Goal: Transaction & Acquisition: Purchase product/service

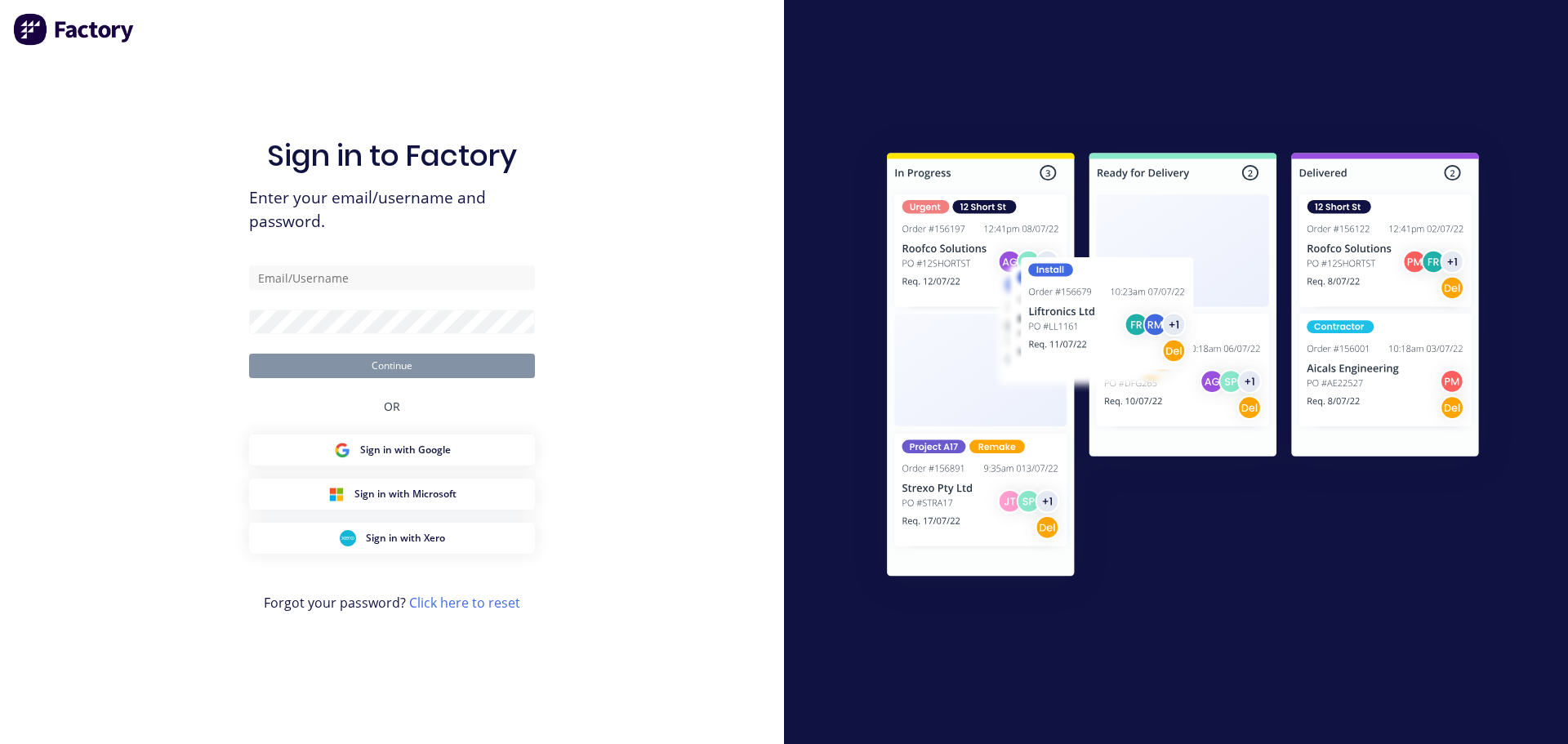
type input "peter@factory.app"
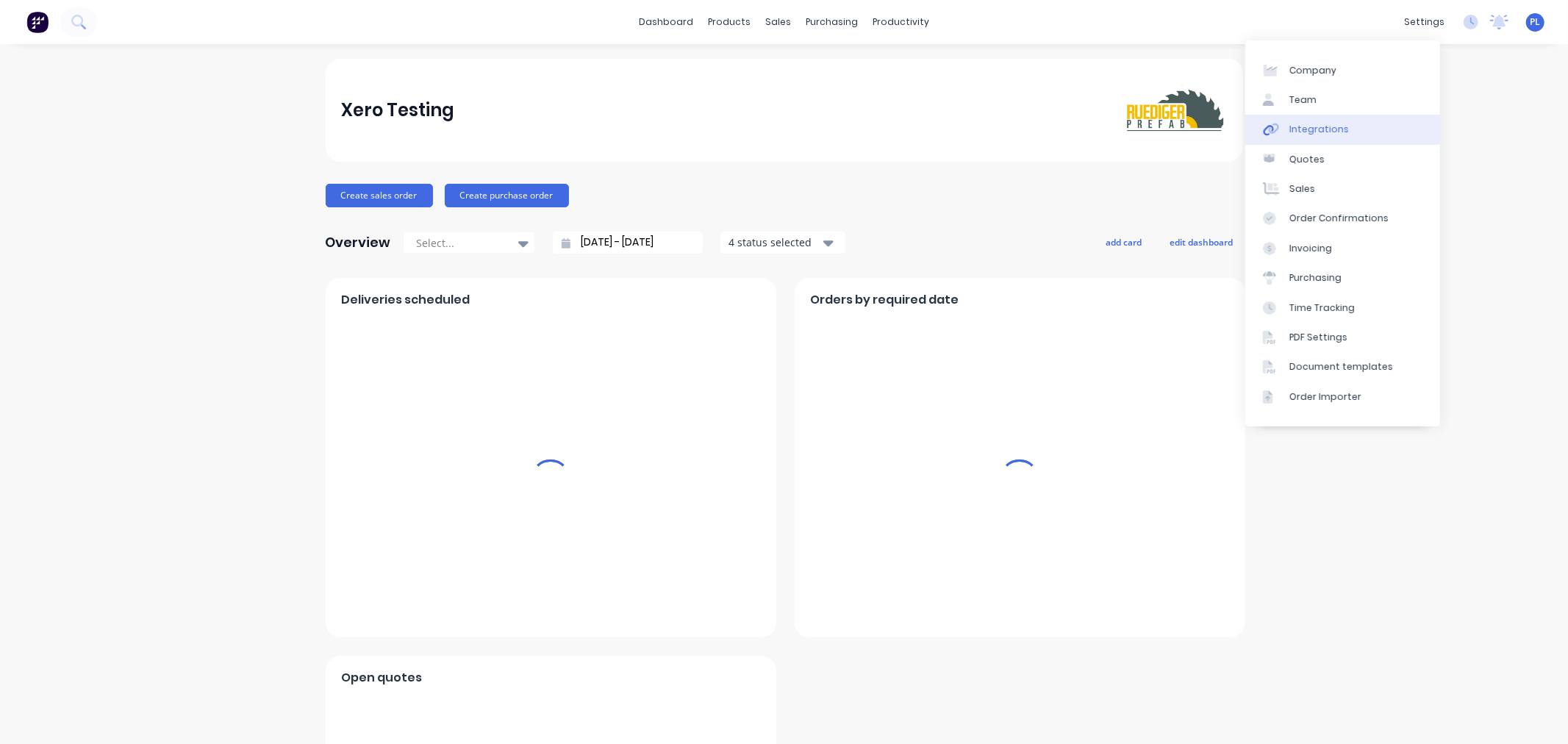
drag, startPoint x: 1306, startPoint y: 123, endPoint x: 1265, endPoint y: 134, distance: 42.4
click at [1306, 123] on div "Integrations" at bounding box center [1319, 129] width 59 height 13
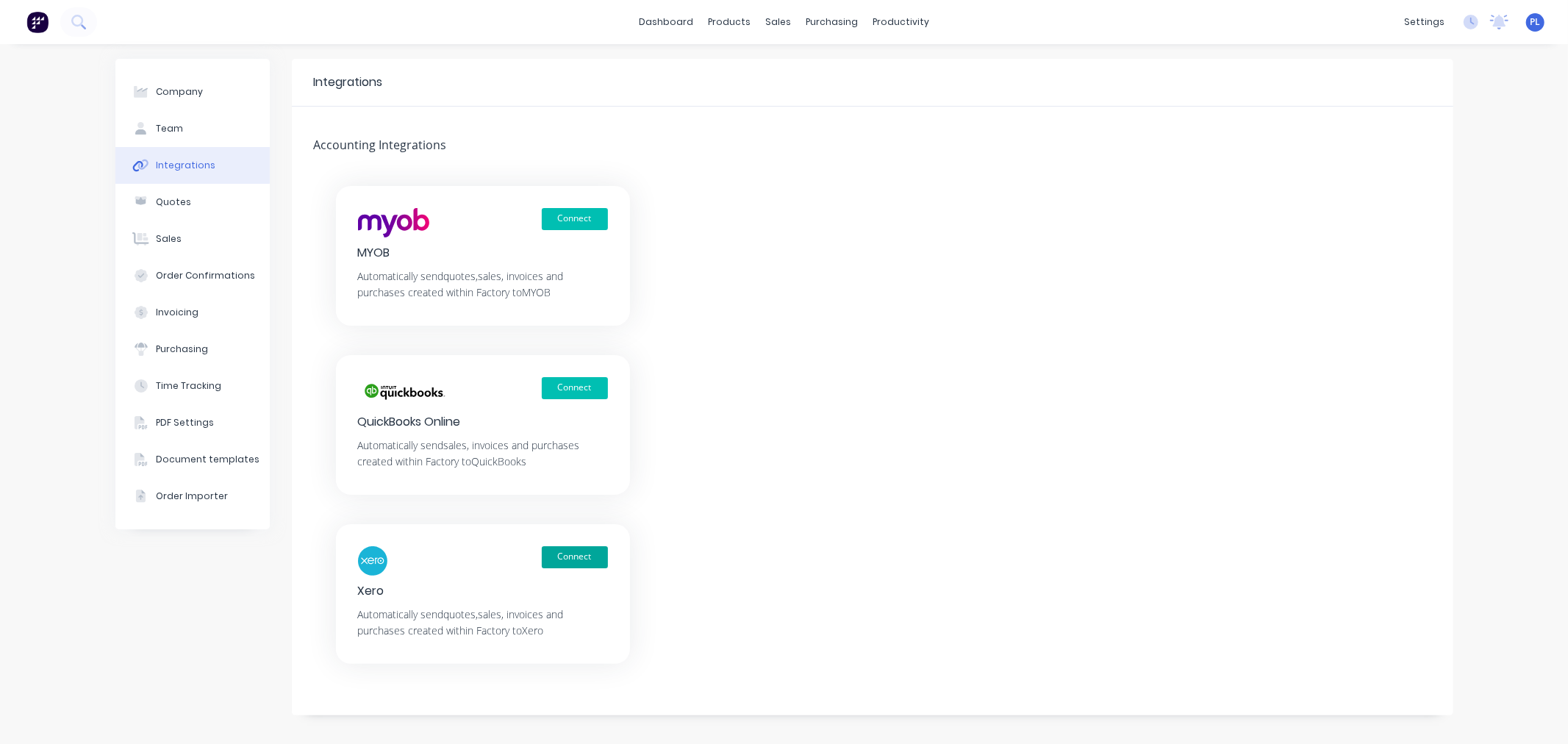
click at [572, 553] on button "Connect" at bounding box center [575, 557] width 66 height 22
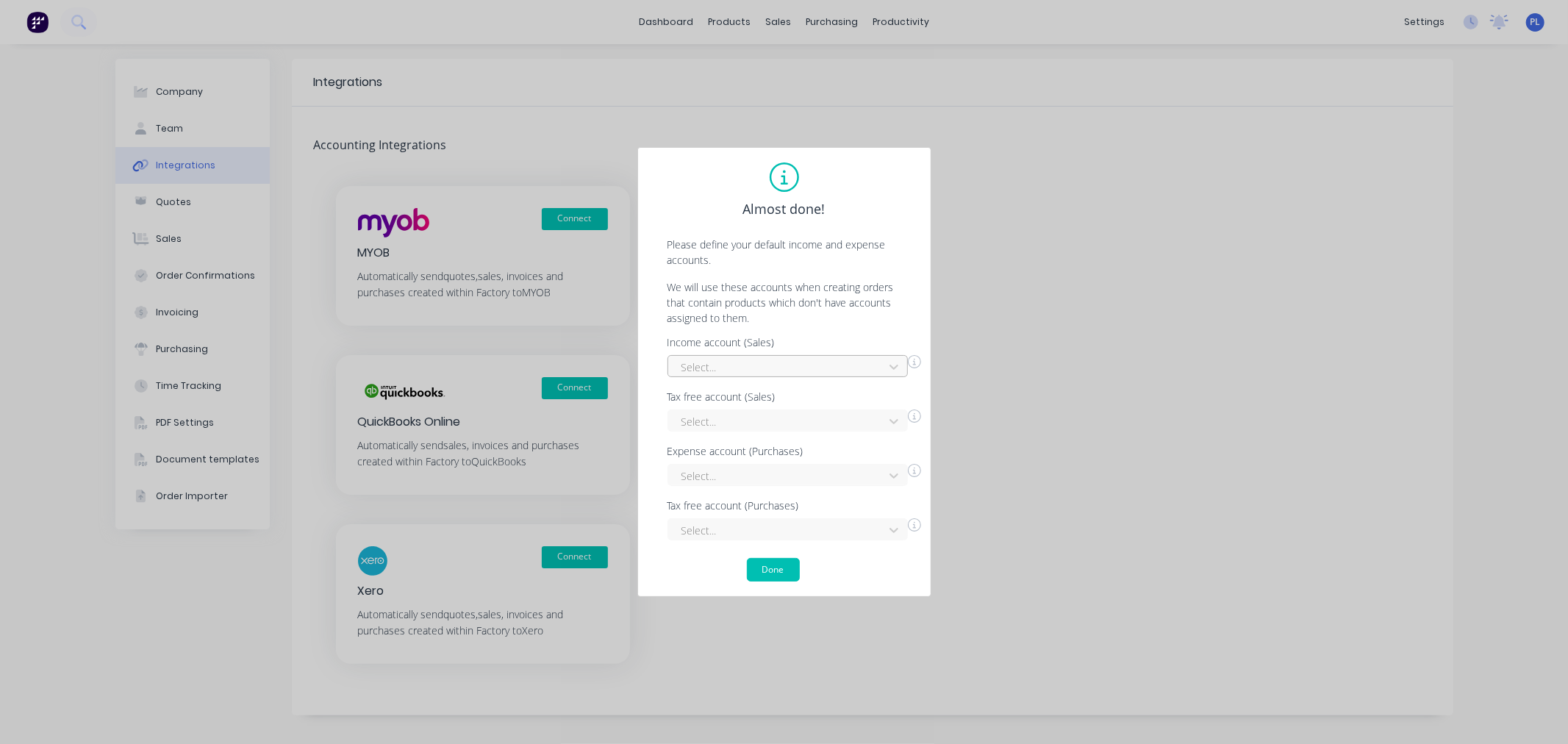
click at [714, 363] on div at bounding box center [778, 367] width 196 height 18
drag, startPoint x: 723, startPoint y: 436, endPoint x: 728, endPoint y: 452, distance: 16.8
click at [728, 452] on div "Interest Income Other Revenue Sales" at bounding box center [787, 427] width 240 height 87
click at [729, 452] on div "Sales" at bounding box center [787, 454] width 240 height 27
drag, startPoint x: 728, startPoint y: 422, endPoint x: 731, endPoint y: 439, distance: 17.3
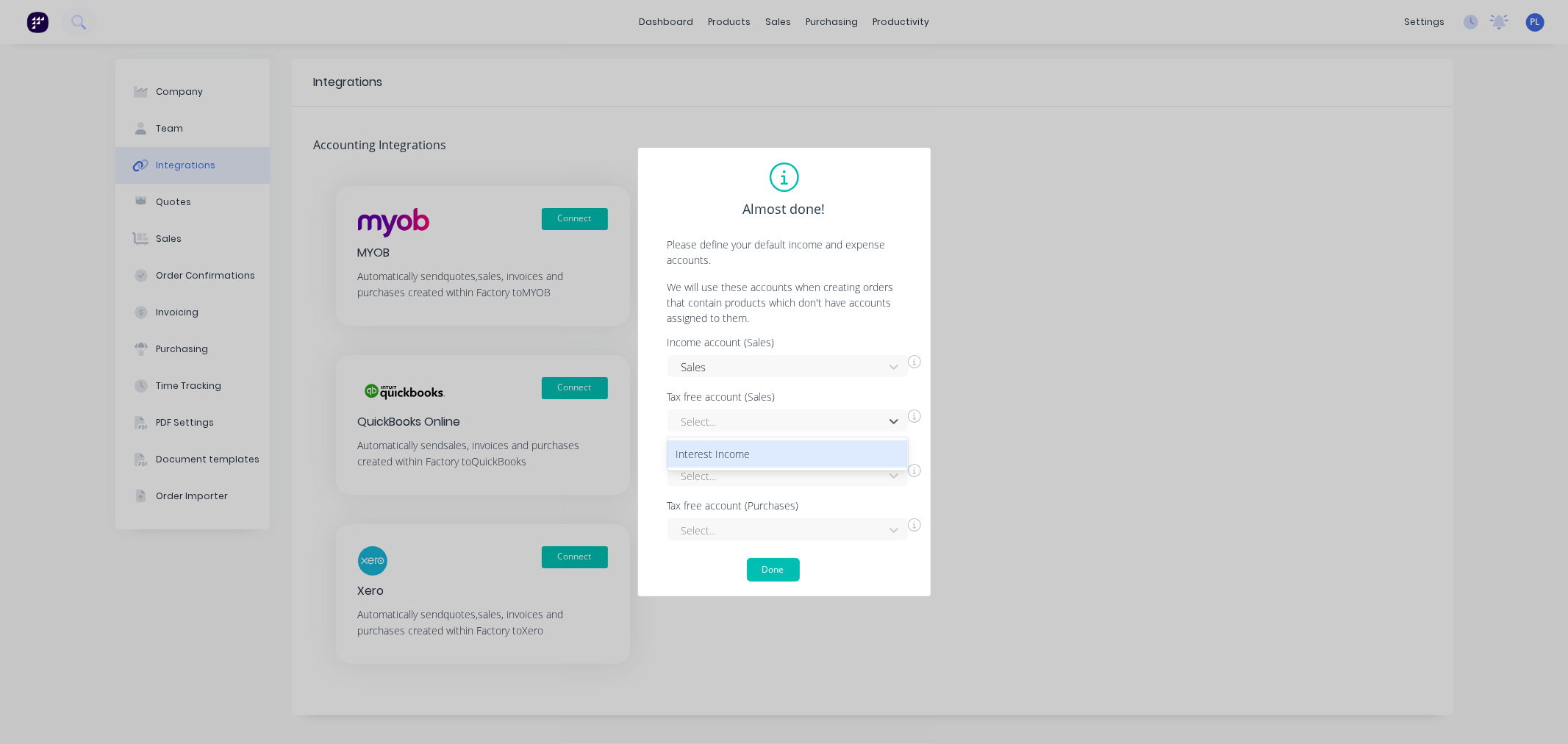
click at [728, 422] on div at bounding box center [778, 421] width 196 height 18
click at [730, 450] on div "Interest Income" at bounding box center [787, 454] width 240 height 27
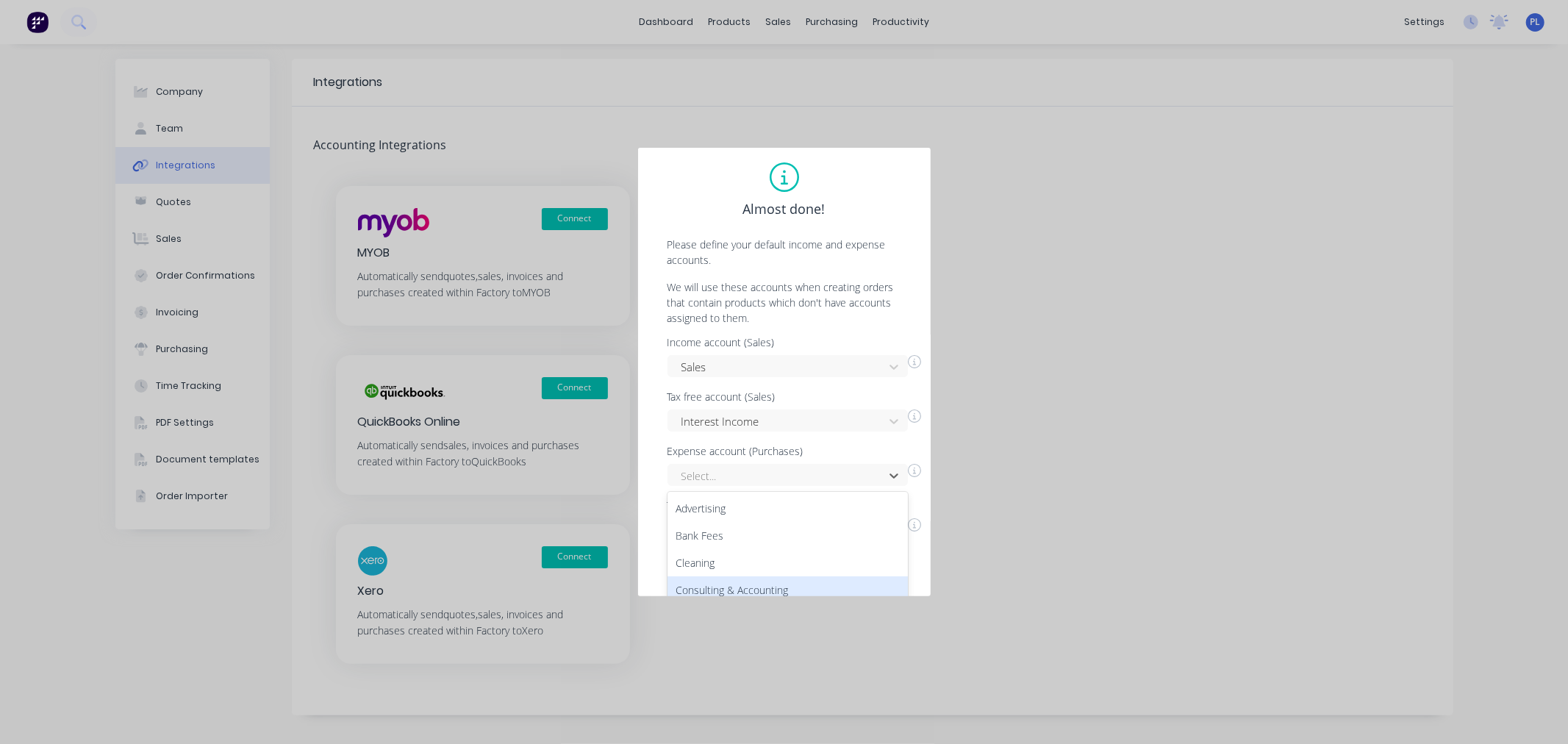
scroll to position [116, 0]
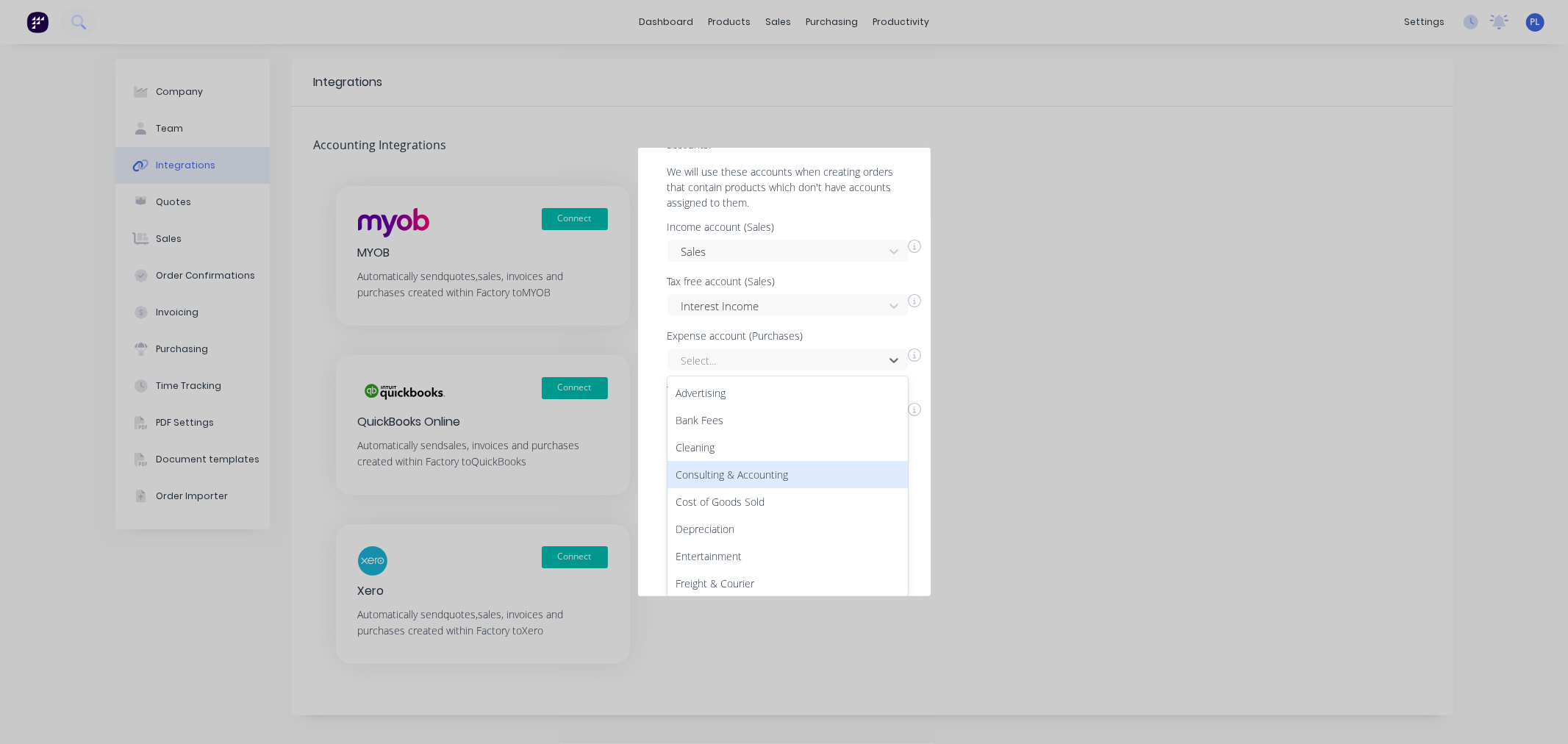
click at [731, 370] on div "27 results available. Use Up and Down to choose options, press Enter to select …" at bounding box center [787, 359] width 240 height 22
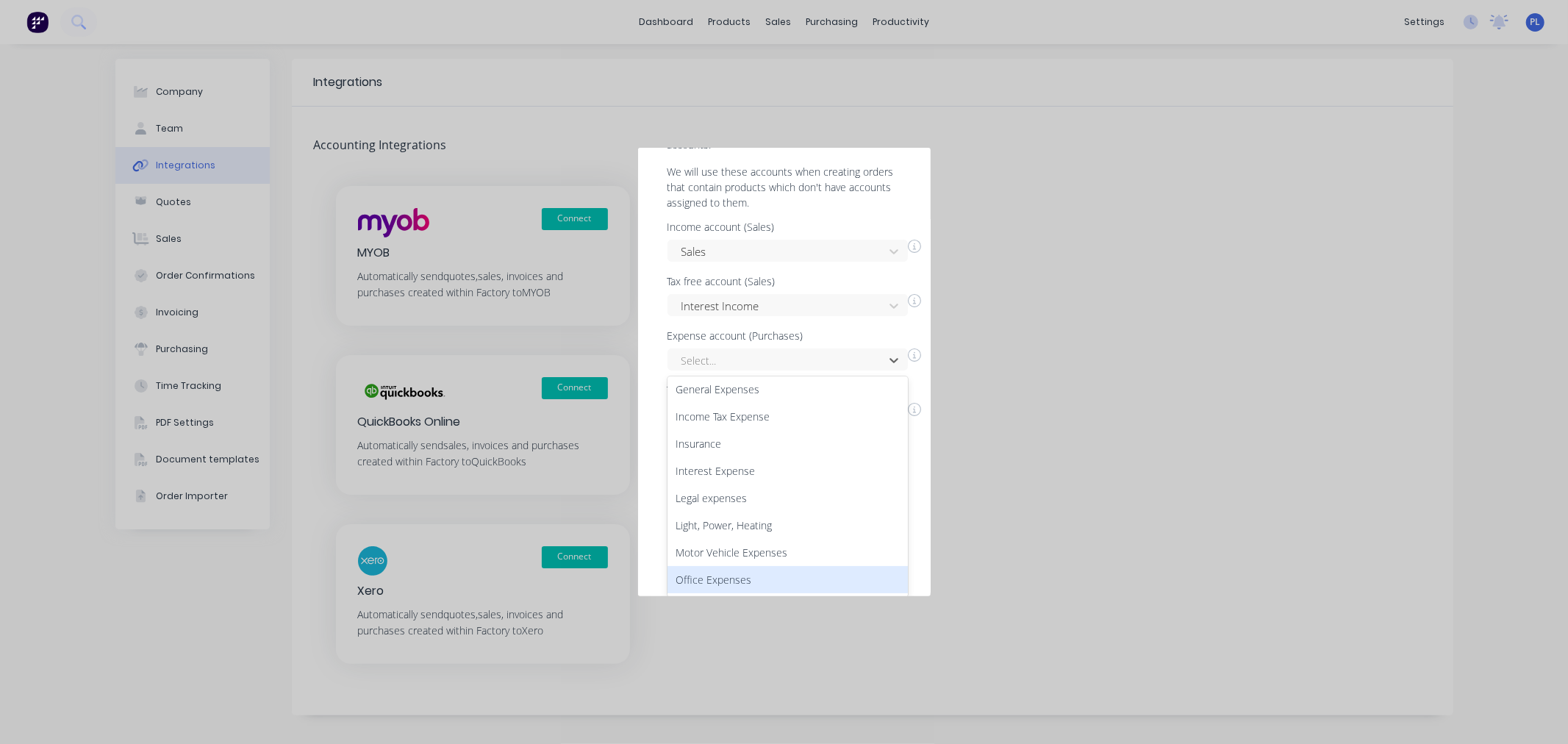
scroll to position [192, 0]
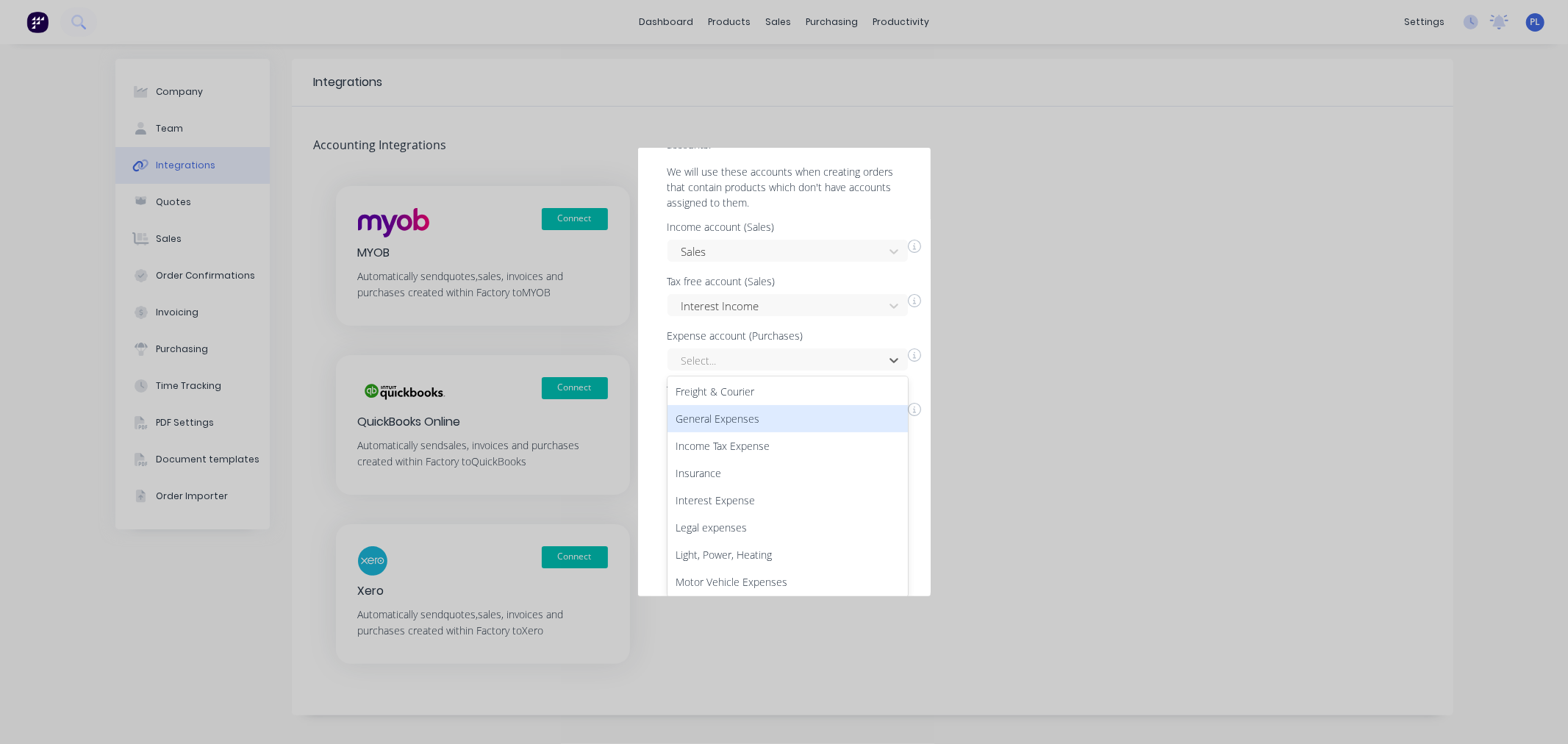
click at [724, 419] on div "General Expenses" at bounding box center [787, 418] width 240 height 27
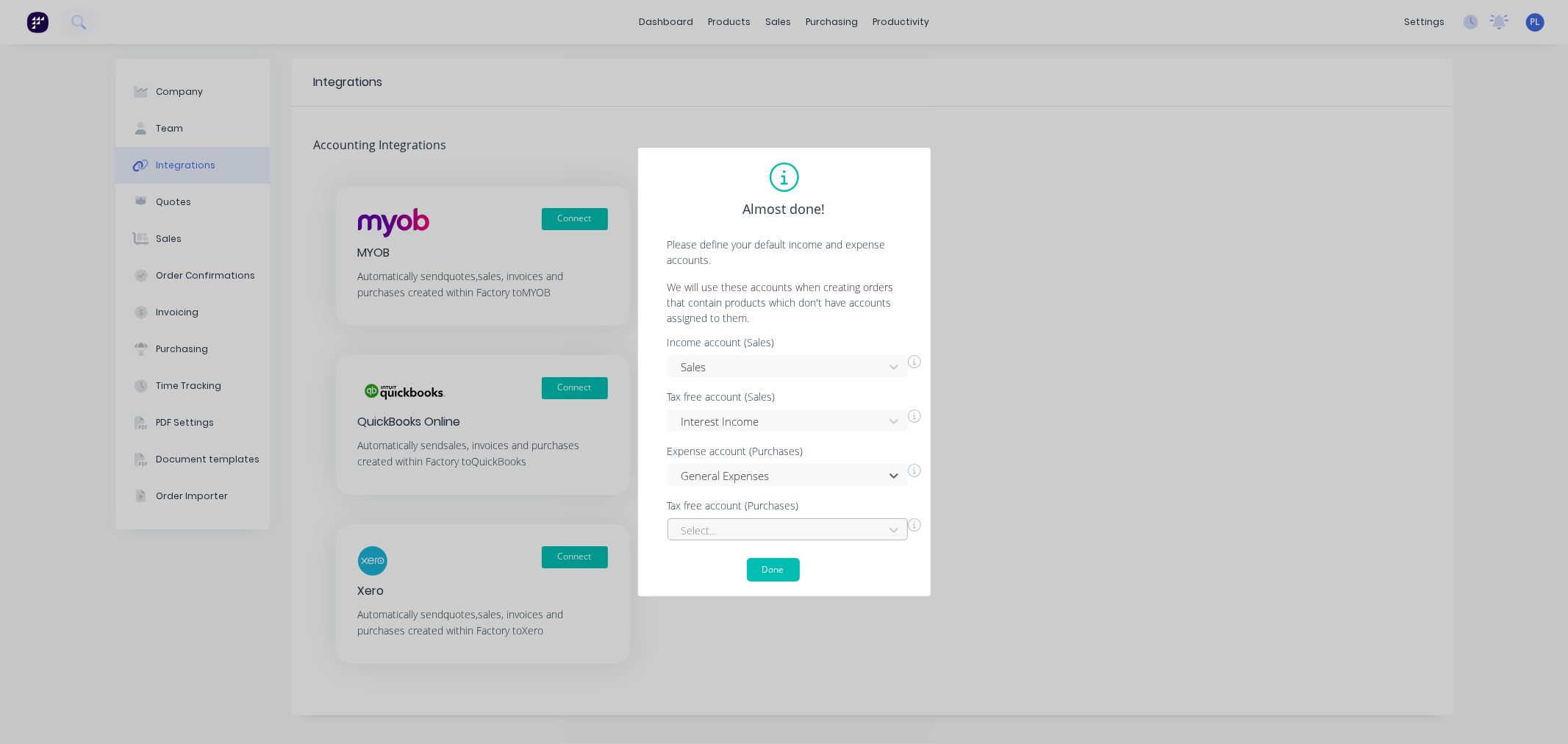
drag, startPoint x: 703, startPoint y: 511, endPoint x: 700, endPoint y: 525, distance: 14.3
click at [704, 517] on div "Tax free account (Purchases) Select..." at bounding box center [794, 521] width 253 height 40
click at [695, 541] on div "Almost done! Please define your default income and expense accounts. We will us…" at bounding box center [784, 372] width 263 height 419
click at [693, 530] on div "Select..." at bounding box center [787, 529] width 240 height 22
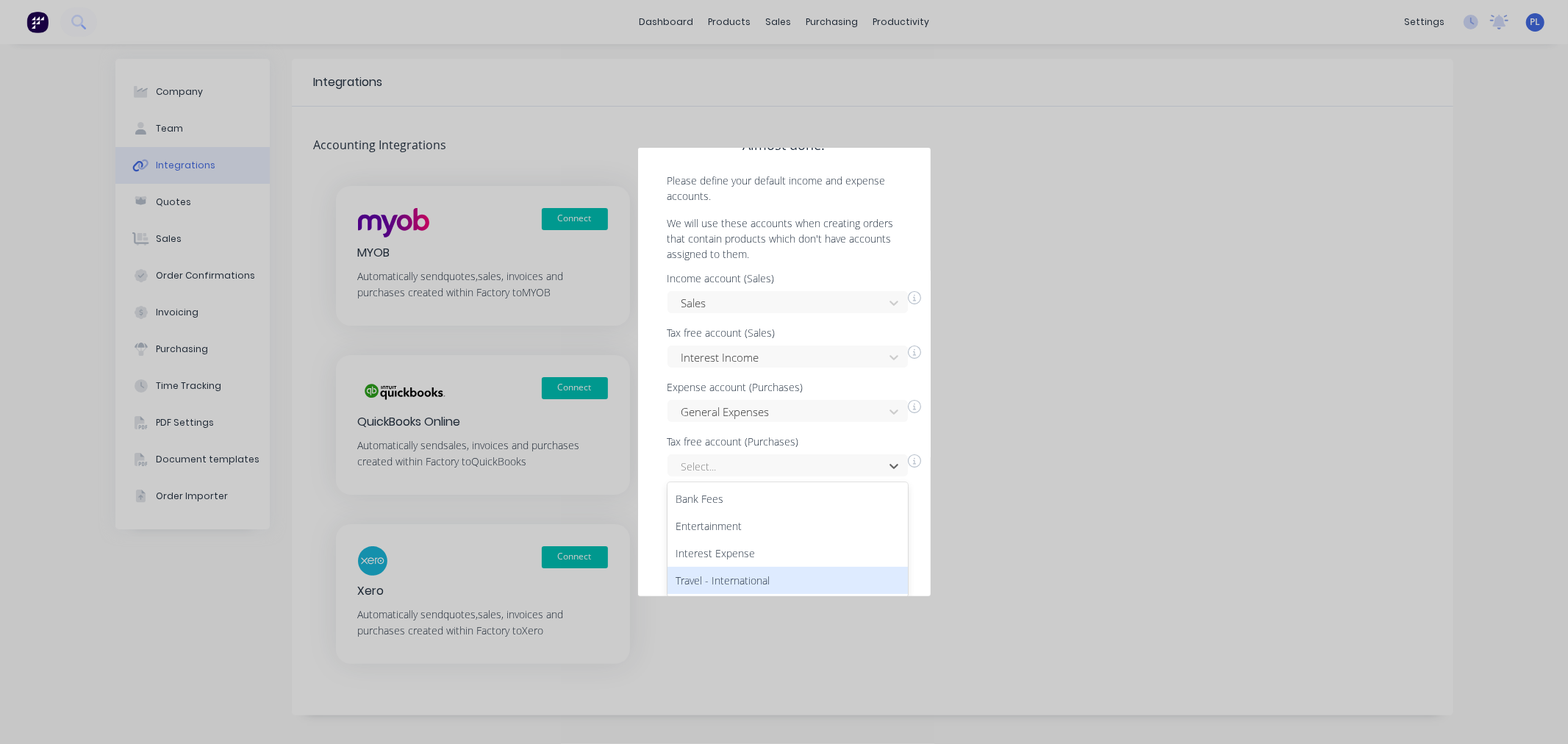
click at [718, 552] on div "Interest Expense" at bounding box center [787, 553] width 240 height 27
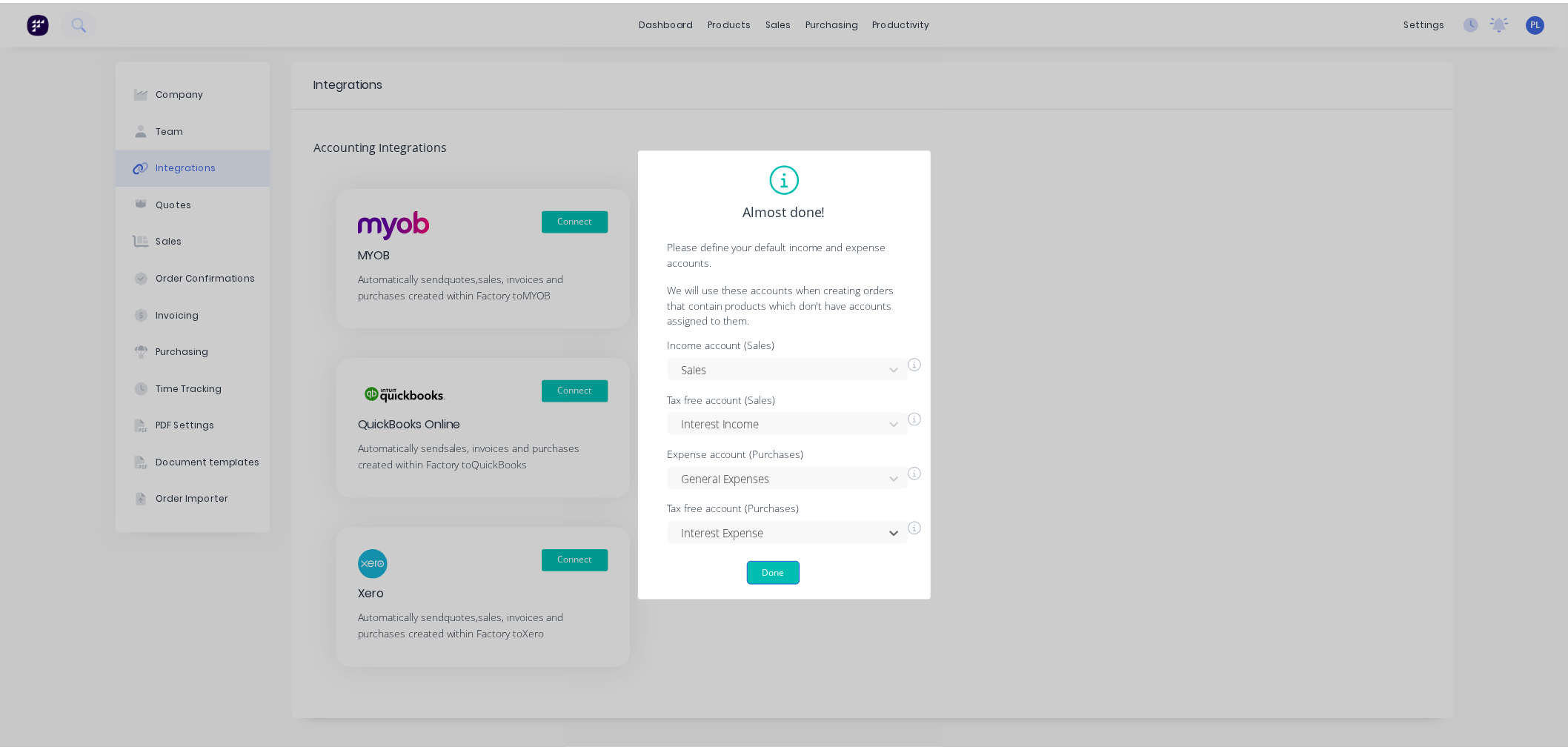
scroll to position [0, 0]
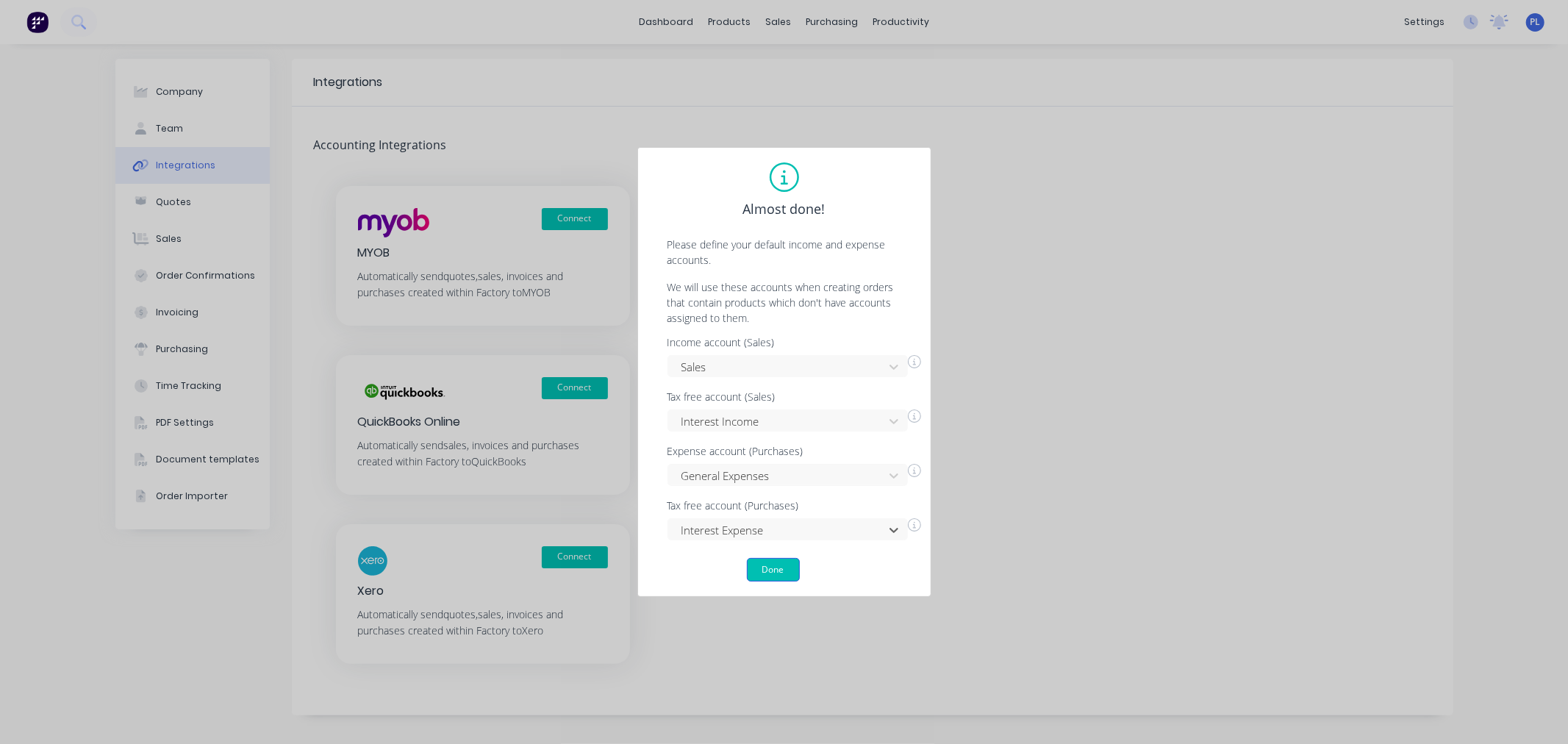
click at [767, 568] on button "Done" at bounding box center [774, 570] width 53 height 24
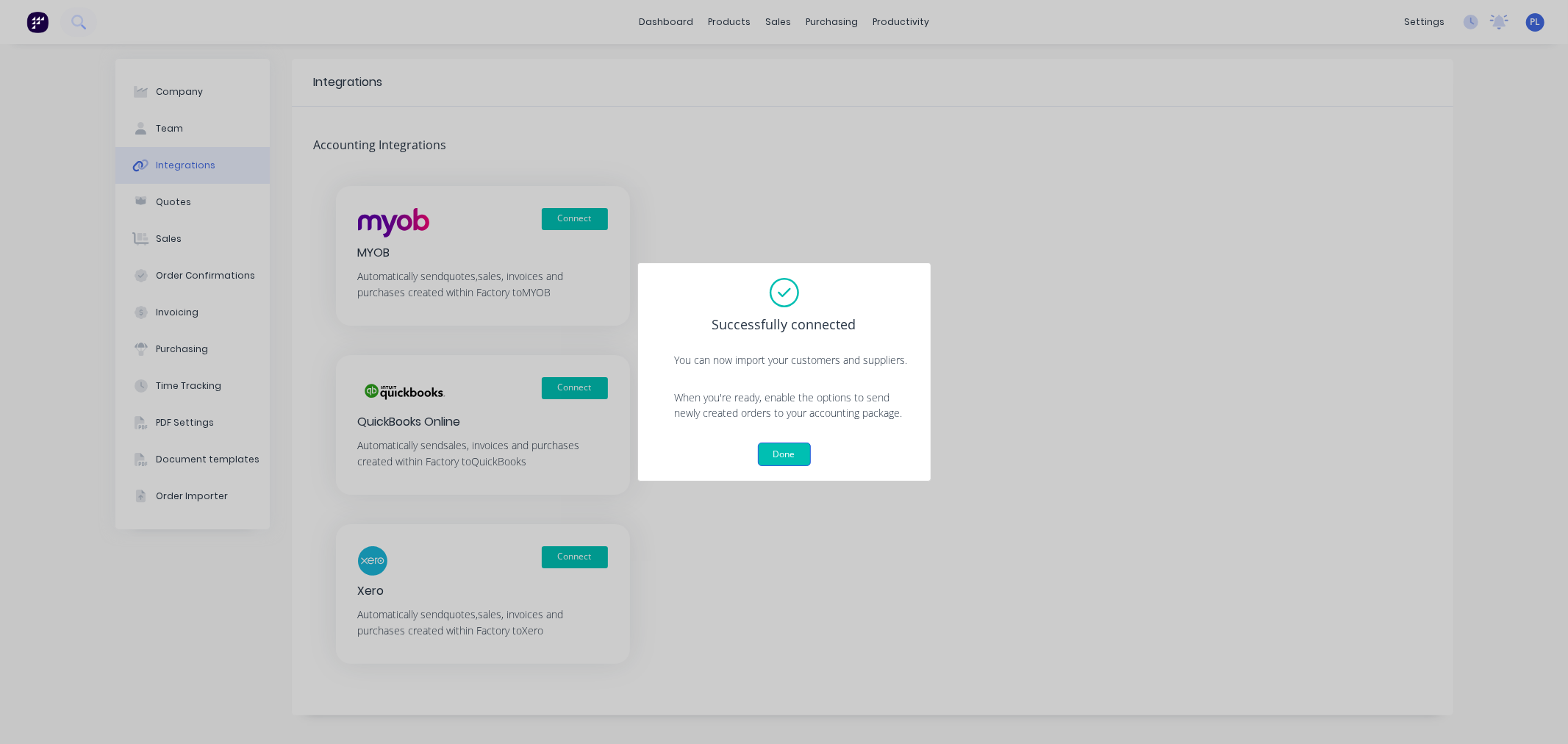
click at [781, 447] on button "Done" at bounding box center [784, 454] width 53 height 24
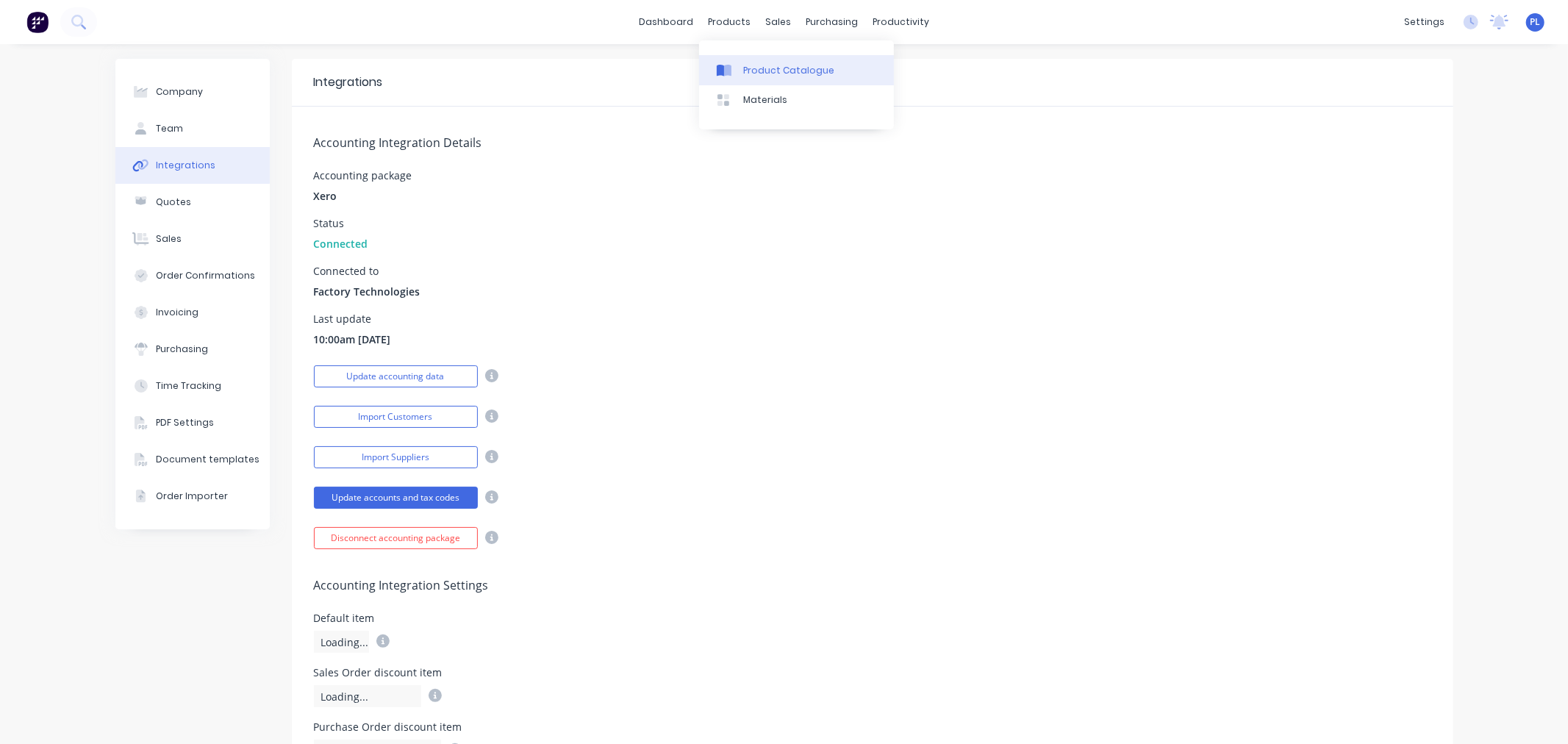
click at [759, 78] on link "Product Catalogue" at bounding box center [797, 70] width 195 height 30
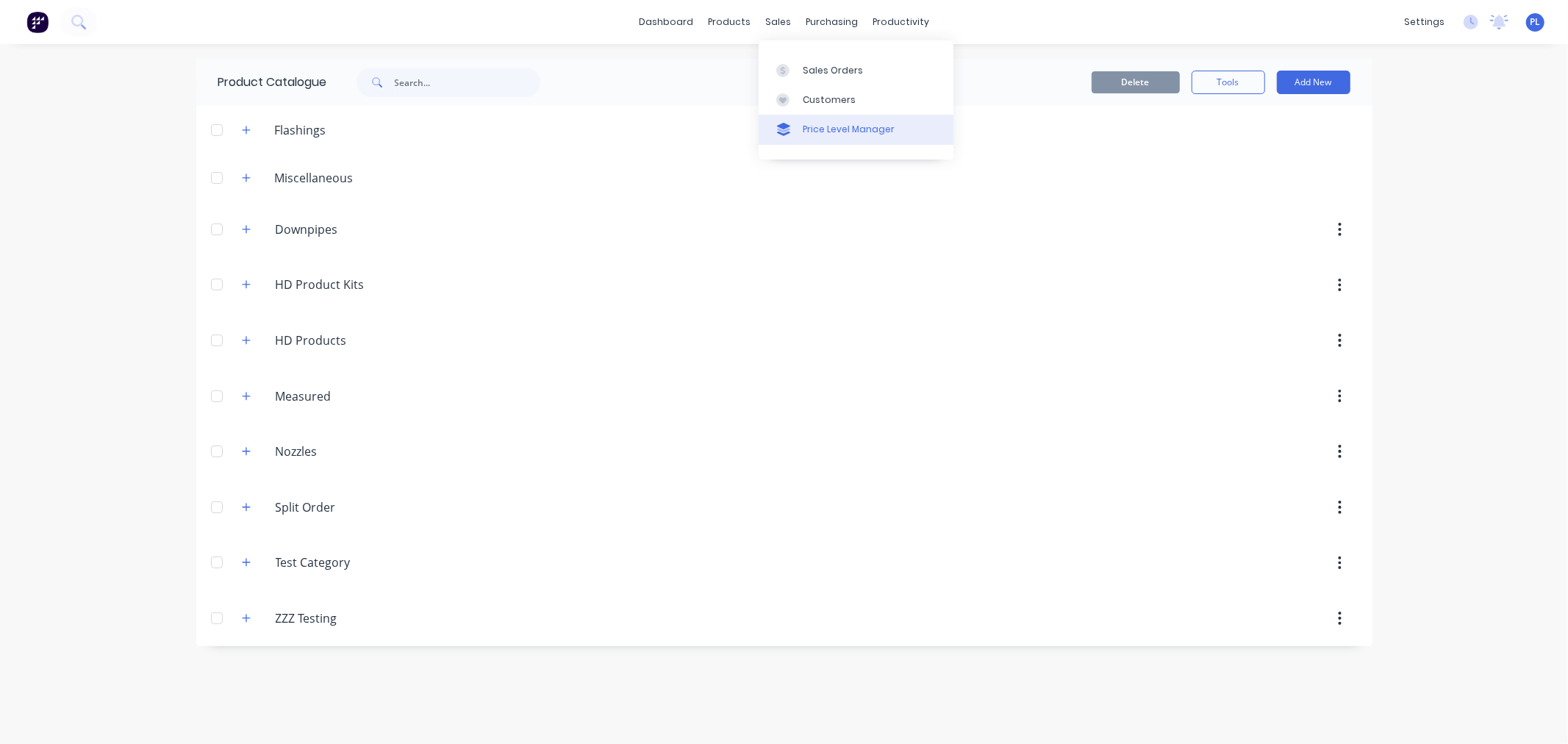
drag, startPoint x: 821, startPoint y: 98, endPoint x: 789, endPoint y: 116, distance: 36.7
click at [821, 98] on div "Customers" at bounding box center [829, 99] width 53 height 13
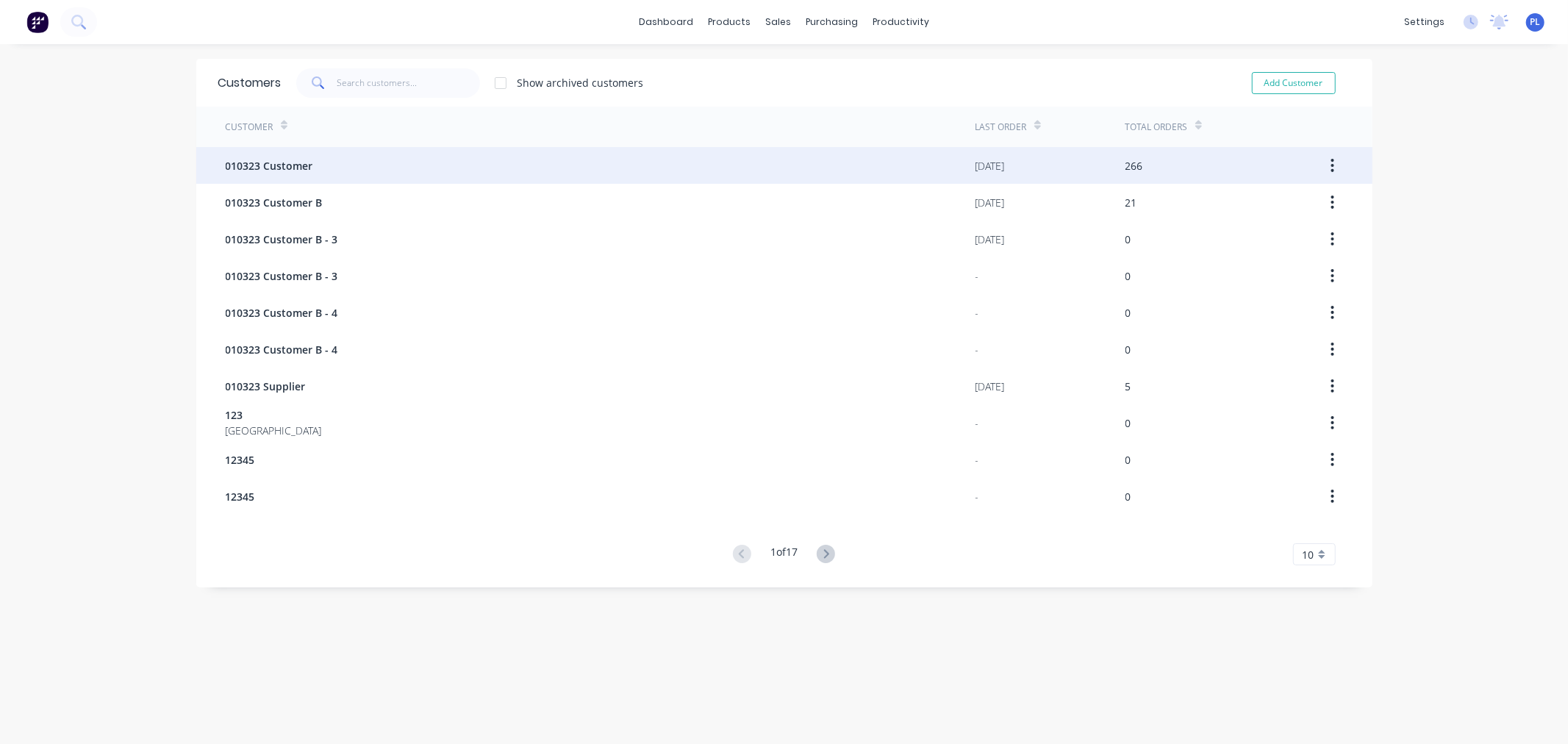
click at [363, 180] on div "010323 Customer" at bounding box center [600, 166] width 750 height 37
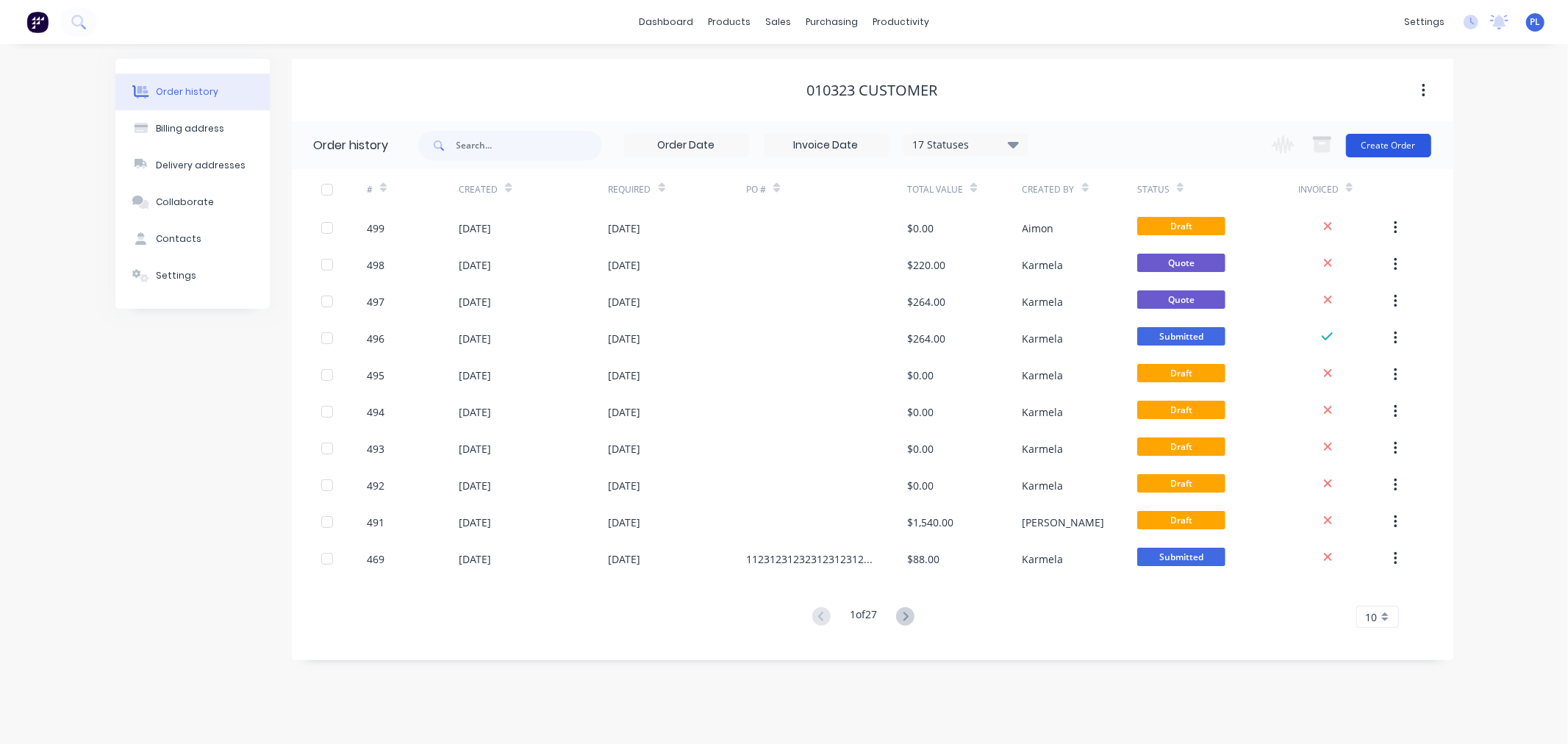
click at [1383, 145] on button "Create Order" at bounding box center [1389, 145] width 85 height 24
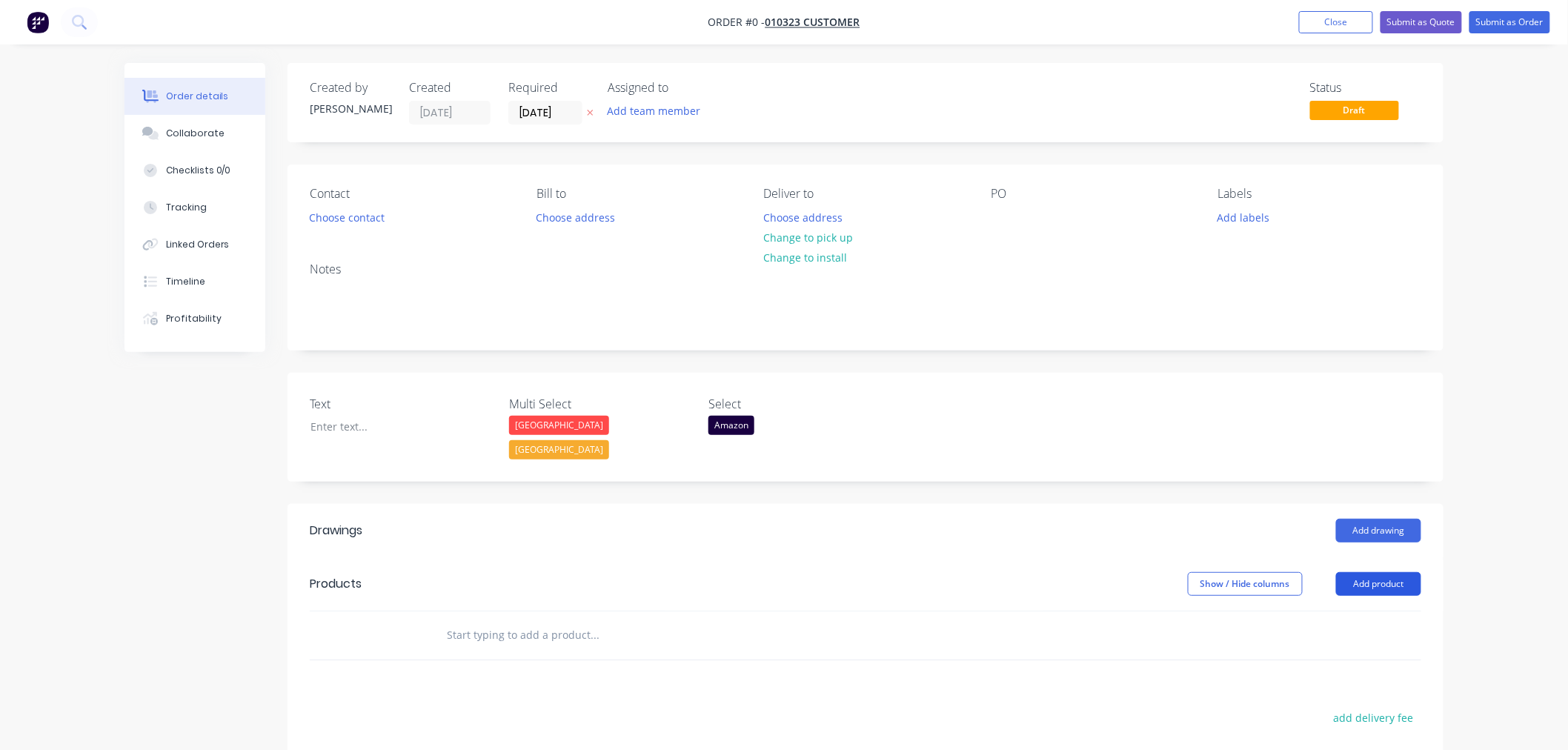
click at [1394, 573] on button "Add product" at bounding box center [1378, 584] width 85 height 24
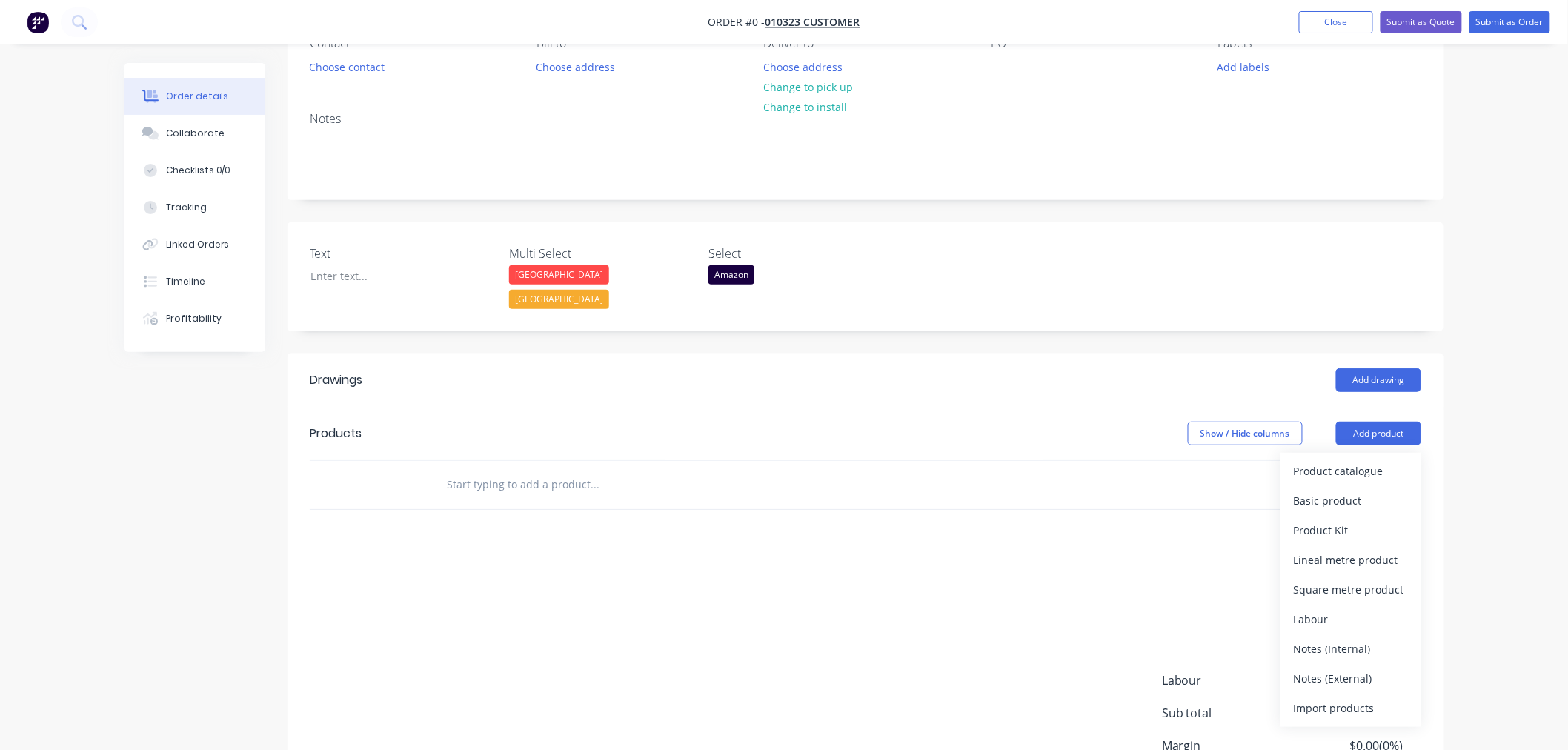
scroll to position [265, 0]
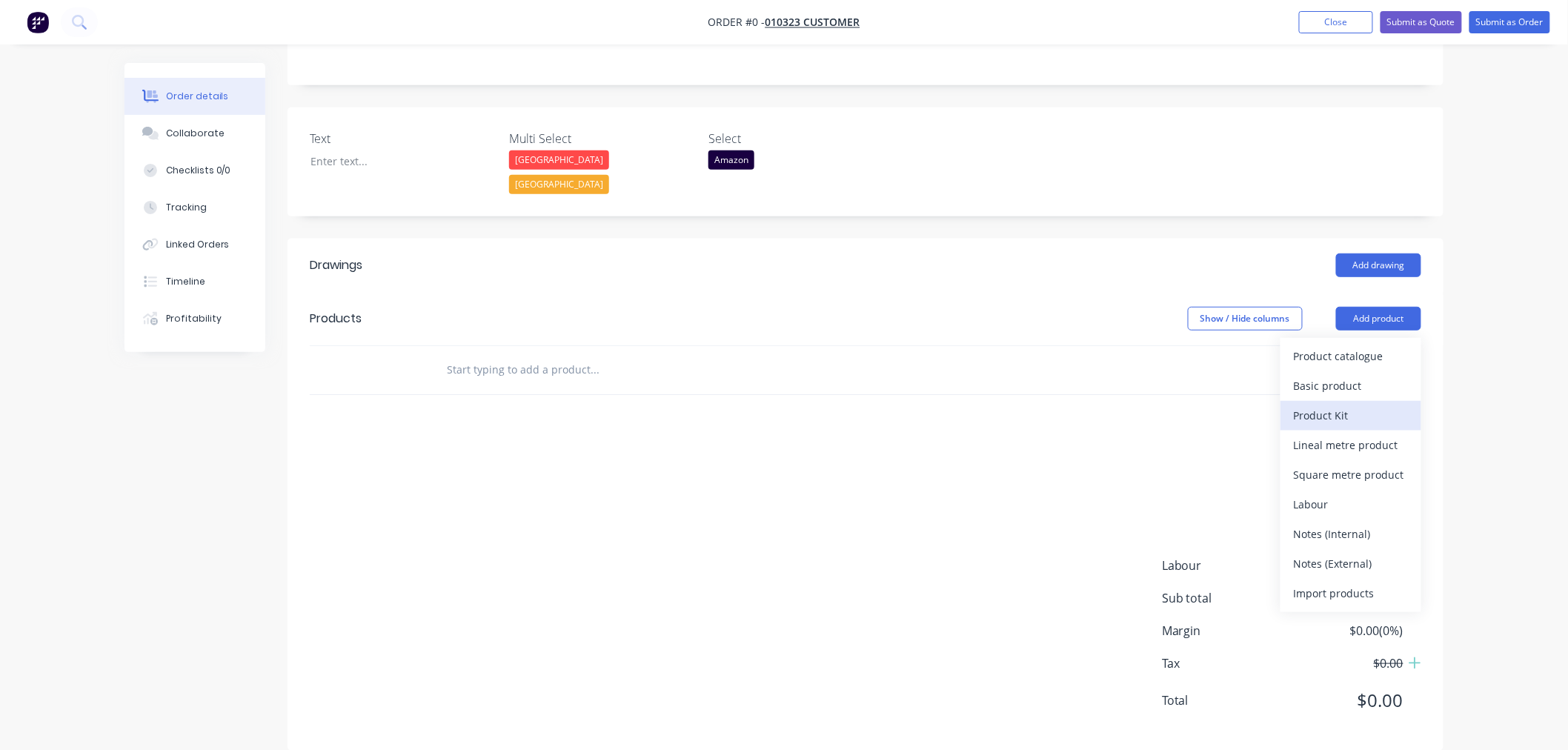
click at [1345, 405] on div "Product Kit" at bounding box center [1351, 415] width 114 height 21
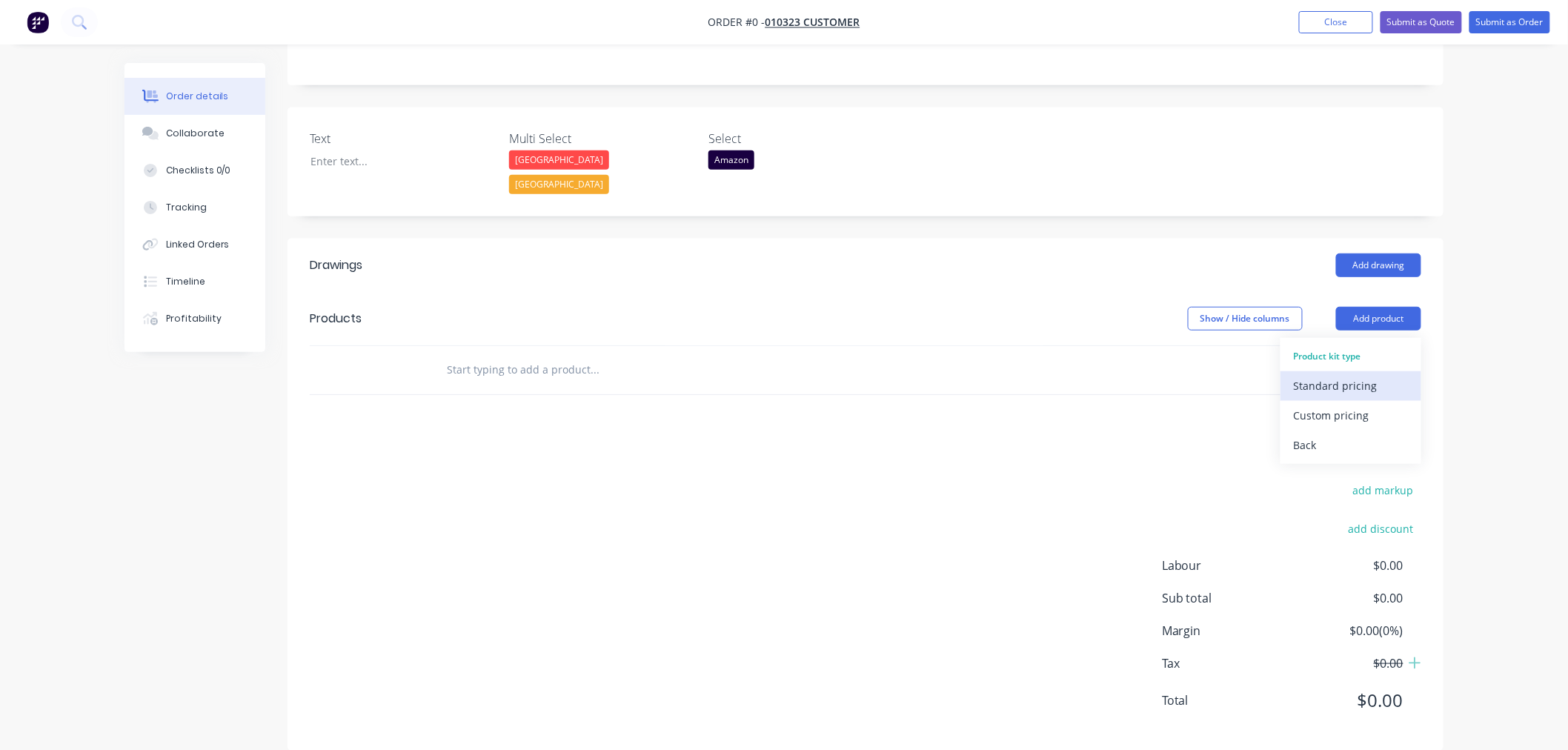
drag, startPoint x: 1315, startPoint y: 382, endPoint x: 1313, endPoint y: 364, distance: 18.1
click at [1313, 364] on div "Product kit type Standard pricing Custom pricing Back" at bounding box center [1350, 400] width 140 height 126
click at [1313, 375] on div "Standard pricing" at bounding box center [1351, 386] width 114 height 21
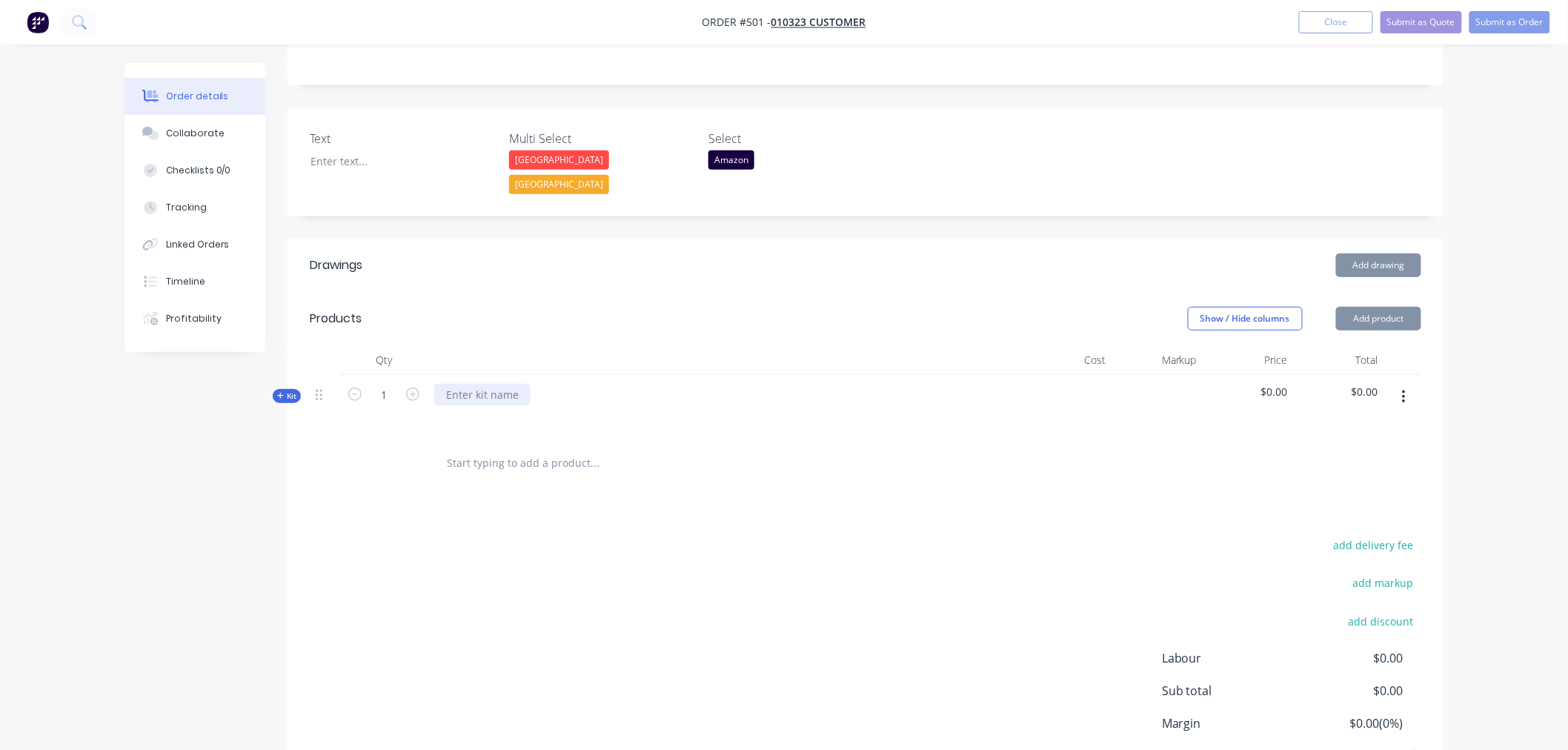
click at [464, 384] on div at bounding box center [483, 394] width 97 height 21
drag, startPoint x: 857, startPoint y: 472, endPoint x: 1119, endPoint y: 400, distance: 271.7
click at [868, 470] on div "Drawings Add drawing Products Show / Hide columns Add product Qty Cost Markup P…" at bounding box center [865, 541] width 1156 height 605
click at [1395, 384] on button "button" at bounding box center [1404, 397] width 35 height 26
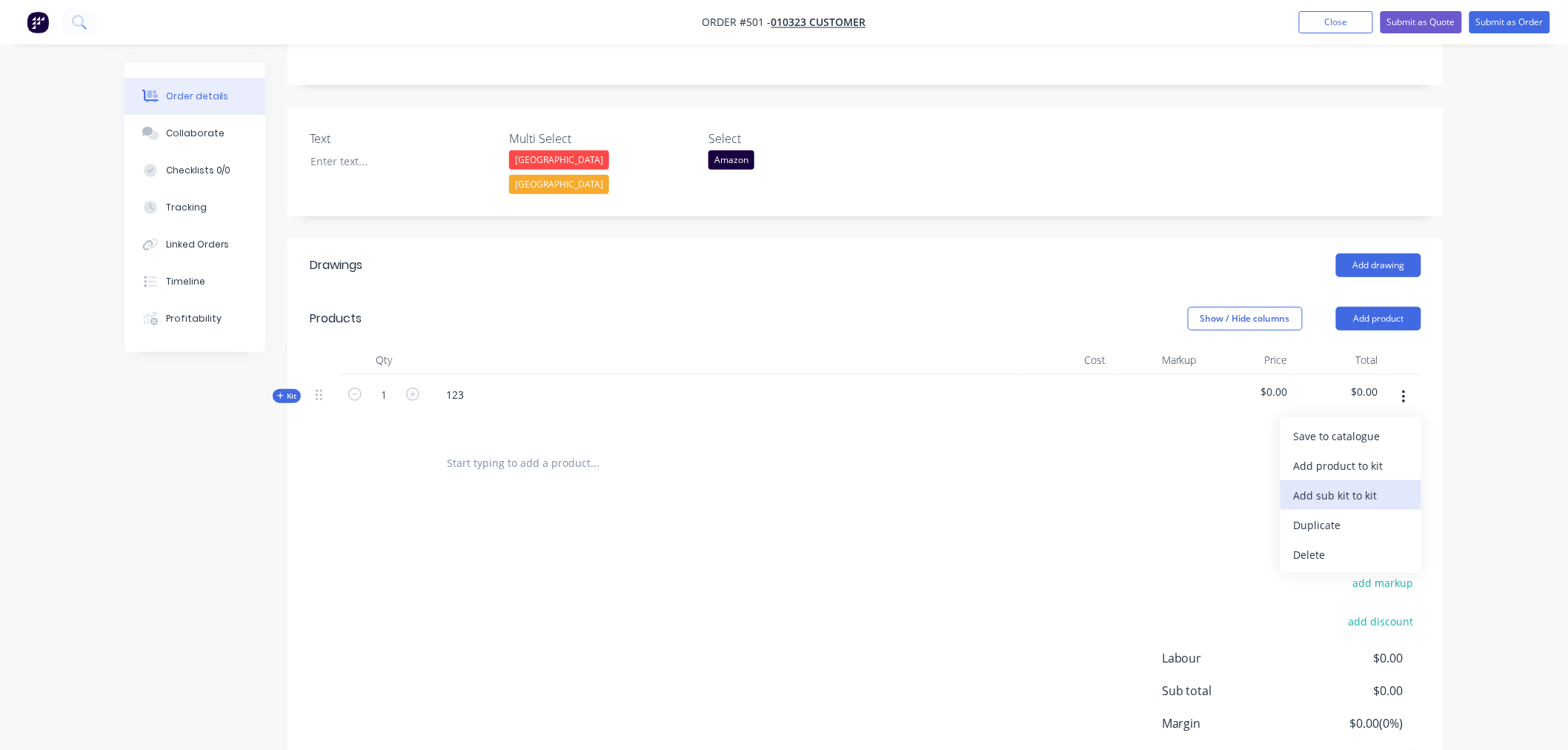
click at [1350, 485] on div "Add sub kit to kit" at bounding box center [1351, 495] width 114 height 21
click at [292, 391] on span "Kit" at bounding box center [287, 396] width 19 height 11
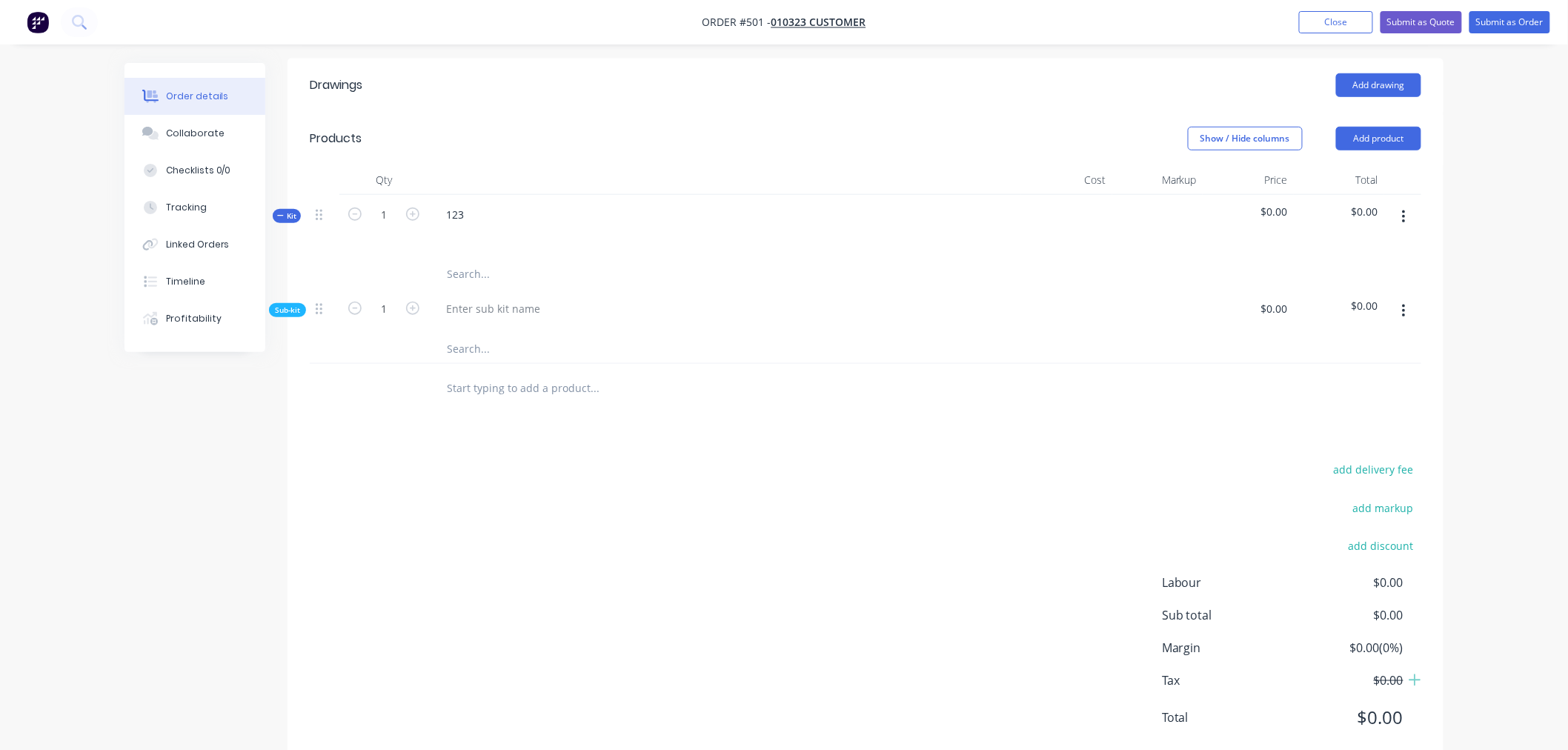
scroll to position [464, 0]
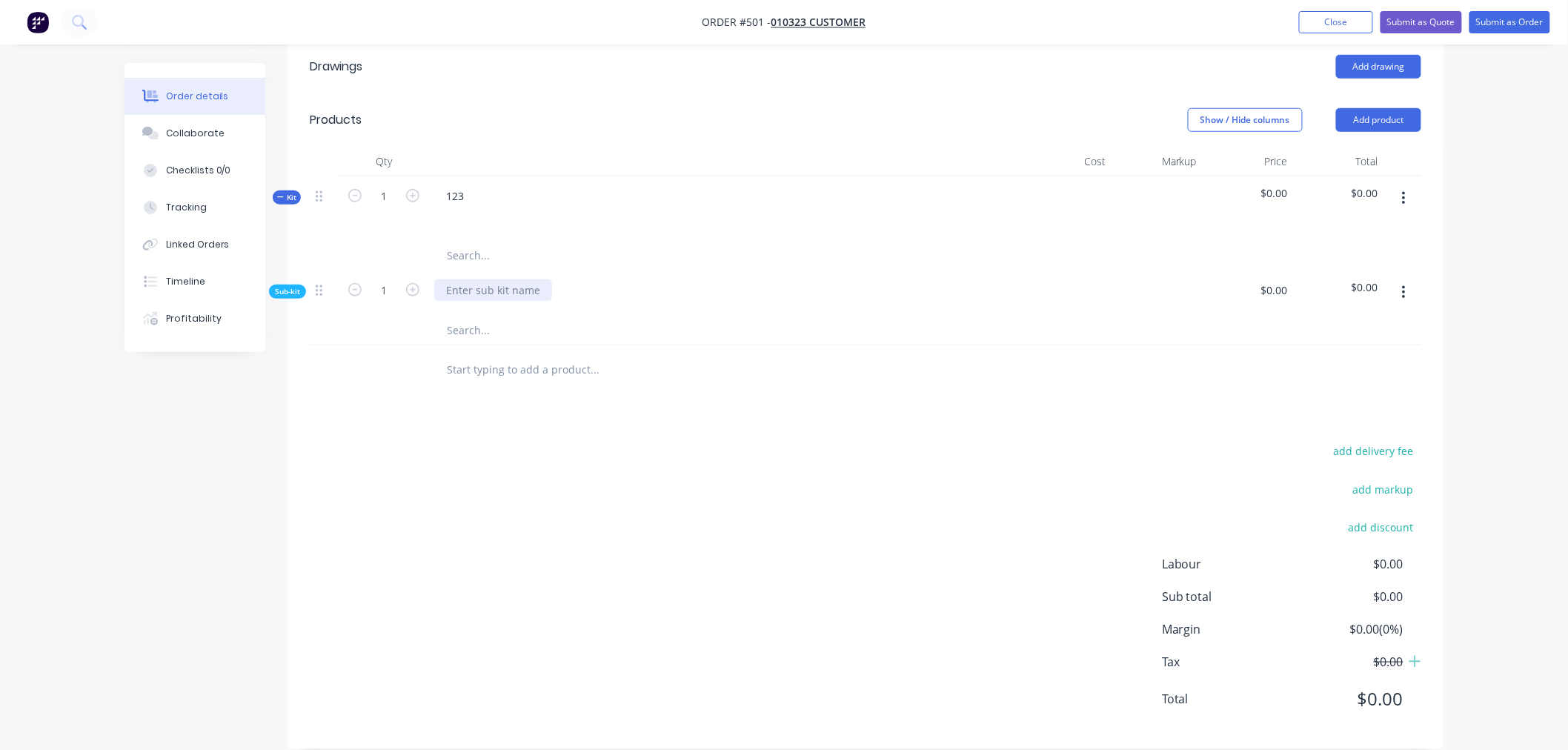
click at [460, 279] on div at bounding box center [493, 290] width 118 height 21
click at [1408, 279] on button "button" at bounding box center [1404, 292] width 35 height 26
click at [1332, 321] on div "Add product to kit" at bounding box center [1351, 331] width 114 height 21
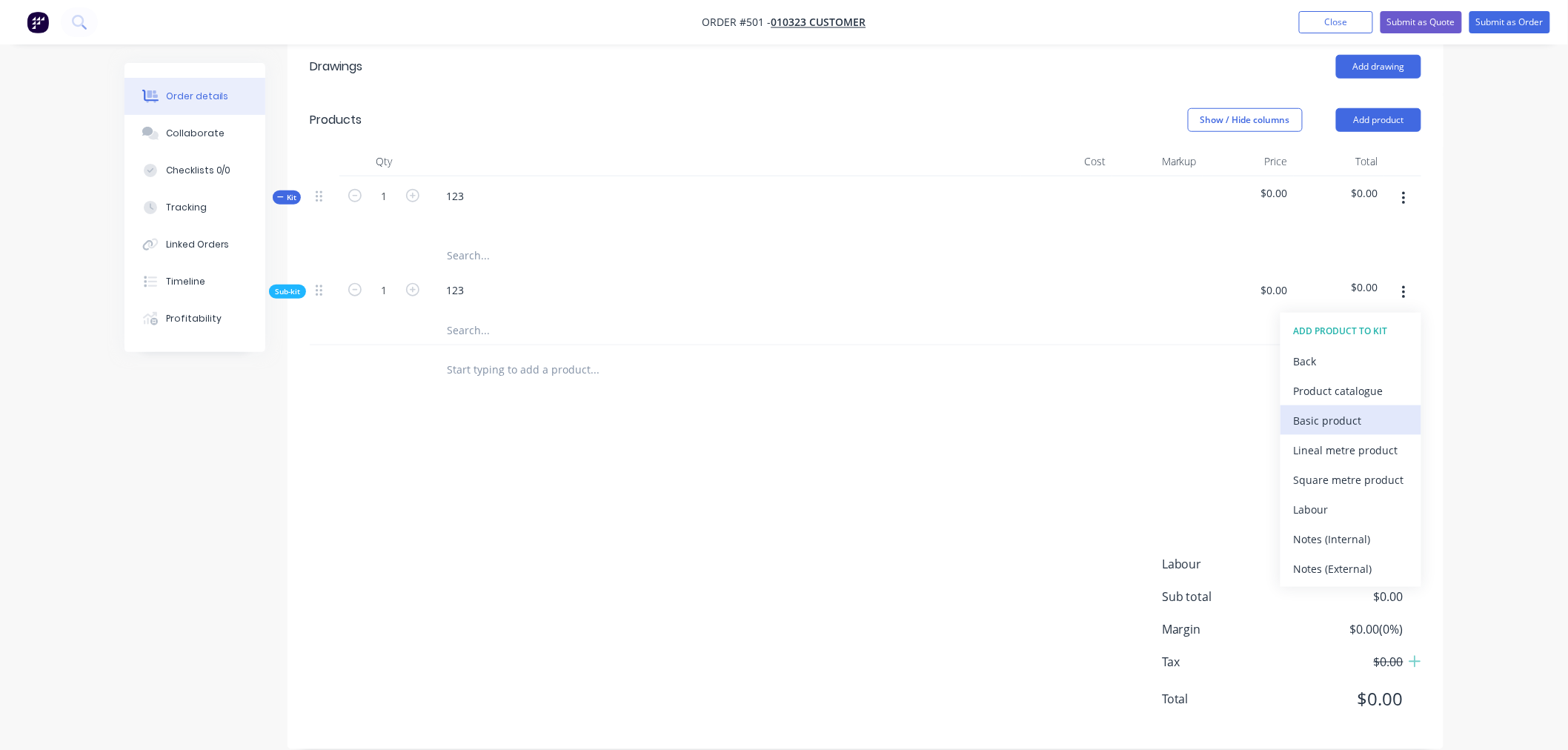
click at [1313, 410] on div "Basic product" at bounding box center [1351, 421] width 114 height 21
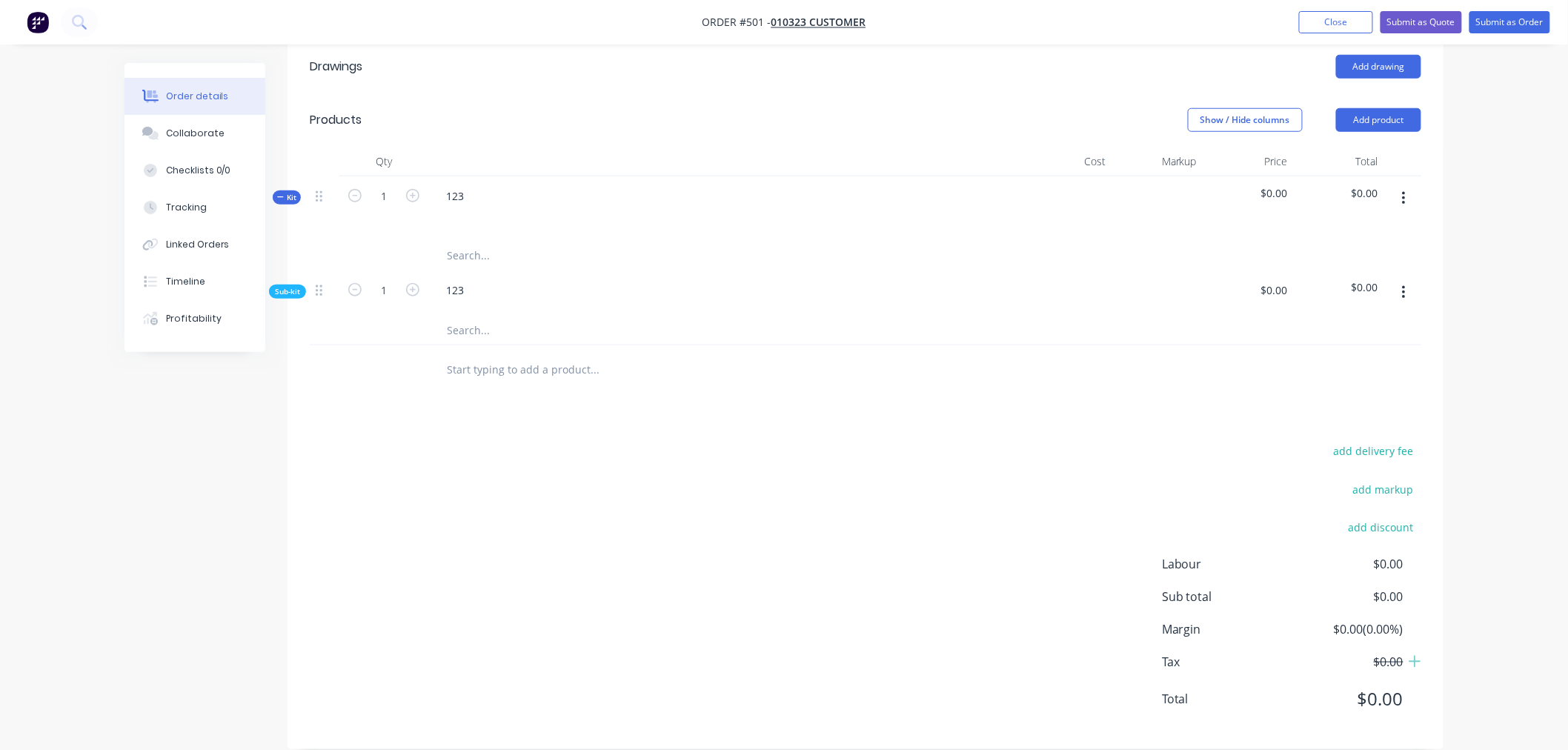
click at [287, 286] on span "Sub-kit" at bounding box center [287, 292] width 25 height 11
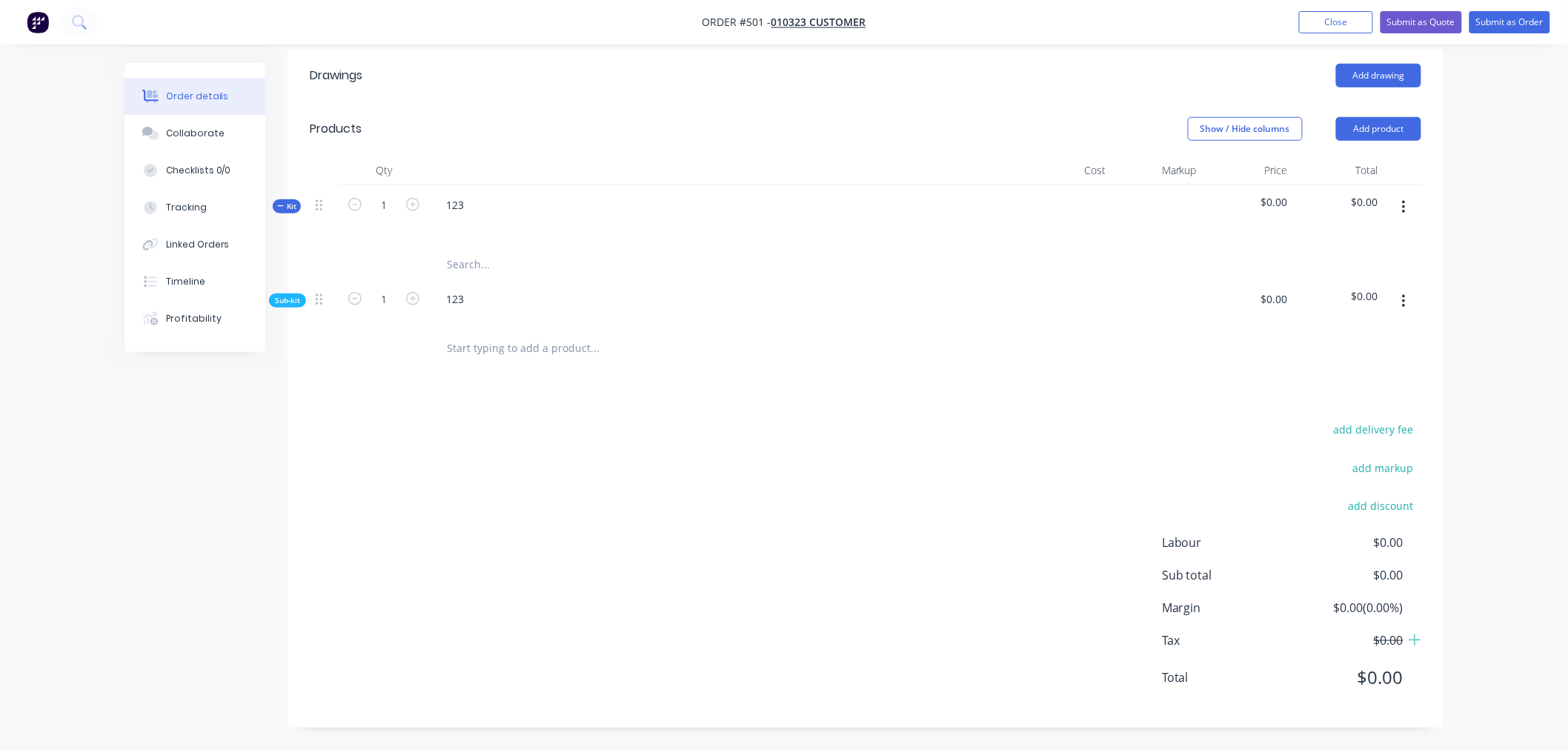
scroll to position [434, 0]
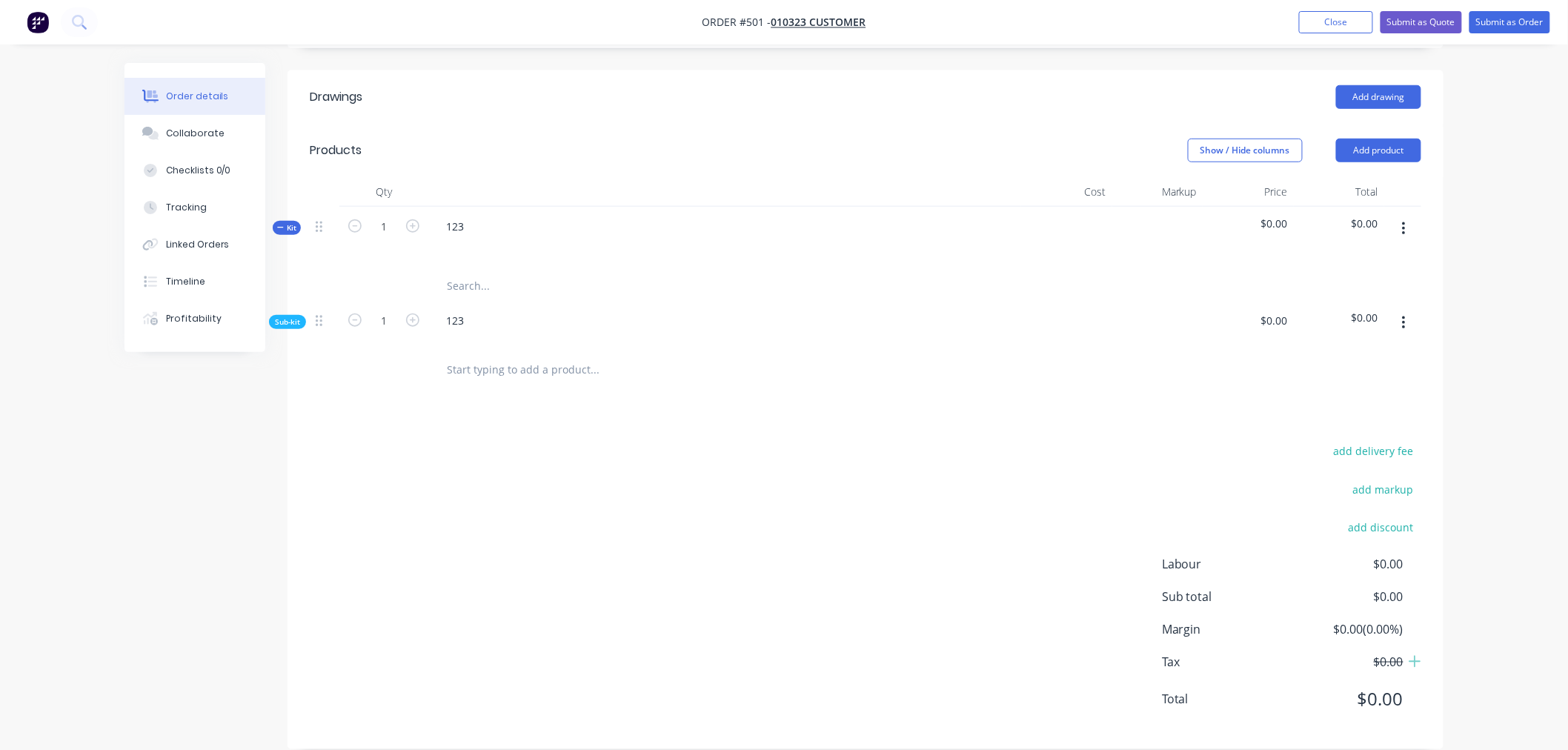
click at [283, 316] on span "Sub-kit" at bounding box center [287, 321] width 25 height 11
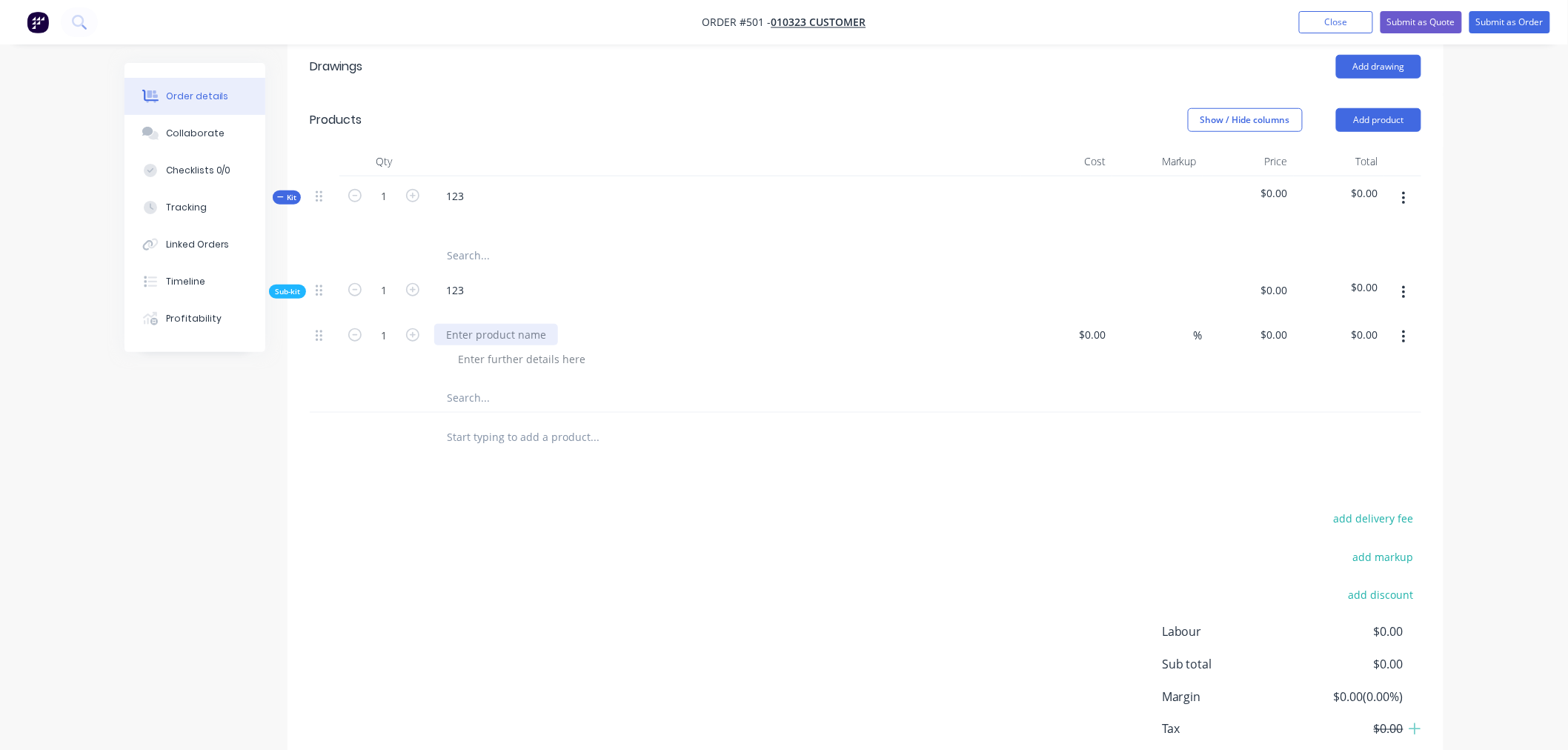
click at [547, 324] on div at bounding box center [496, 335] width 124 height 21
click at [1272, 324] on div "0 0" at bounding box center [1283, 335] width 23 height 21
type input "$5.00"
click at [1239, 413] on div at bounding box center [866, 436] width 1111 height 48
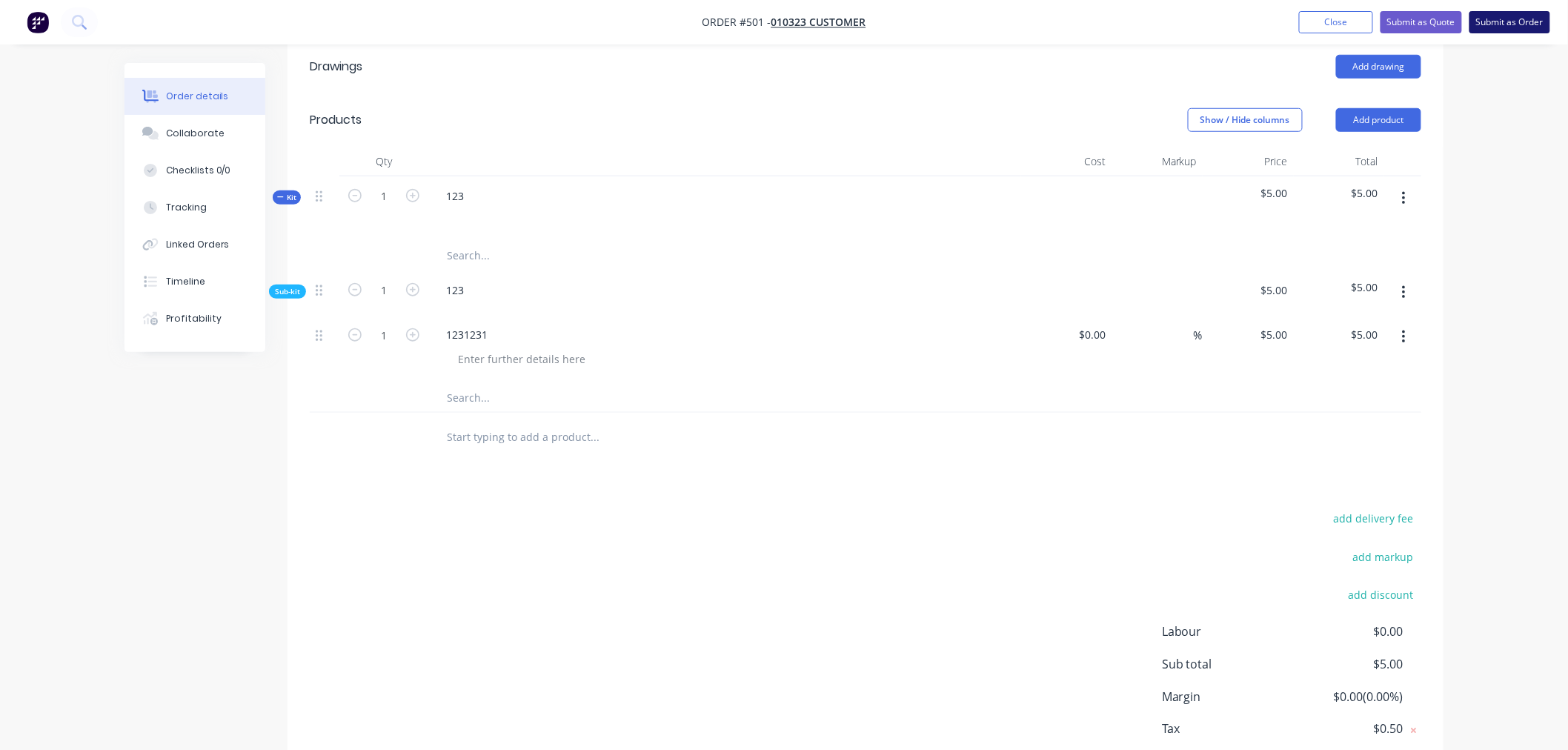
click at [1527, 30] on button "Submit as Order" at bounding box center [1510, 22] width 81 height 22
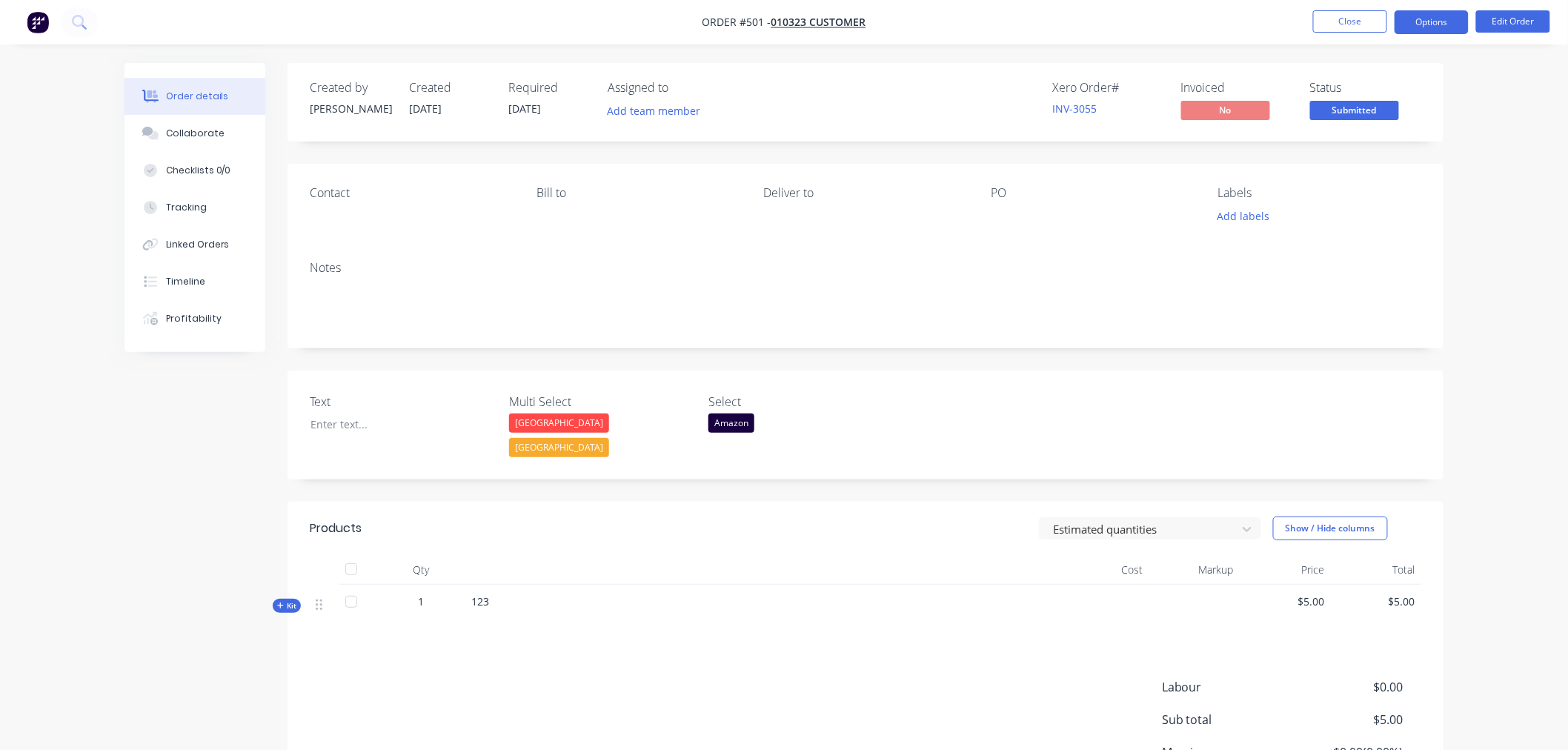
click at [1445, 24] on button "Options" at bounding box center [1431, 22] width 74 height 24
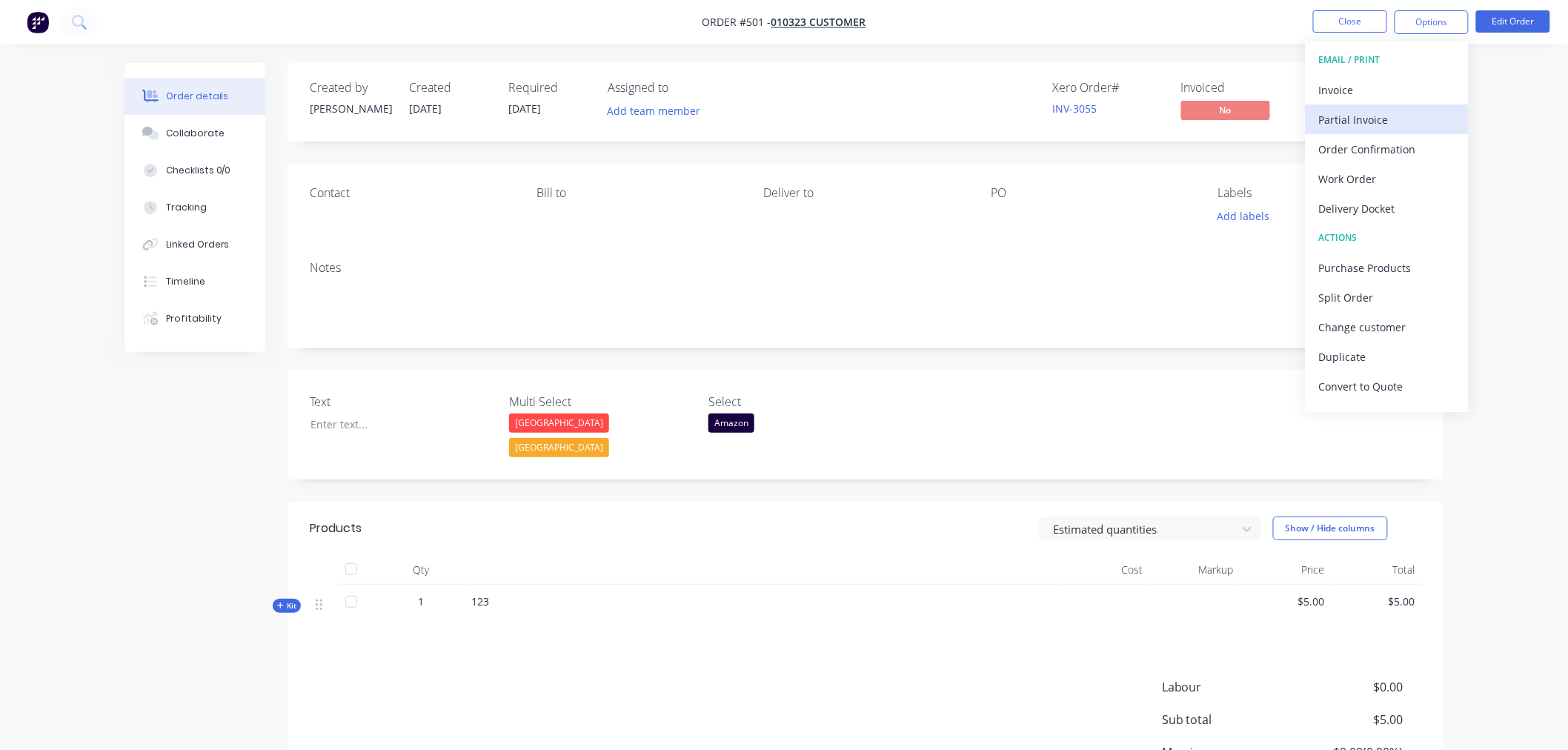
click at [1364, 130] on div "Partial Invoice" at bounding box center [1386, 119] width 136 height 21
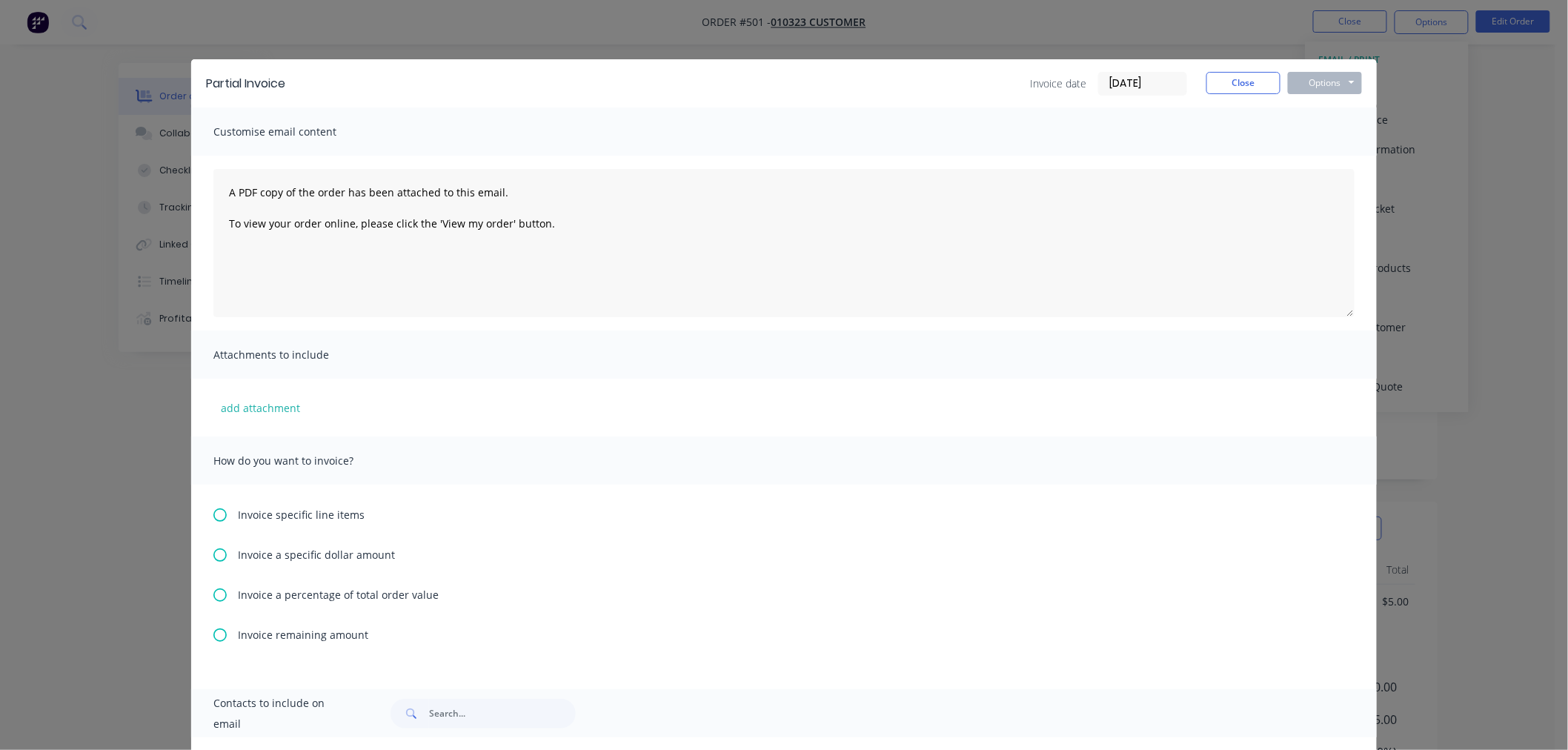
click at [219, 511] on icon at bounding box center [219, 515] width 13 height 13
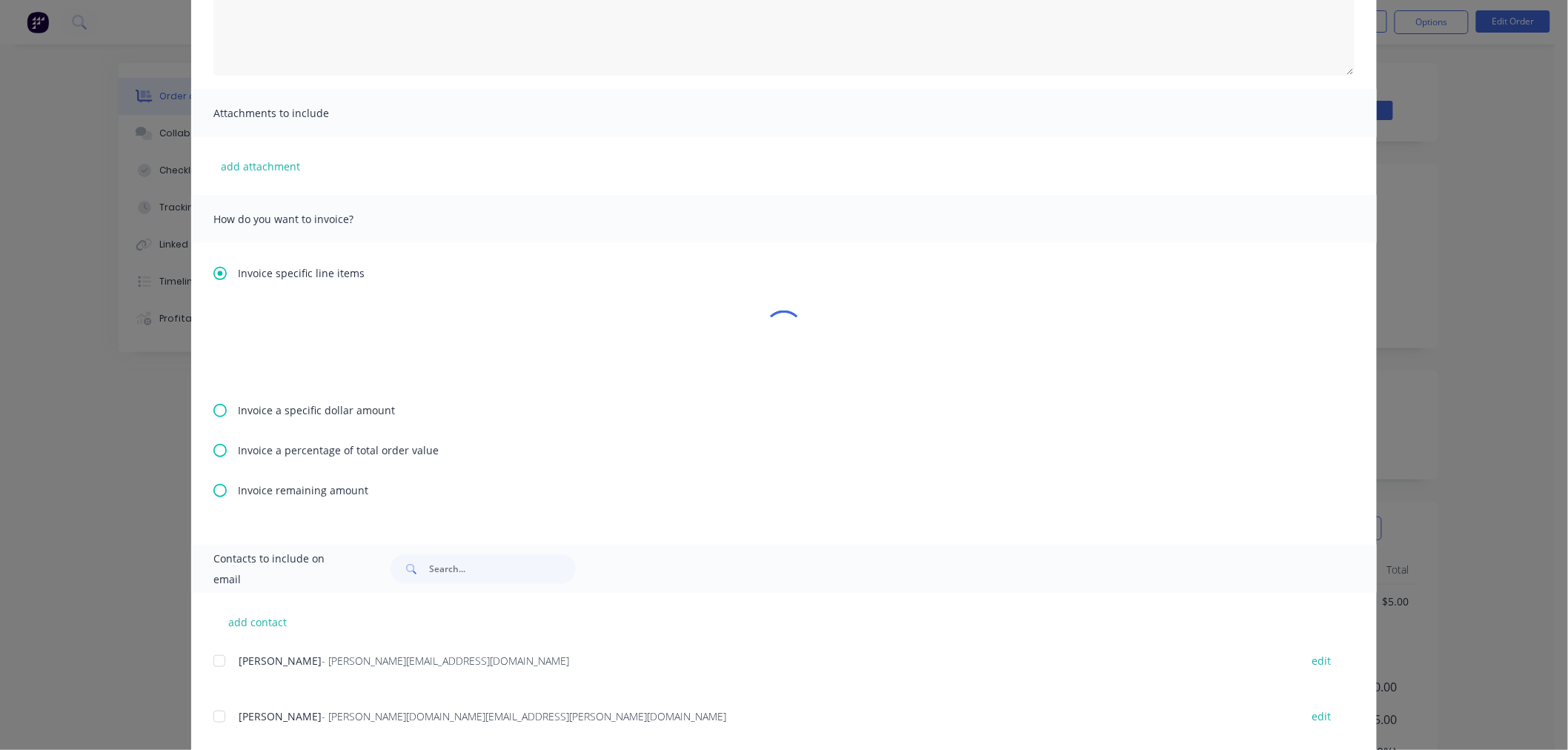
scroll to position [247, 0]
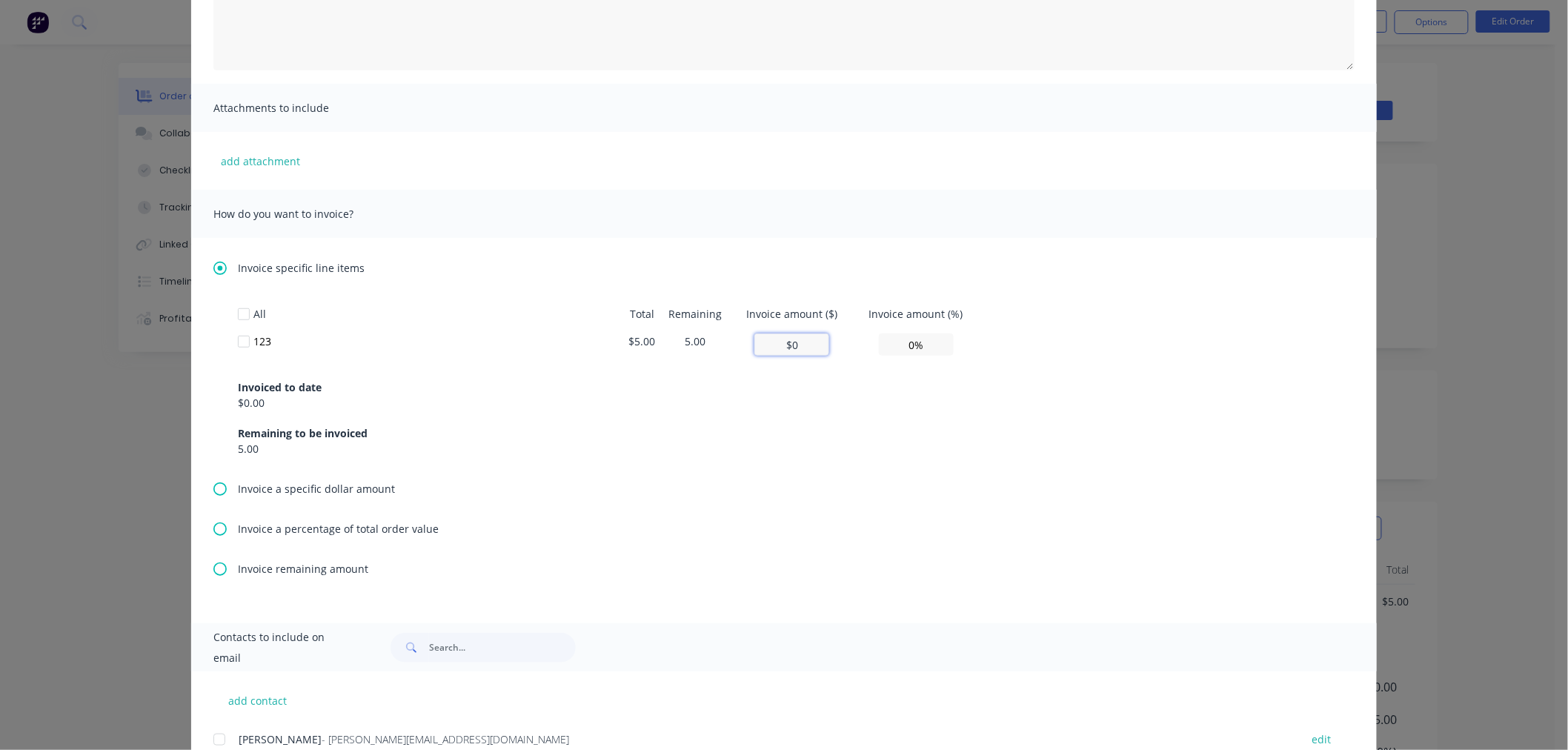
click at [799, 341] on input "$0" at bounding box center [791, 344] width 75 height 22
type input "$1"
type input "20.00%"
type input "$1"
click at [947, 475] on div "All Total Remaining Invoice amount ($) Invoice amount (%) 123 $5.00 4.00 $1 20.…" at bounding box center [784, 391] width 1141 height 181
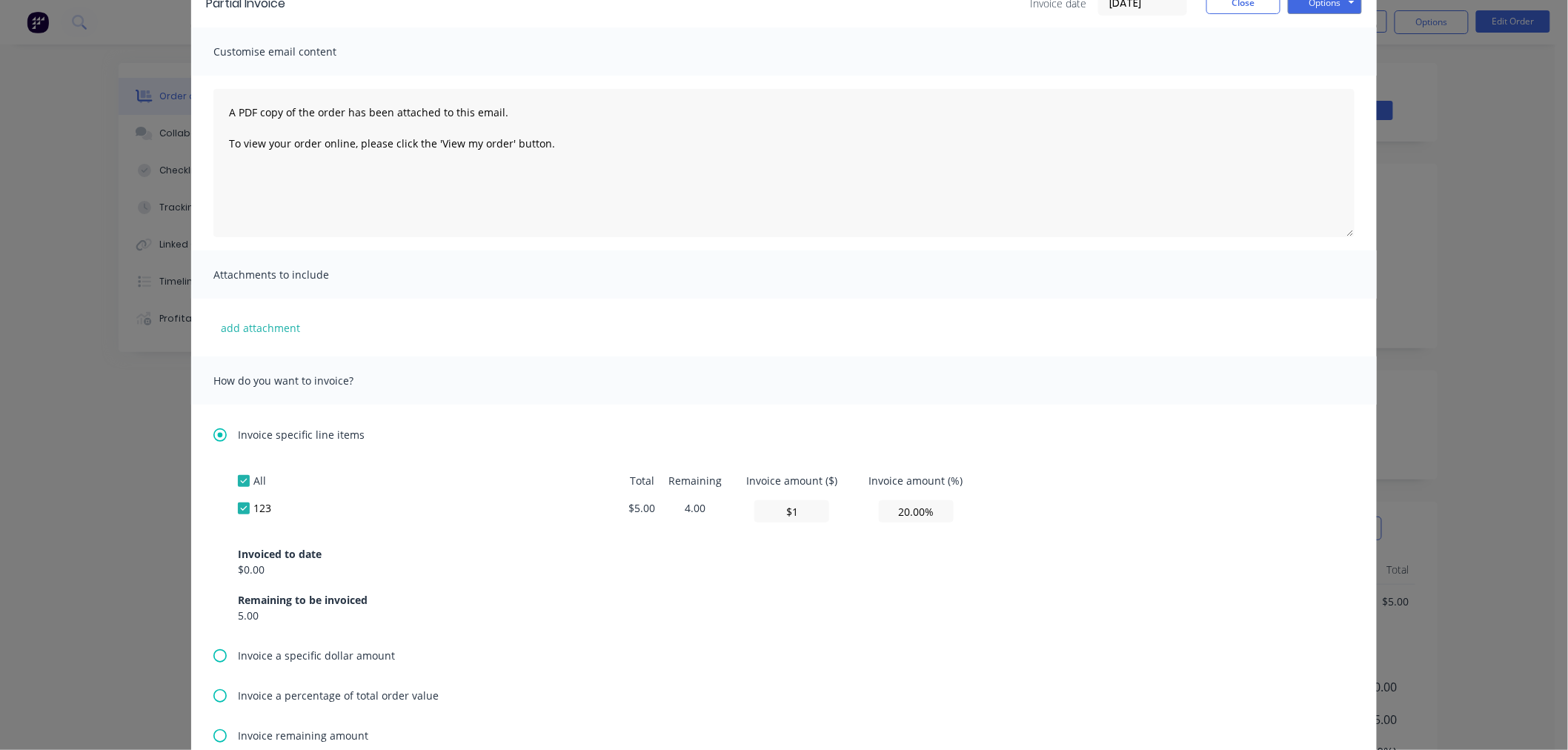
scroll to position [0, 0]
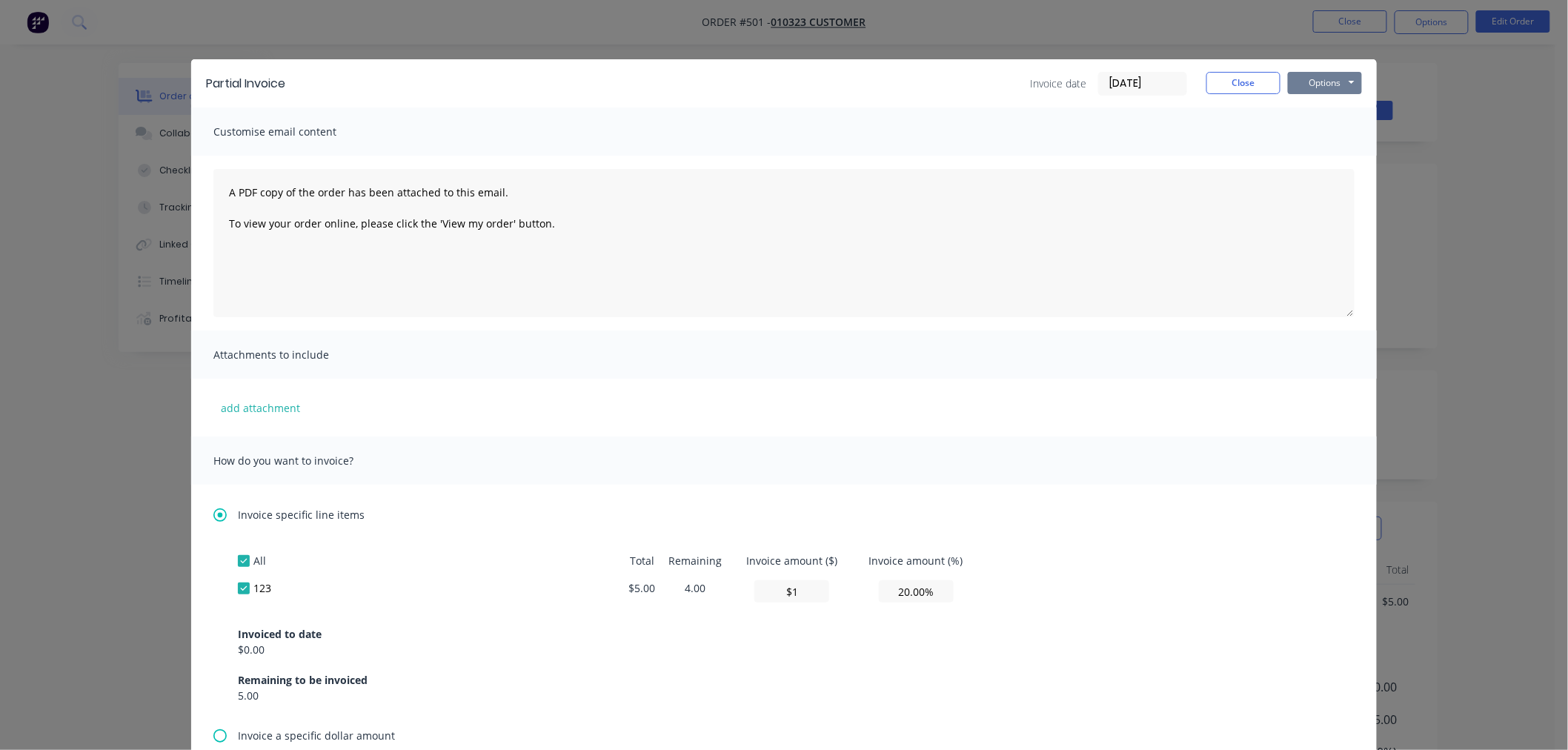
click at [1298, 79] on button "Options" at bounding box center [1325, 83] width 74 height 22
click at [1304, 131] on button "Print" at bounding box center [1335, 133] width 95 height 25
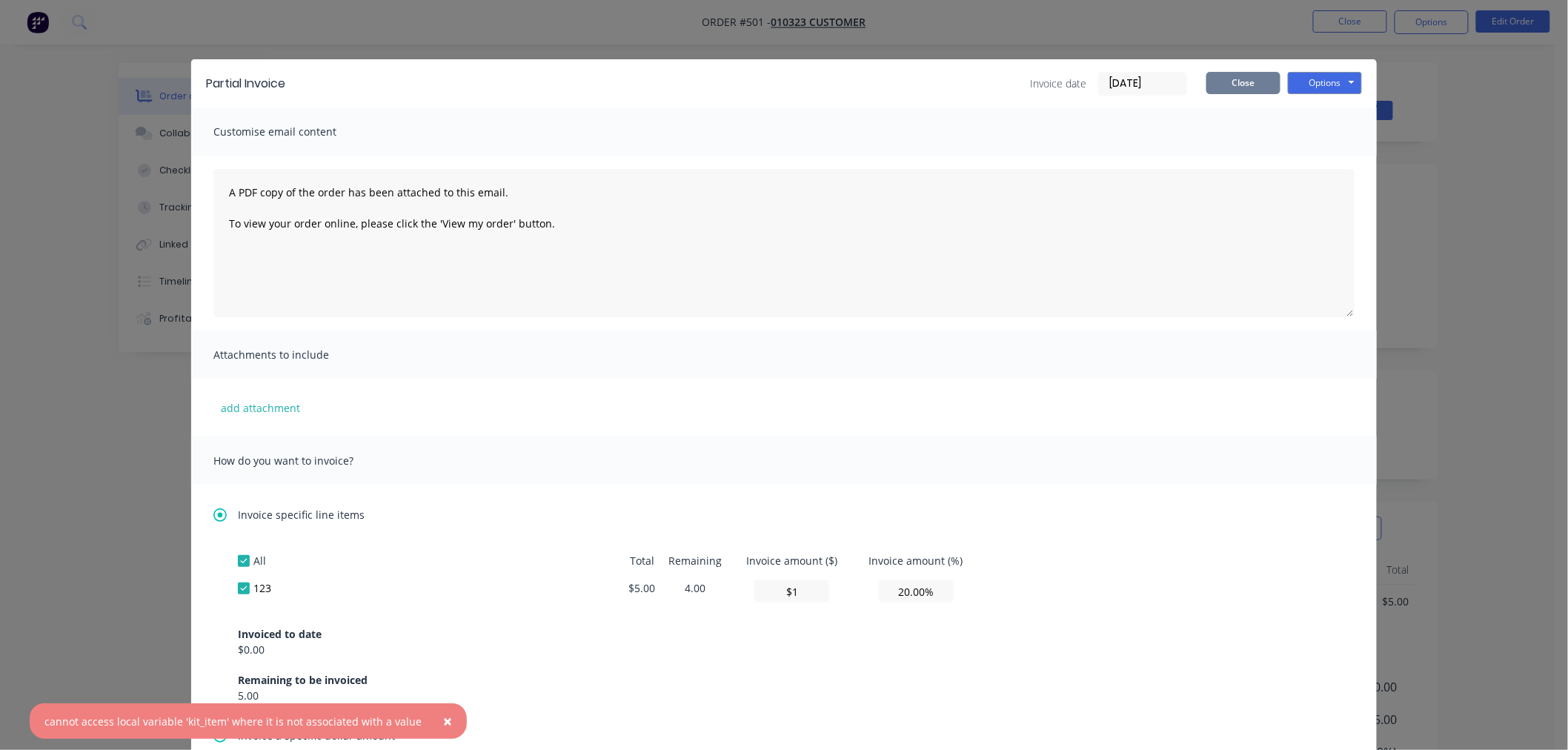
click at [1247, 86] on button "Close" at bounding box center [1243, 83] width 74 height 22
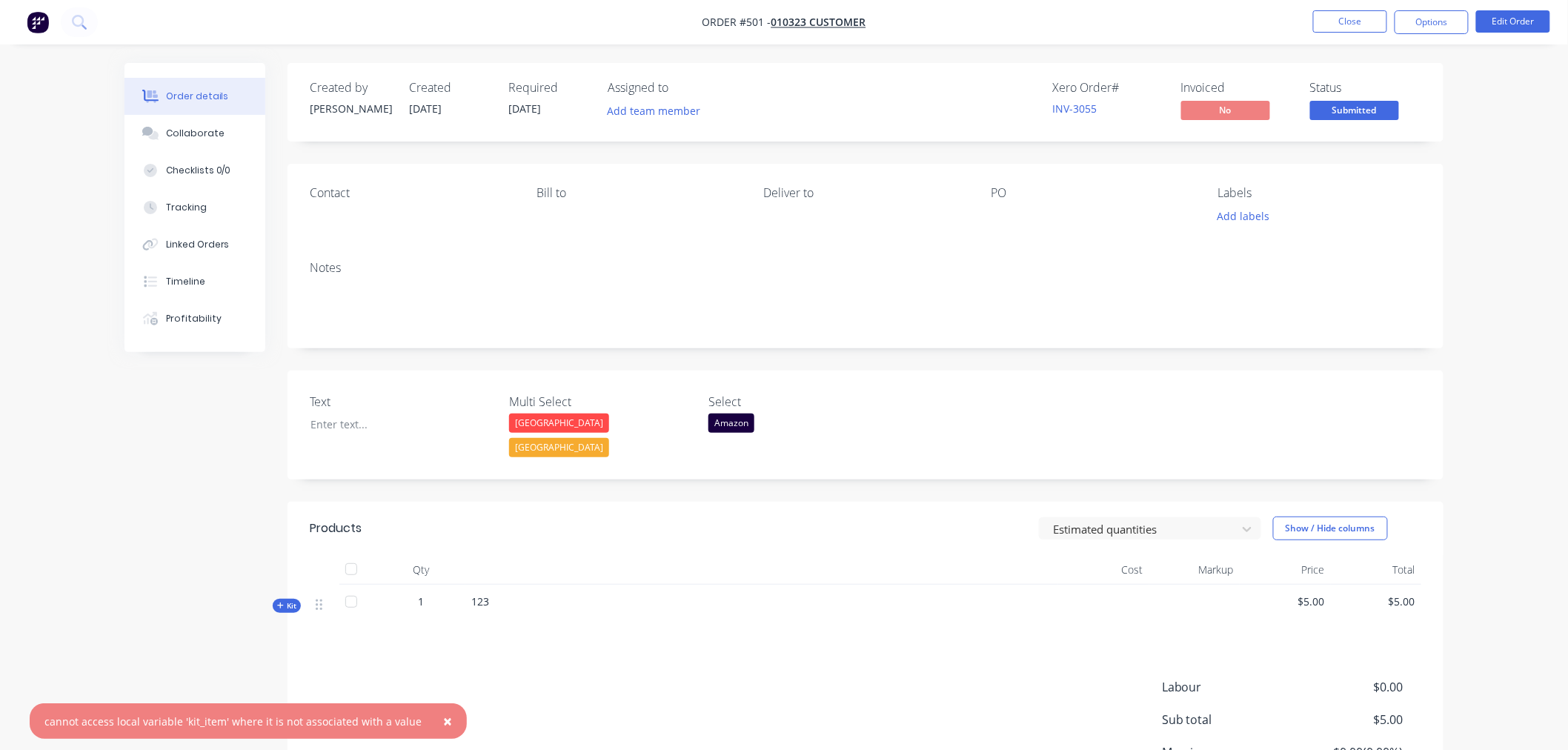
click at [439, 715] on button "×" at bounding box center [448, 721] width 39 height 36
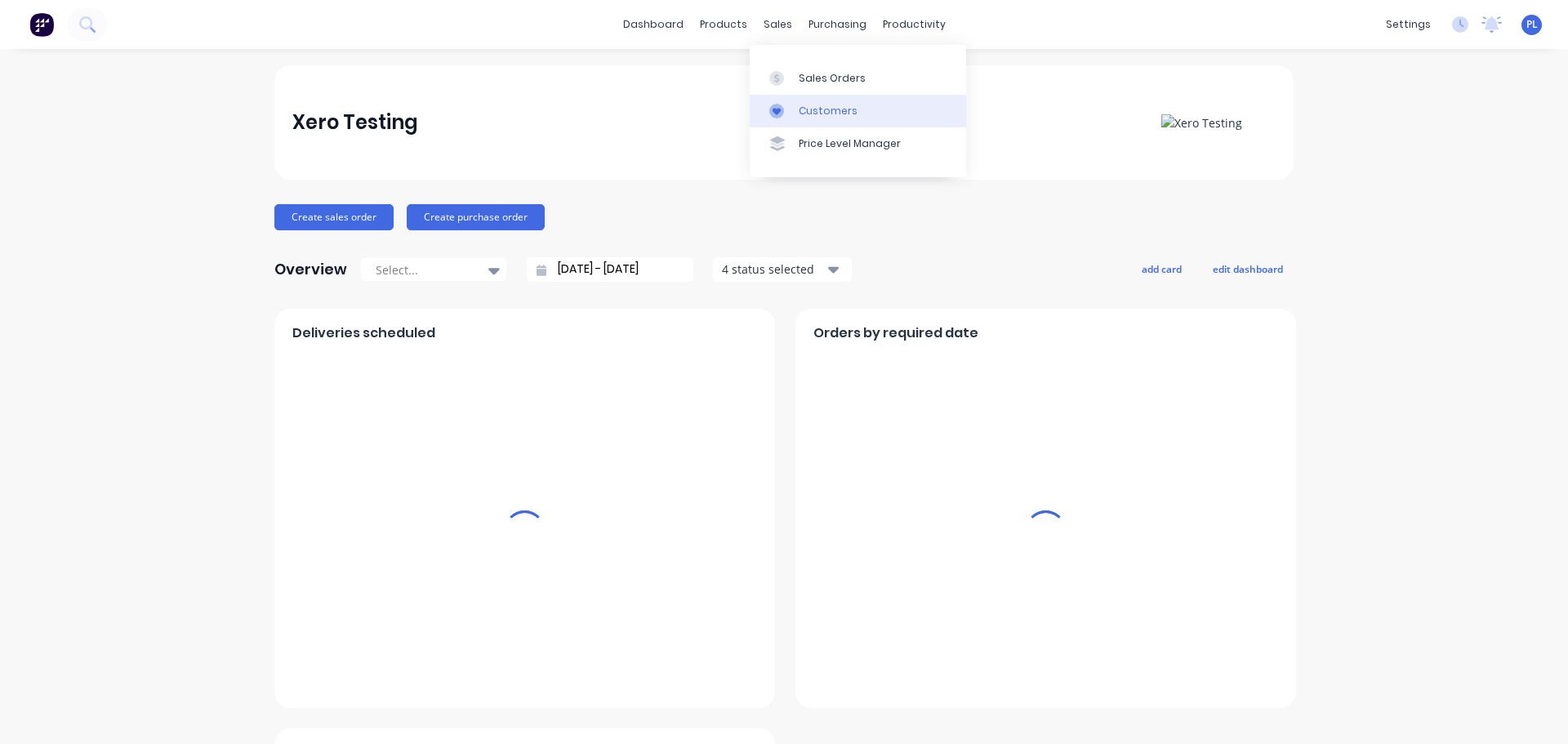
click at [824, 110] on div "Customers" at bounding box center [827, 110] width 59 height 15
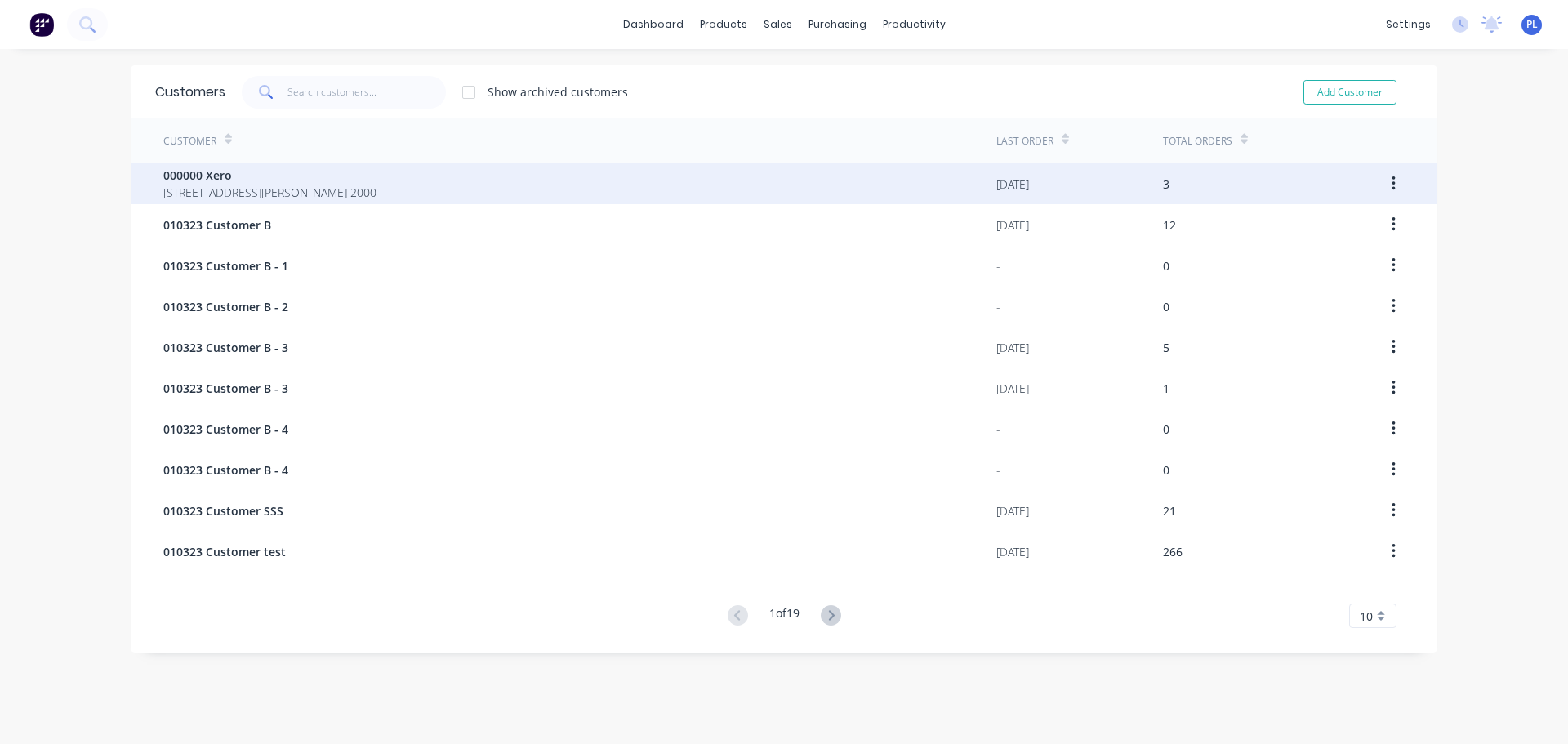
click at [303, 186] on span "[STREET_ADDRESS][PERSON_NAME] 2000" at bounding box center [270, 193] width 213 height 17
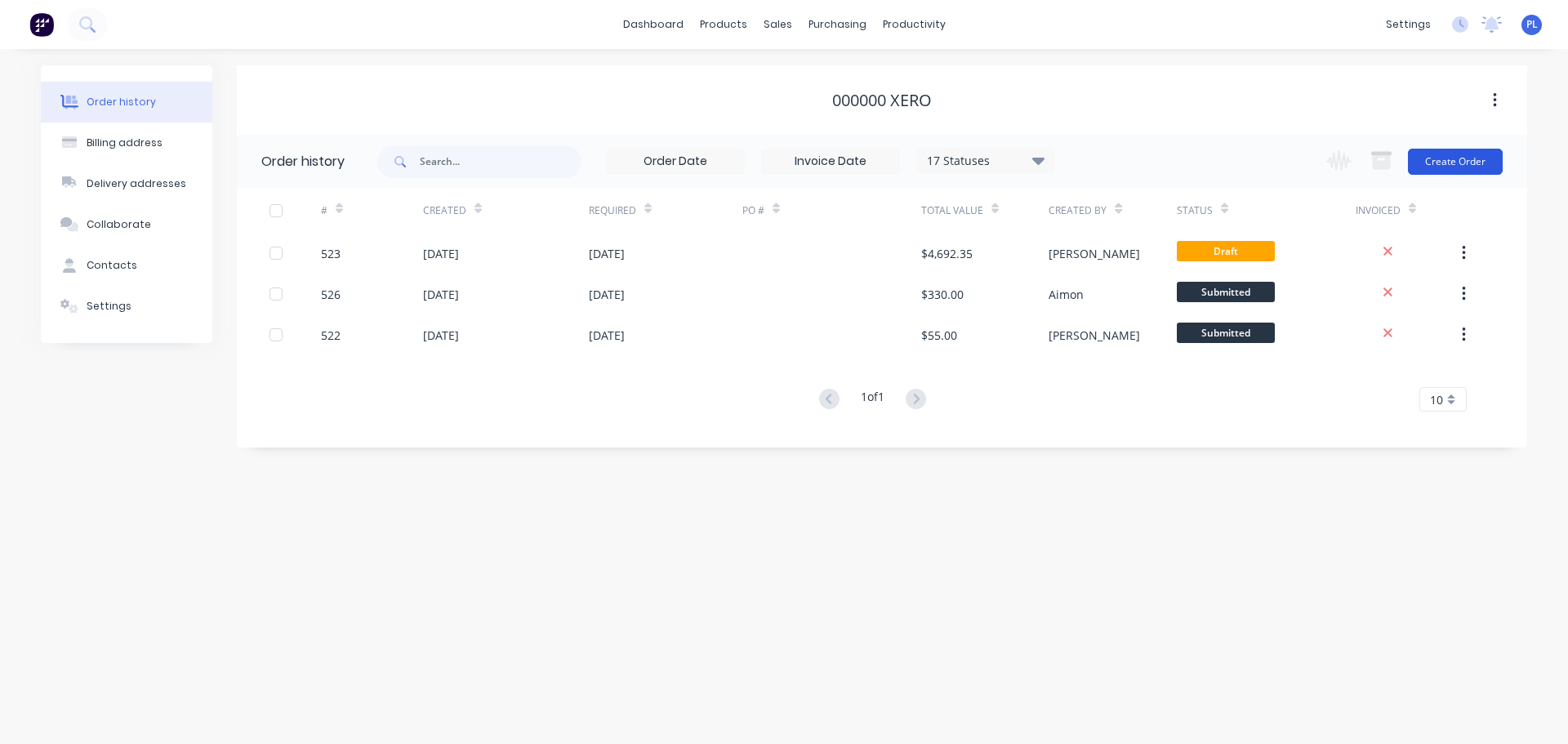
click at [1448, 161] on button "Create Order" at bounding box center [1455, 162] width 95 height 26
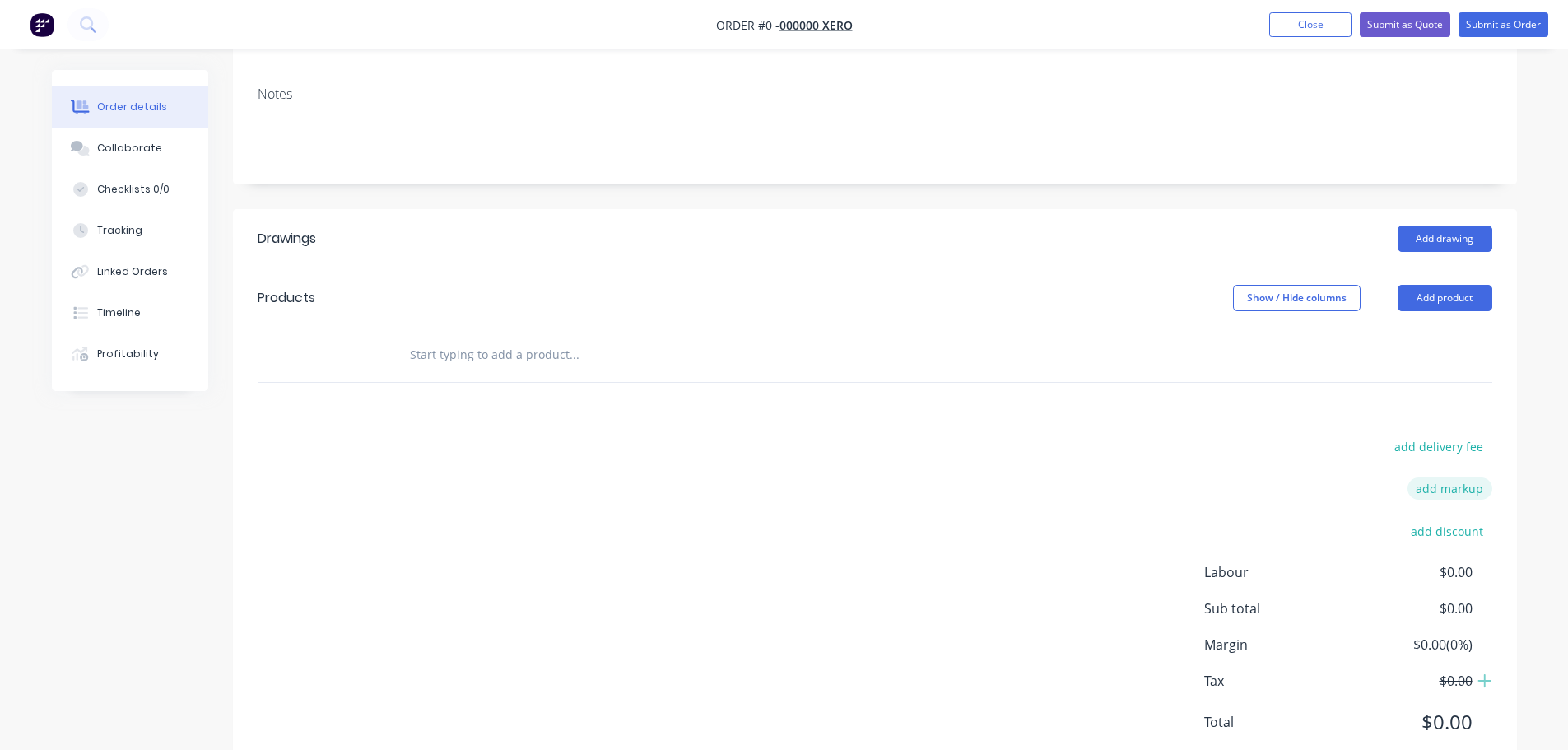
scroll to position [287, 0]
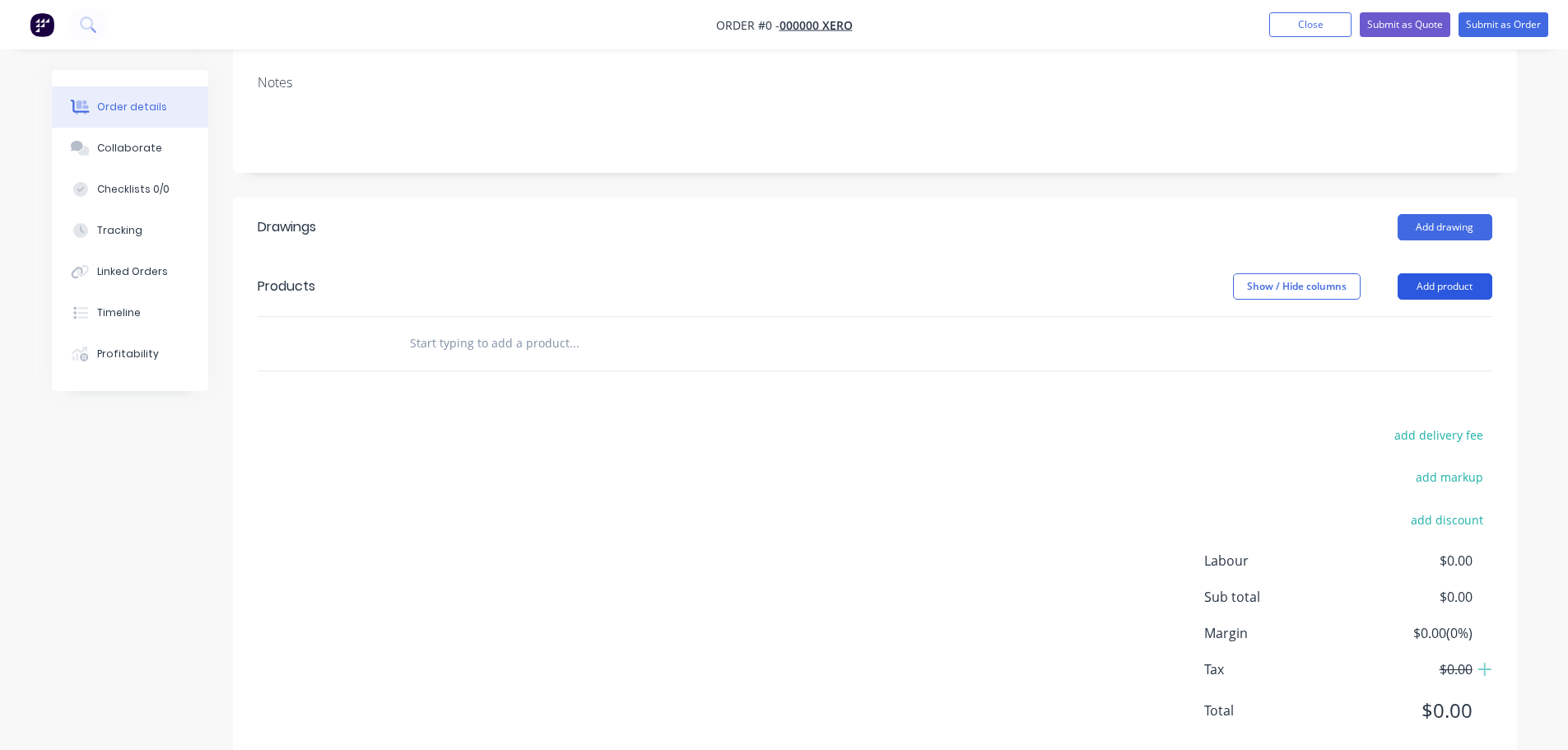
click at [1459, 273] on button "Add product" at bounding box center [1444, 286] width 95 height 26
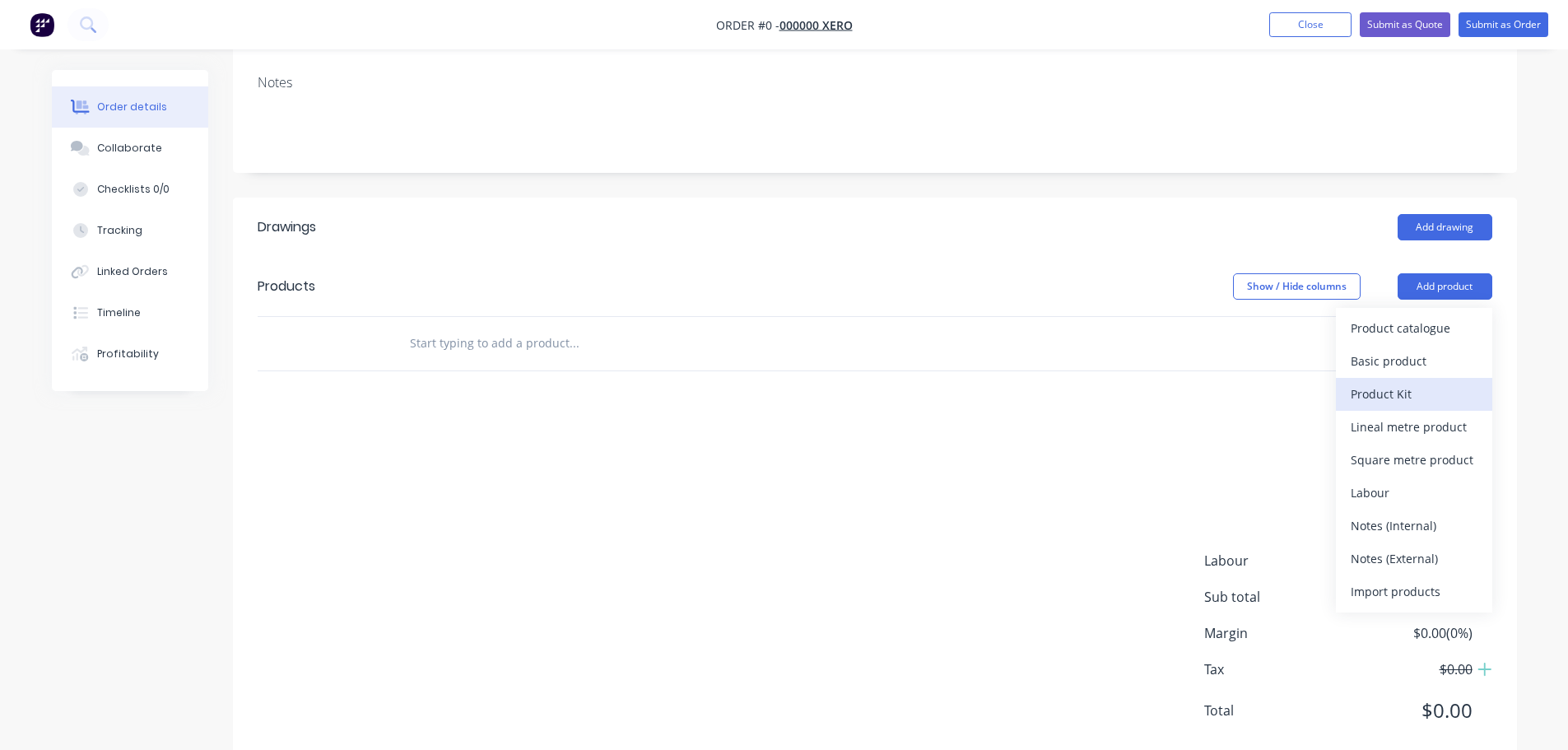
click at [1421, 382] on div "Product Kit" at bounding box center [1414, 394] width 127 height 23
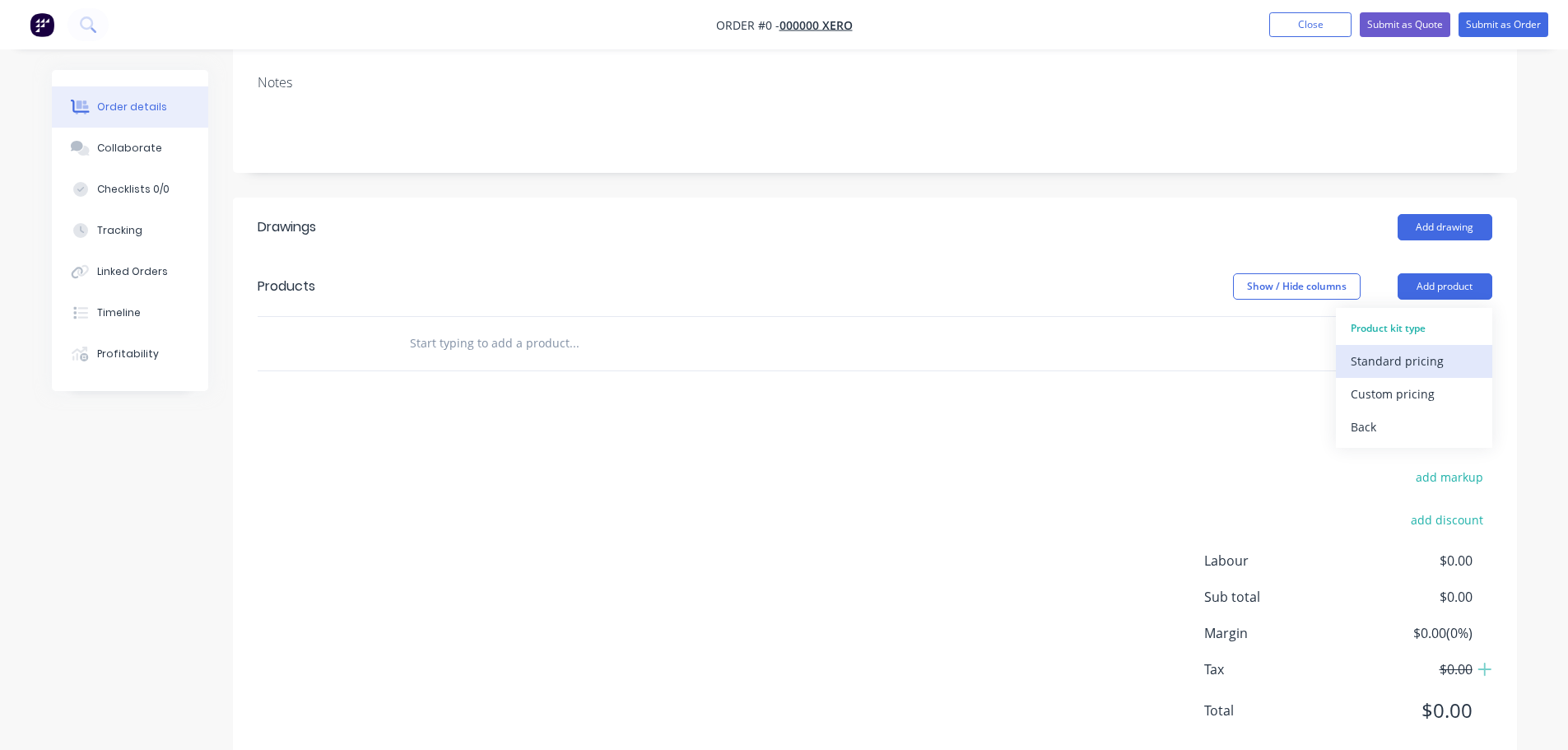
click at [1364, 349] on div "Standard pricing" at bounding box center [1414, 361] width 127 height 23
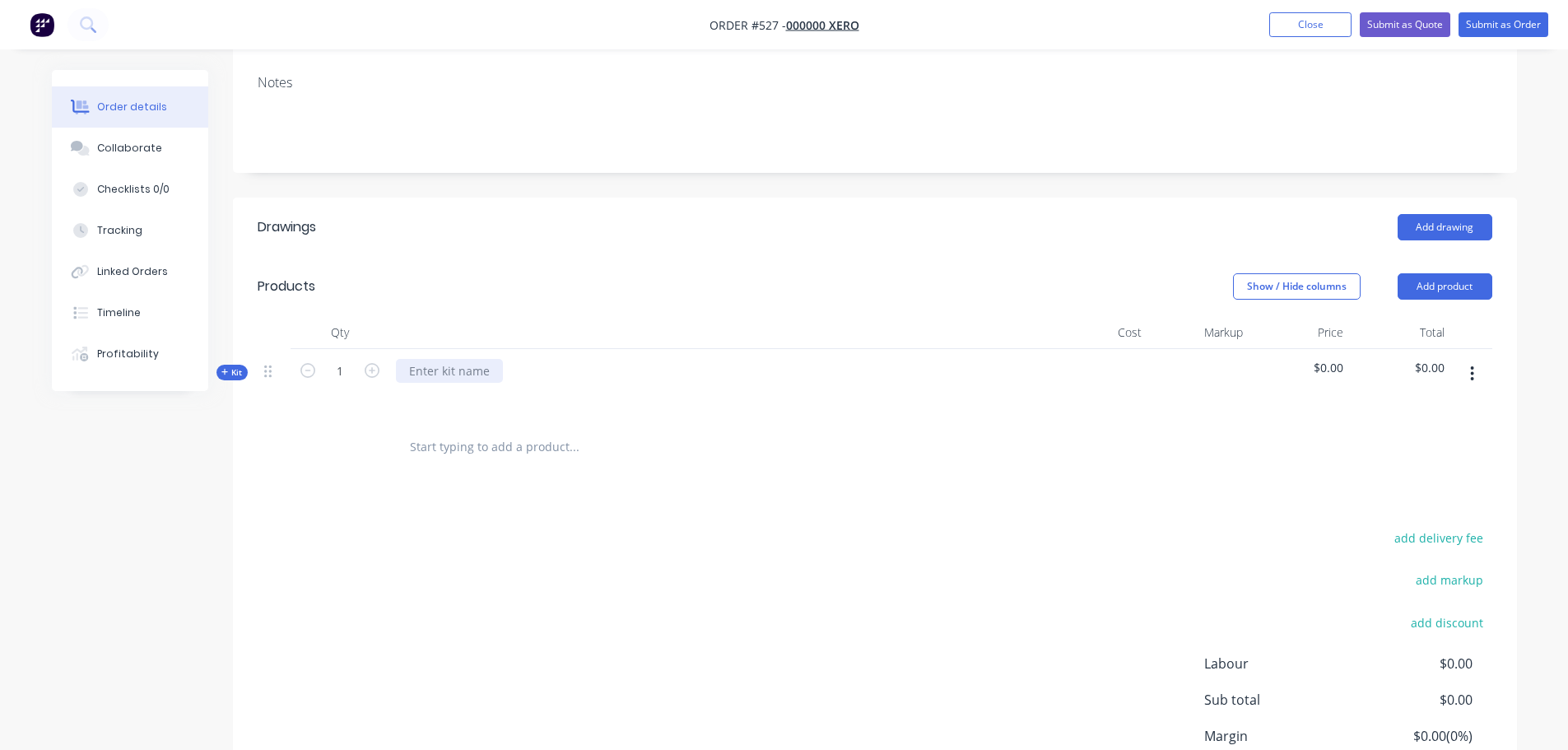
drag, startPoint x: 435, startPoint y: 325, endPoint x: 415, endPoint y: 336, distance: 22.8
click at [435, 359] on div at bounding box center [450, 371] width 107 height 23
click at [244, 322] on div "Qty Cost Markup Price Total Kit 1 123123 $0.00 $0.00" at bounding box center [875, 395] width 1284 height 158
click at [237, 367] on span "Kit" at bounding box center [232, 373] width 21 height 13
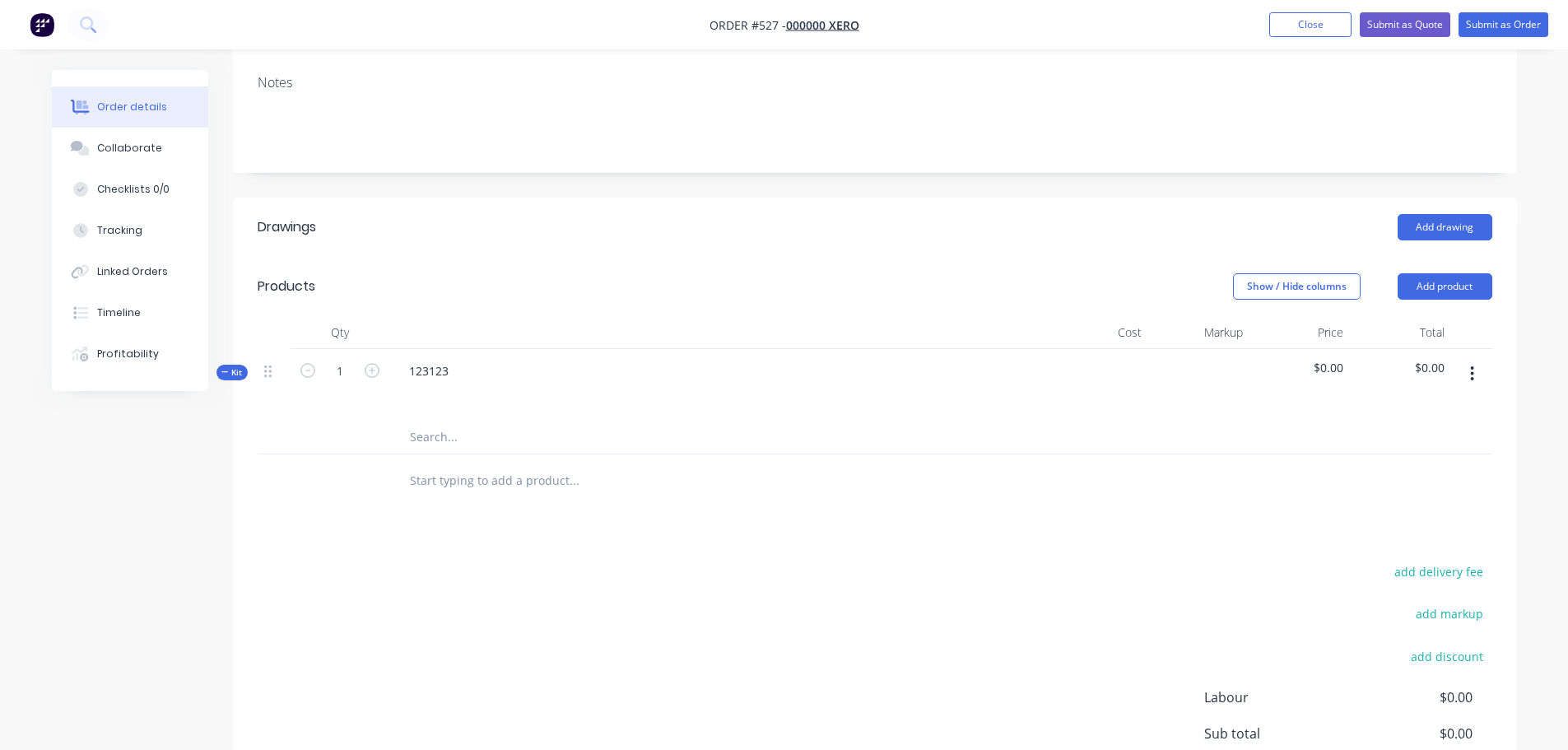
click at [1470, 359] on button "button" at bounding box center [1472, 374] width 39 height 29
click at [1400, 438] on div "Add product to kit" at bounding box center [1414, 450] width 127 height 23
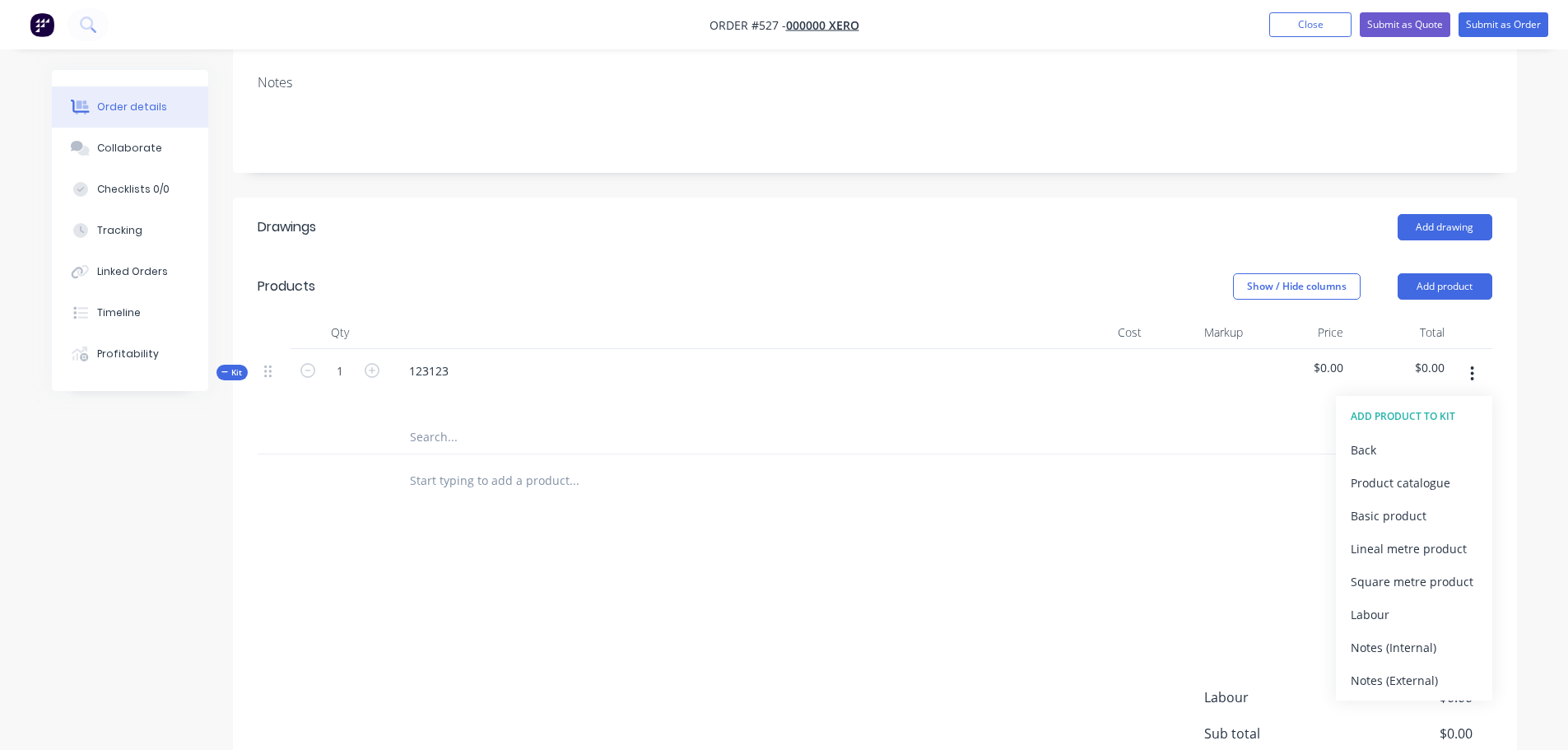
drag, startPoint x: 1153, startPoint y: 423, endPoint x: 1491, endPoint y: 310, distance: 356.4
click at [1160, 454] on div at bounding box center [875, 481] width 1235 height 54
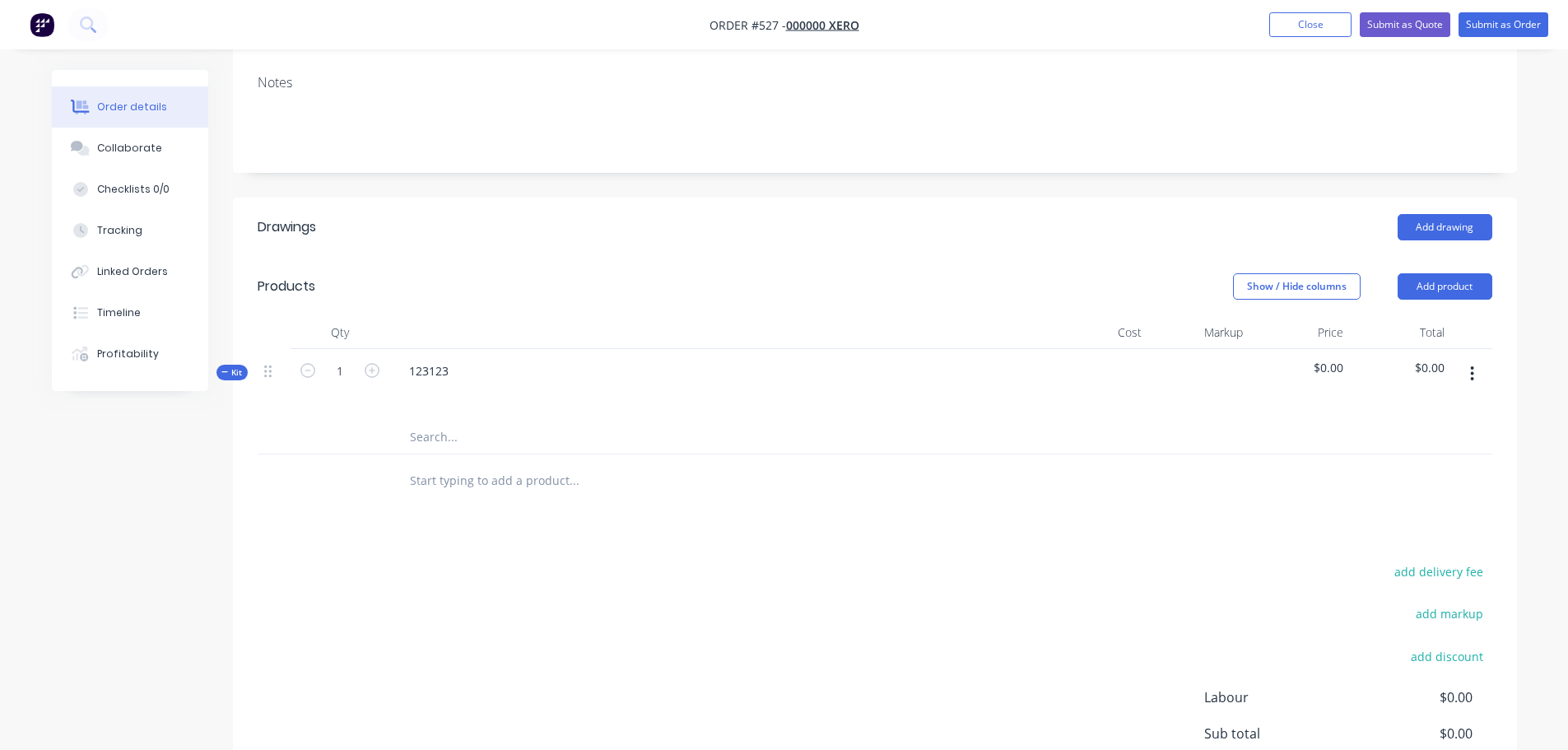
click at [1479, 359] on button "button" at bounding box center [1472, 374] width 39 height 29
click at [1399, 471] on div "Add sub kit to kit" at bounding box center [1414, 483] width 127 height 23
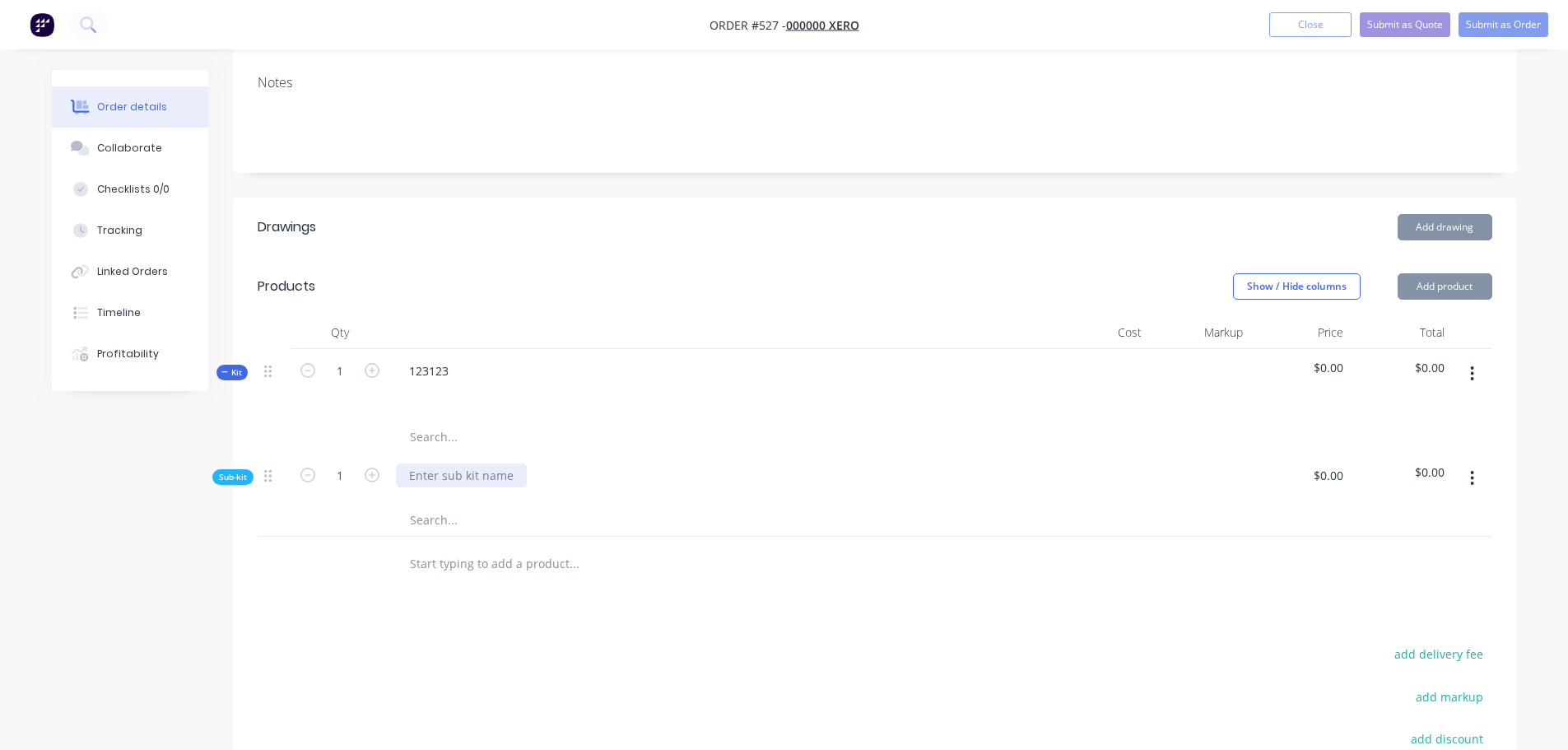
click at [451, 463] on div at bounding box center [461, 475] width 131 height 23
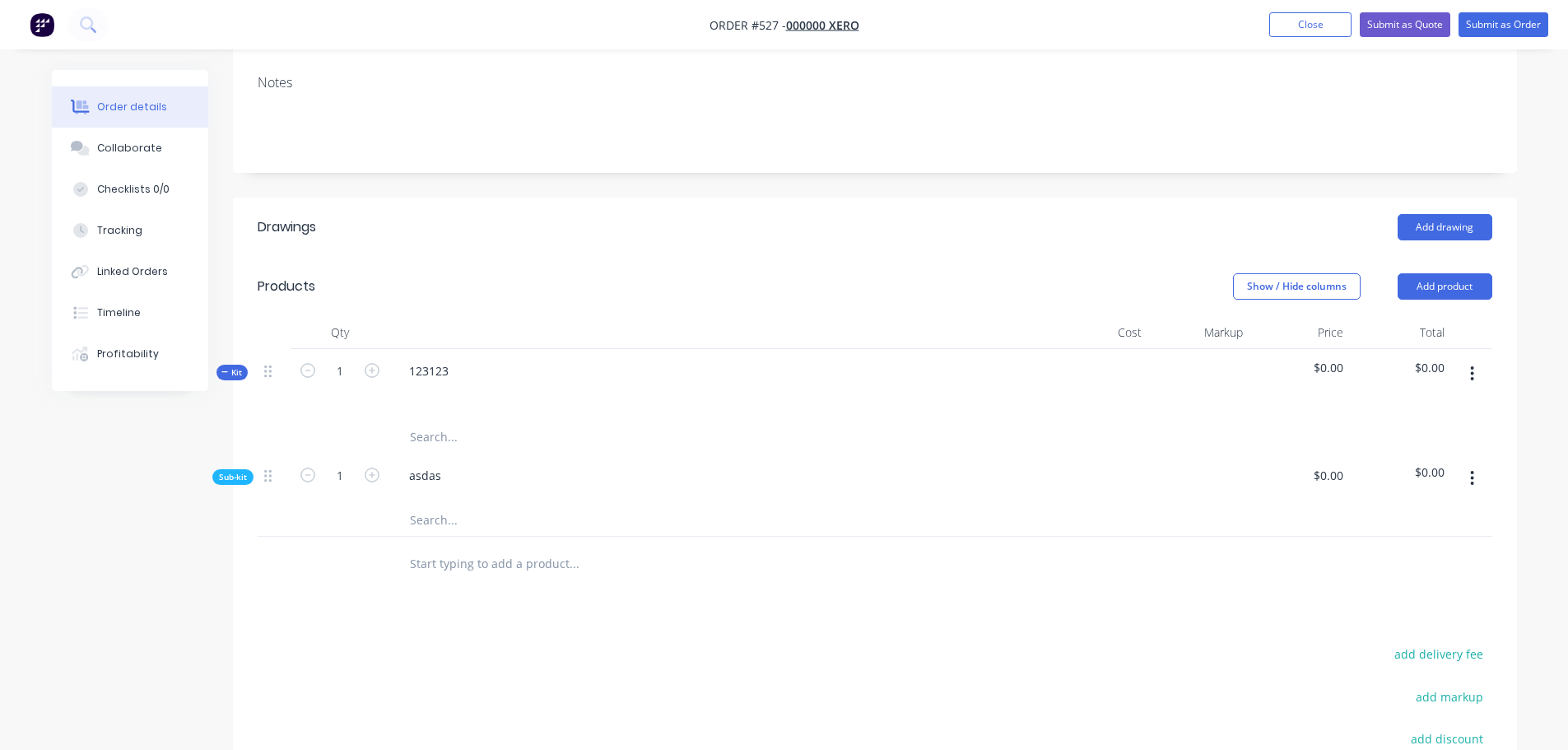
click at [1079, 503] on div at bounding box center [875, 520] width 1235 height 34
click at [1469, 463] on button "button" at bounding box center [1472, 478] width 39 height 29
click at [1413, 509] on div "Add product to kit" at bounding box center [1414, 521] width 127 height 23
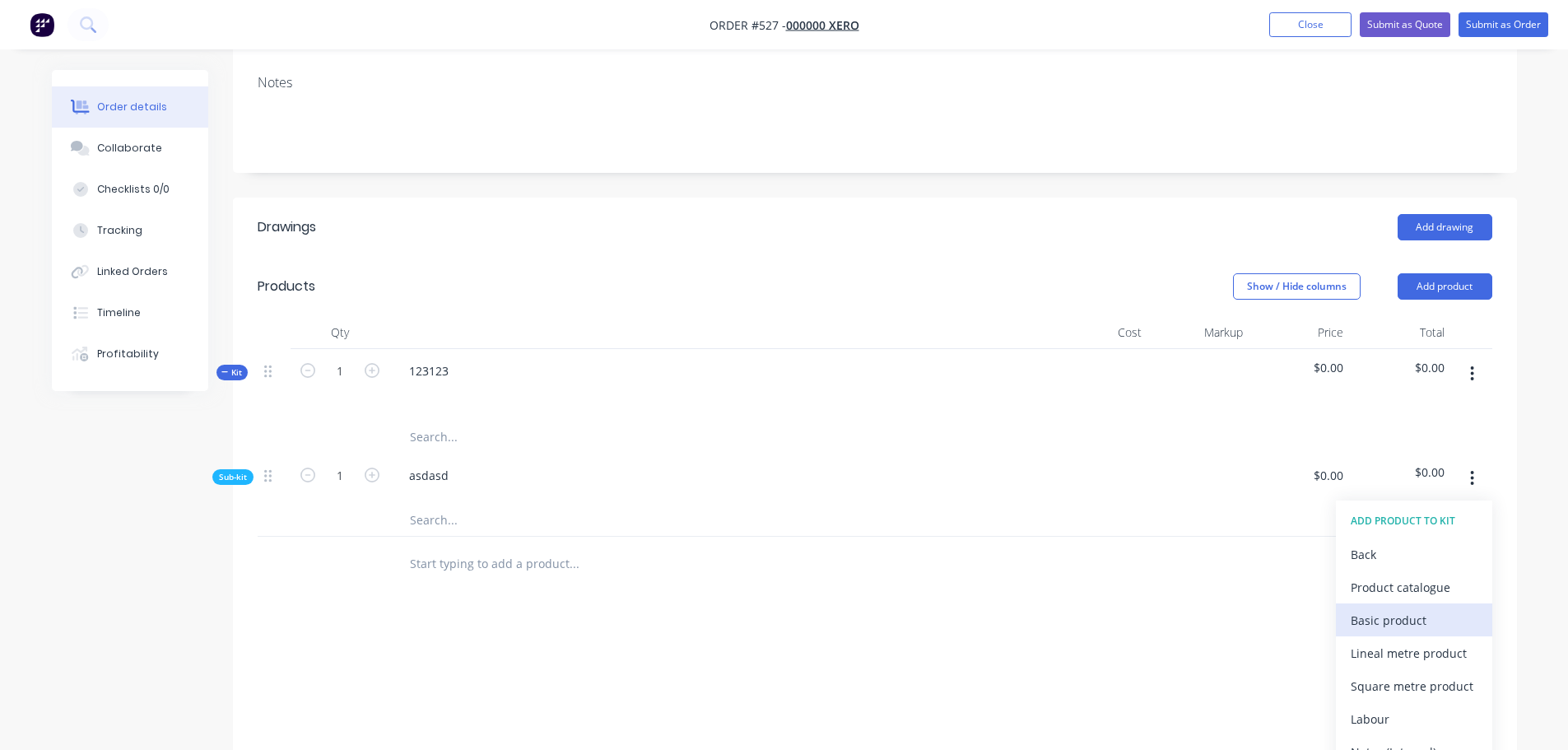
click at [1417, 609] on div "Basic product" at bounding box center [1414, 620] width 127 height 23
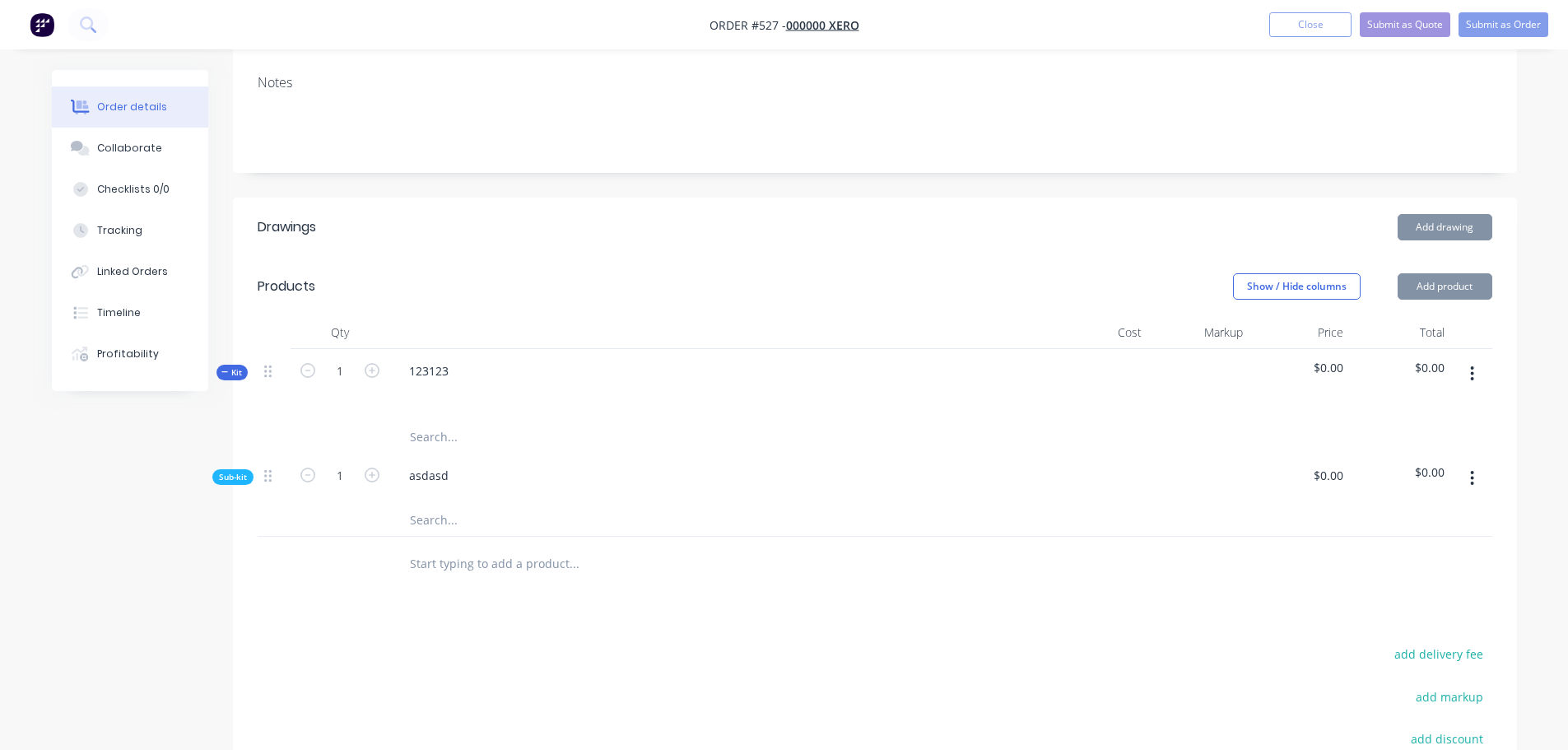
click at [231, 471] on span "Sub-kit" at bounding box center [233, 477] width 28 height 13
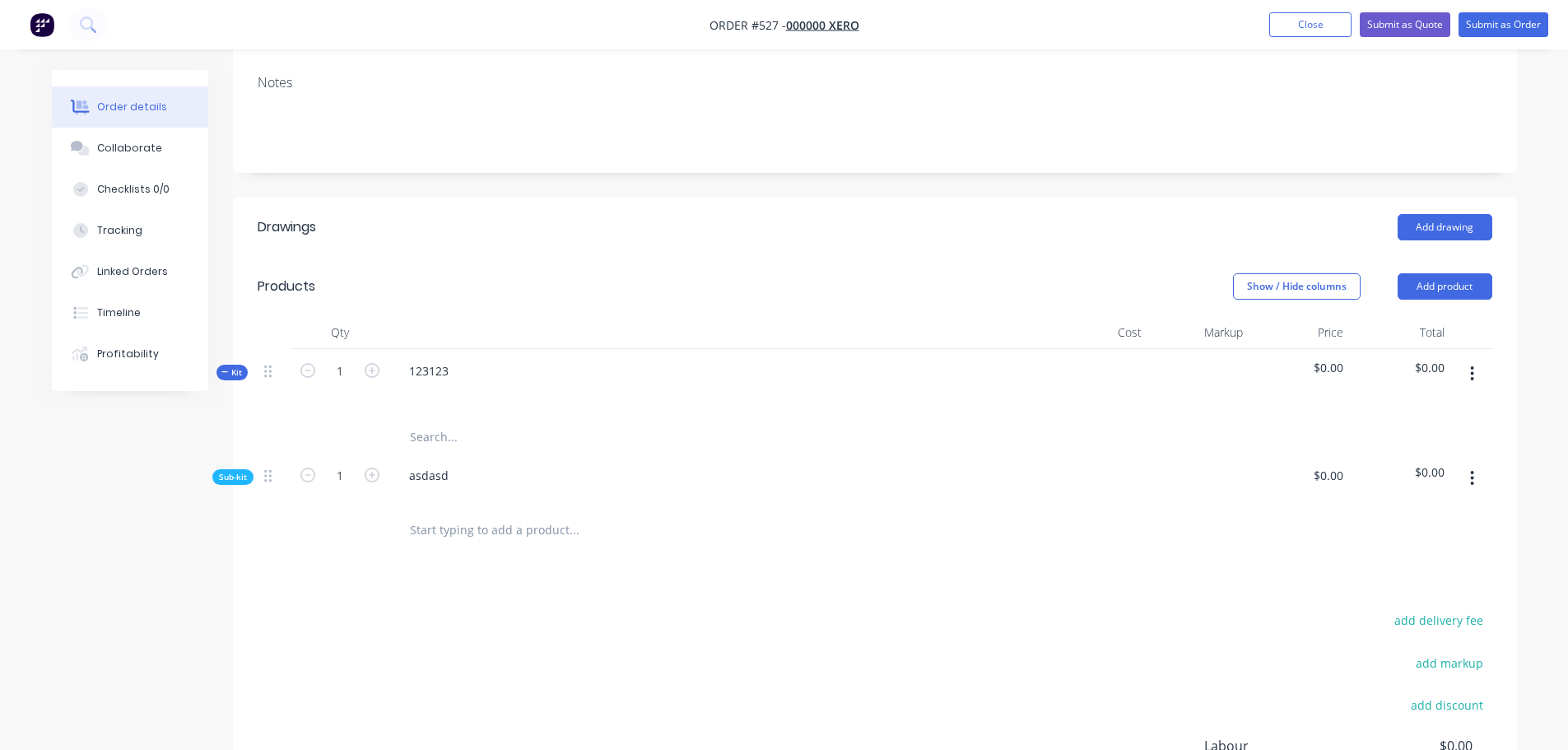
click at [238, 447] on div "Qty Cost Markup Price Total Kit 1 123123 $0.00 $0.00 Sub-kit 1 asdasd $0.00 $0.…" at bounding box center [875, 436] width 1284 height 241
click at [231, 471] on span "Sub-kit" at bounding box center [233, 477] width 28 height 13
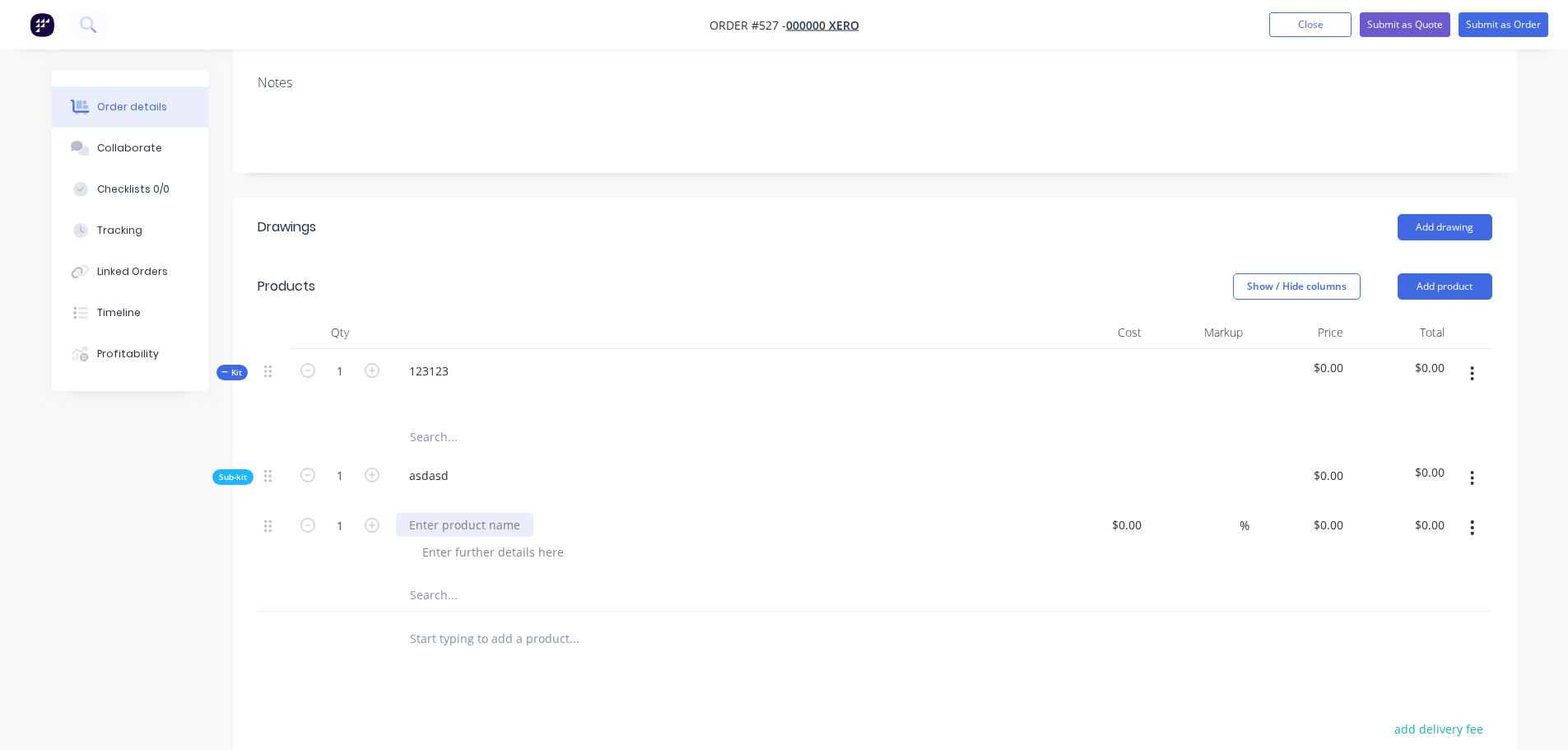
click at [442, 513] on div at bounding box center [464, 525] width 137 height 23
click at [702, 503] on div "123123123" at bounding box center [718, 540] width 658 height 75
click at [1312, 503] on div "0 $0.00" at bounding box center [1300, 540] width 101 height 75
type input "$5.00"
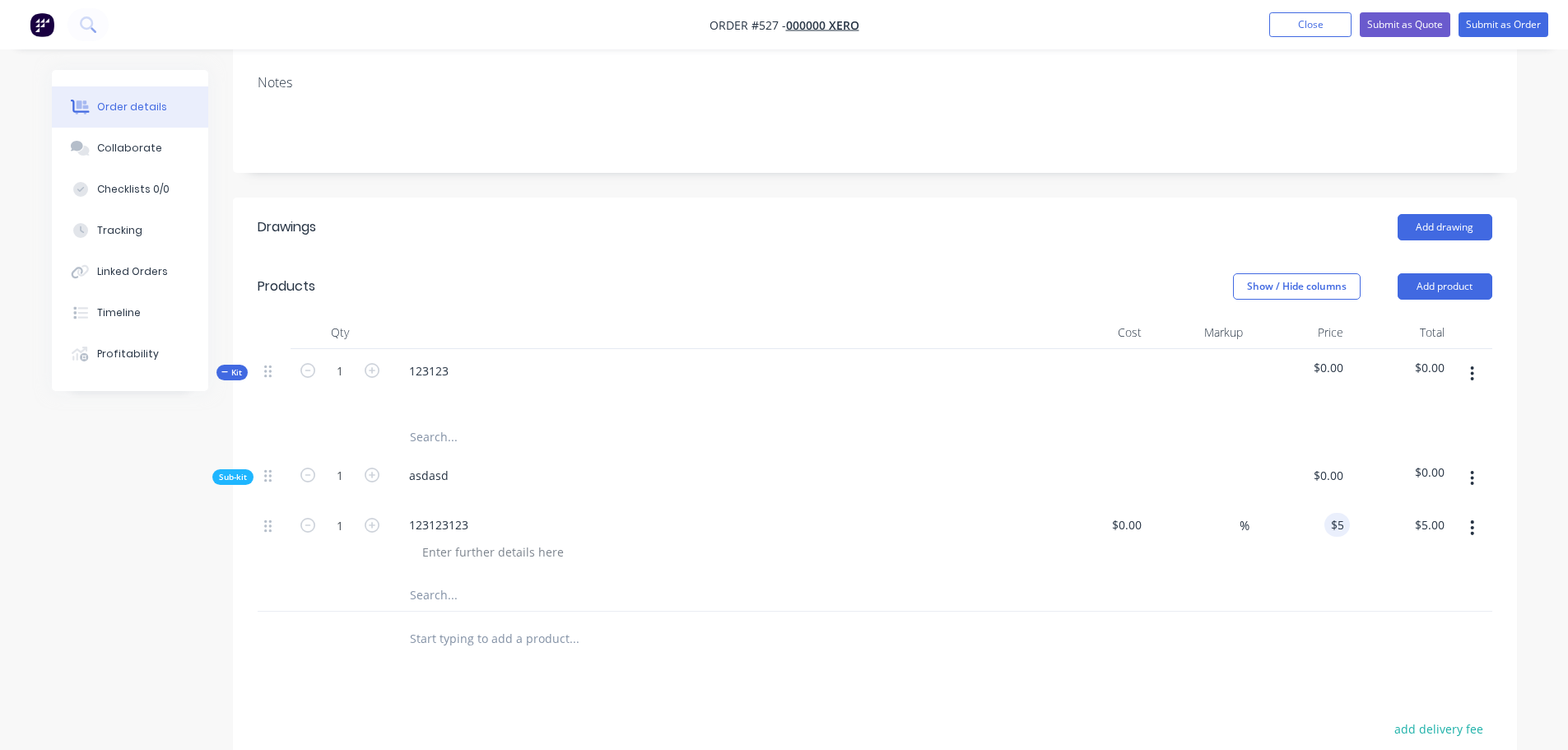
click at [1091, 420] on div at bounding box center [875, 437] width 1235 height 33
click at [1487, 29] on button "Submit as Order" at bounding box center [1504, 24] width 90 height 24
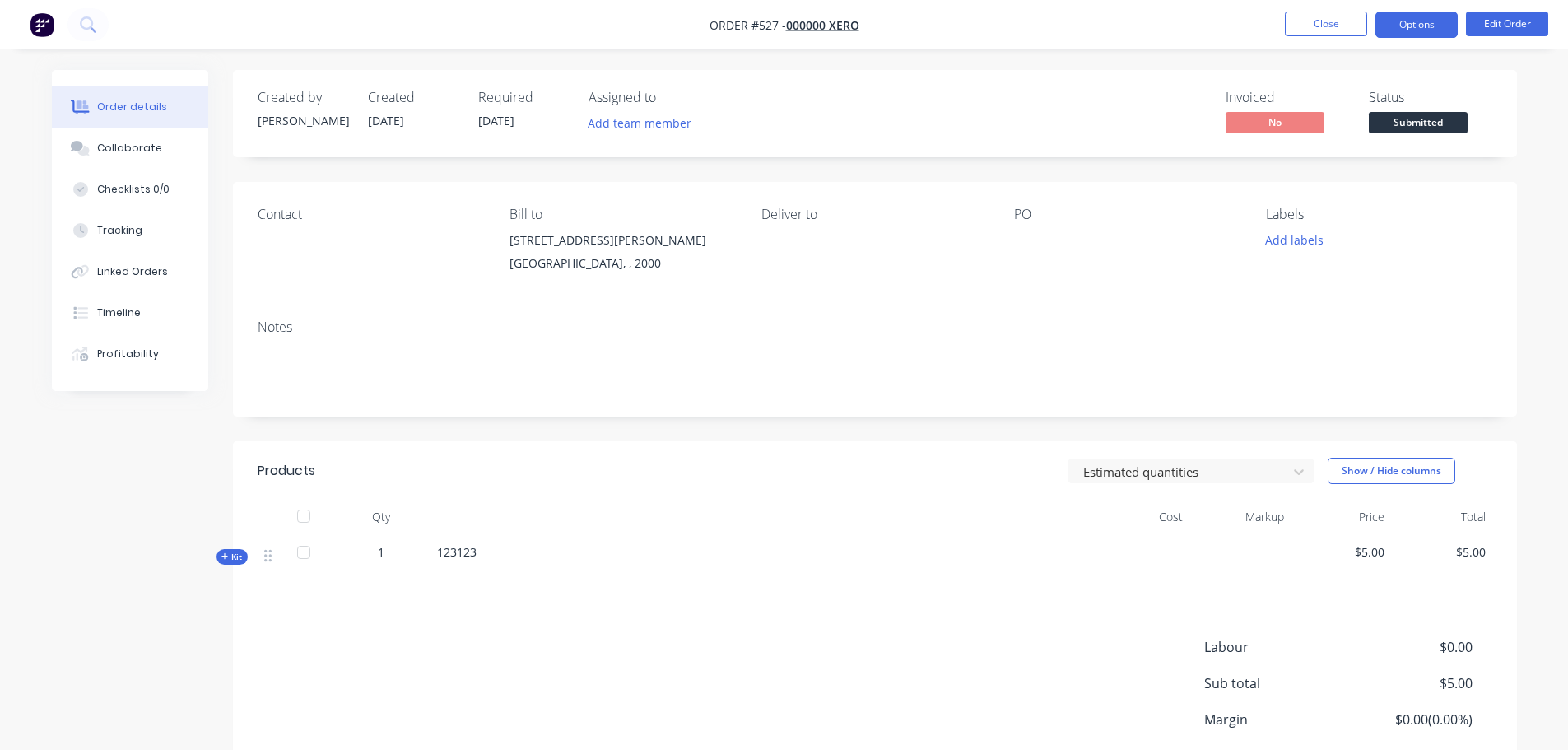
click at [1397, 24] on button "Options" at bounding box center [1416, 24] width 82 height 26
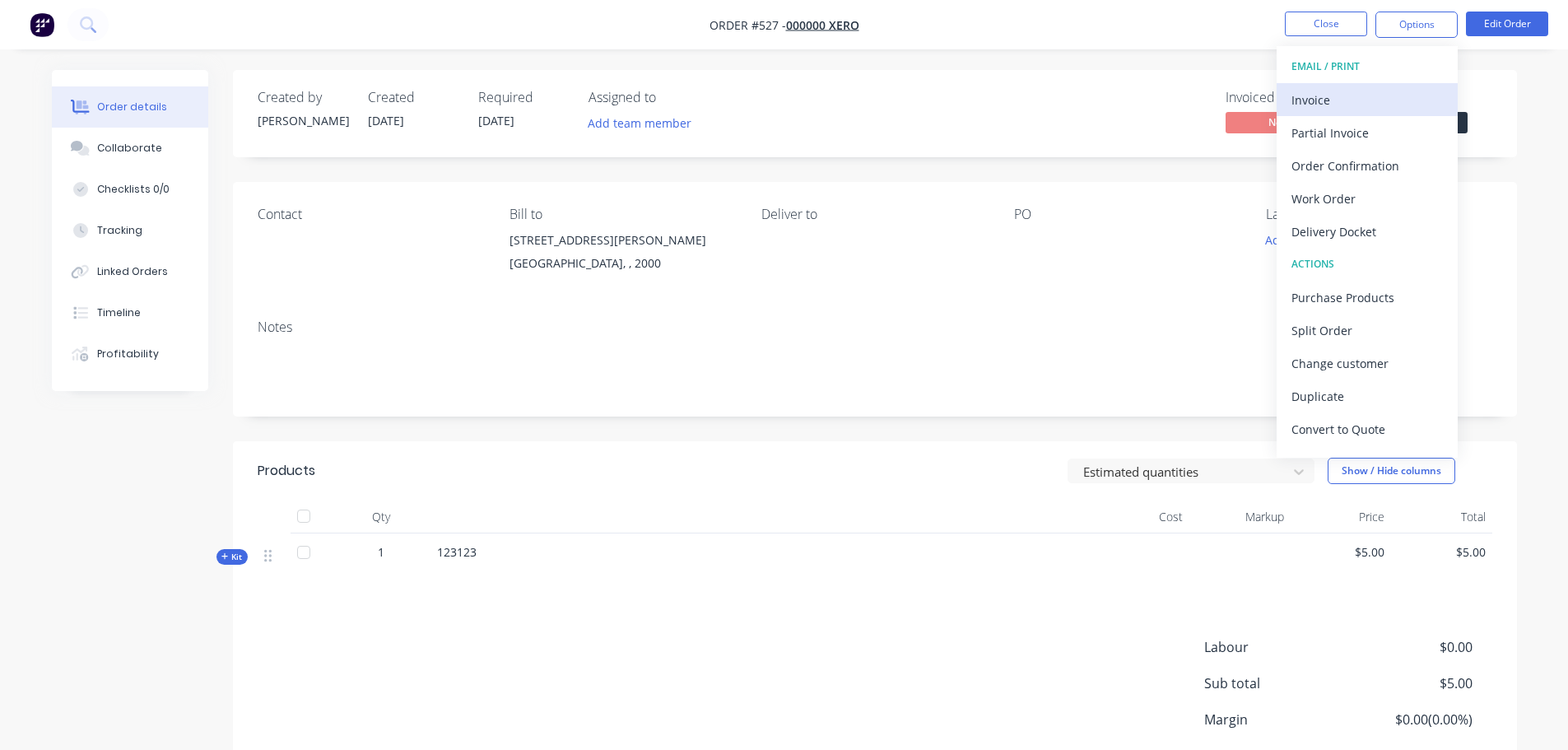
click at [1385, 97] on div "Invoice" at bounding box center [1366, 99] width 151 height 23
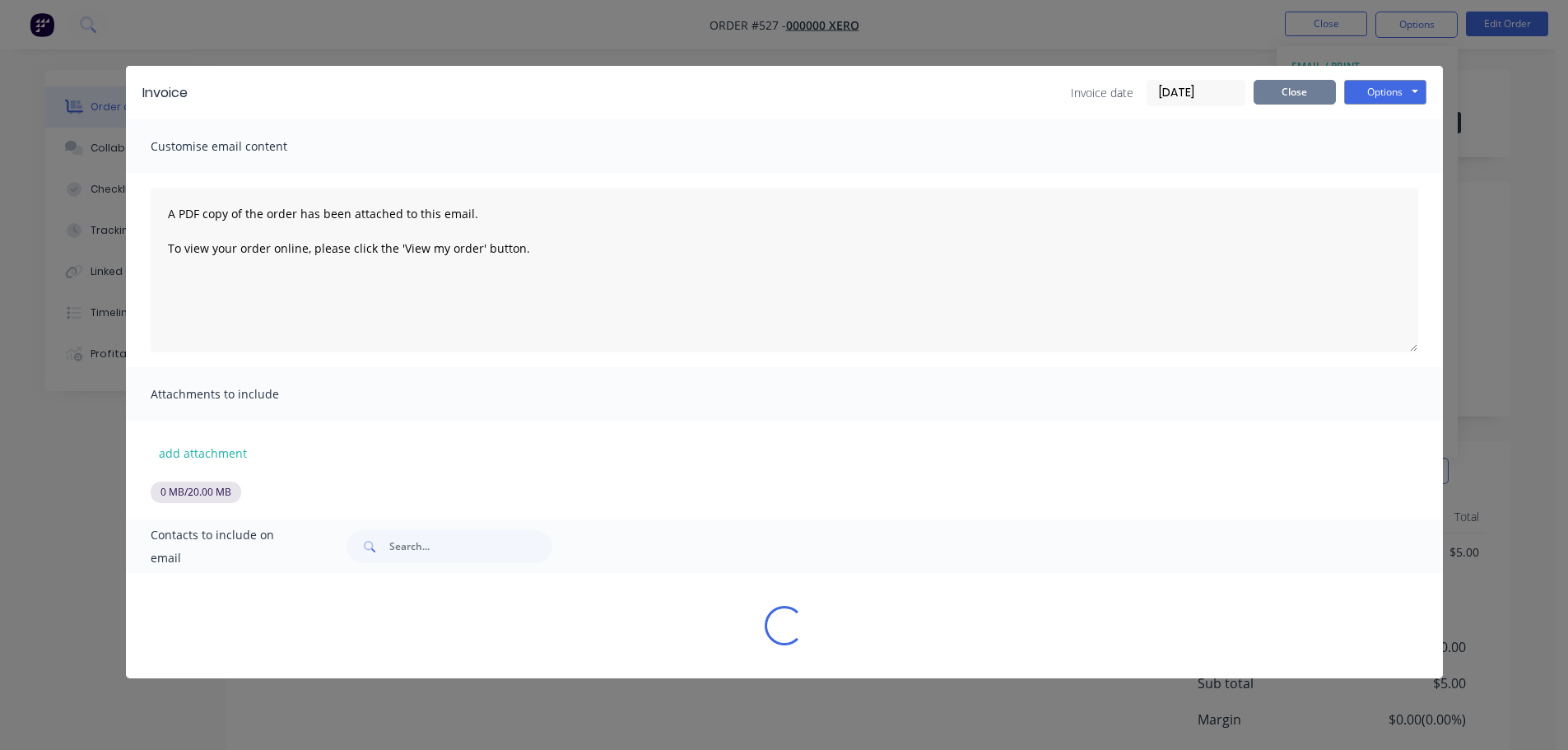
click at [1296, 100] on button "Close" at bounding box center [1294, 92] width 82 height 24
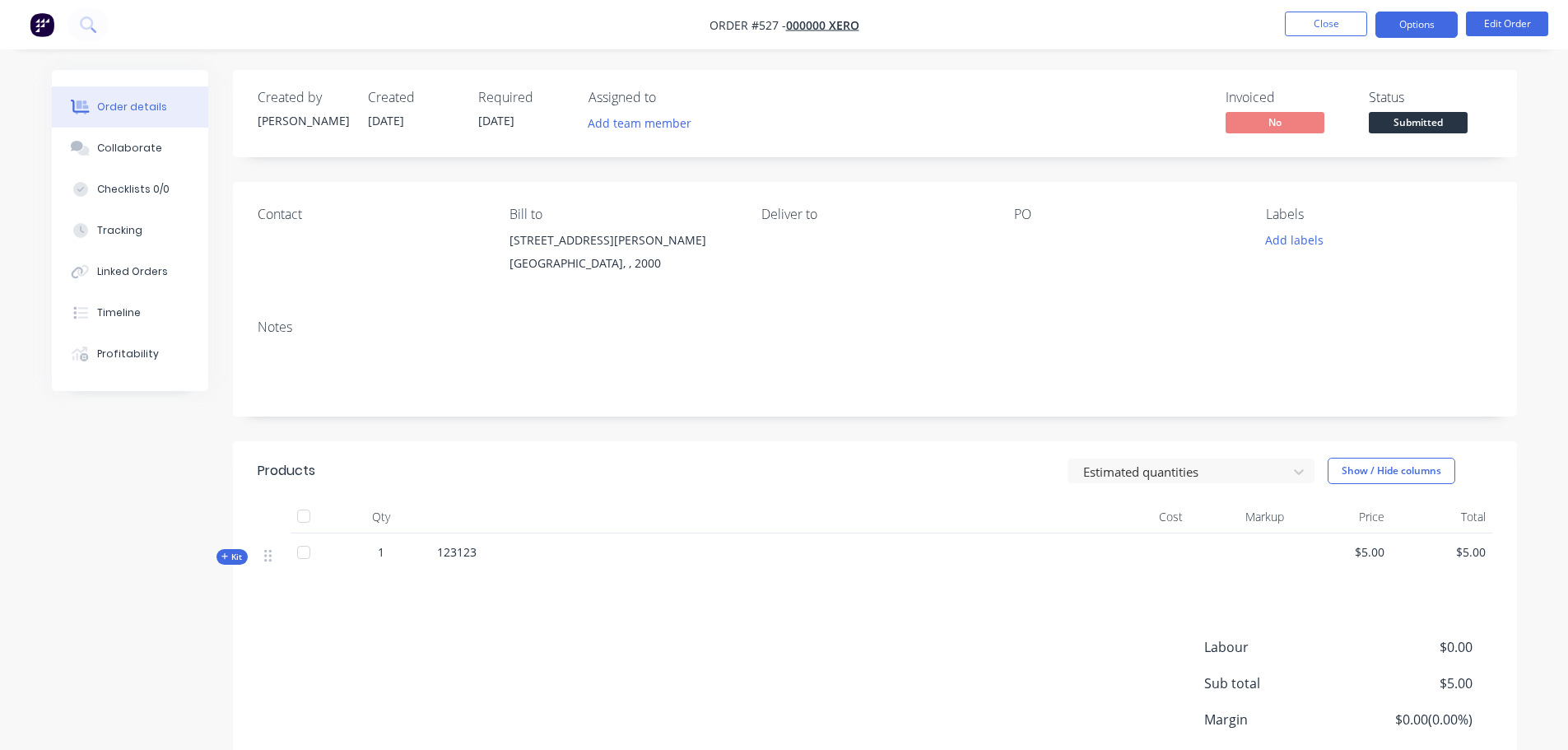
click at [1408, 29] on button "Options" at bounding box center [1416, 24] width 82 height 26
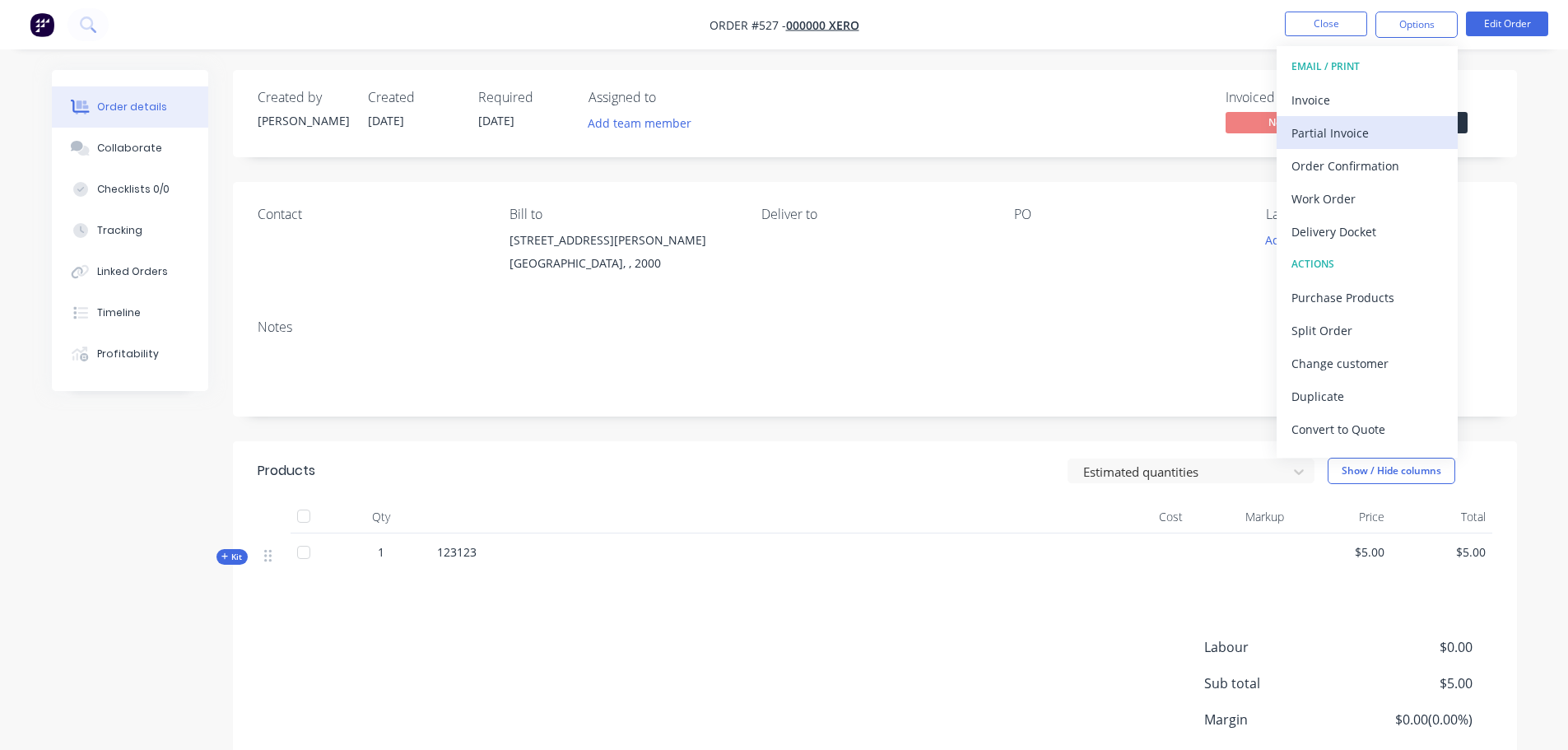
click at [1369, 128] on div "Partial Invoice" at bounding box center [1366, 133] width 151 height 23
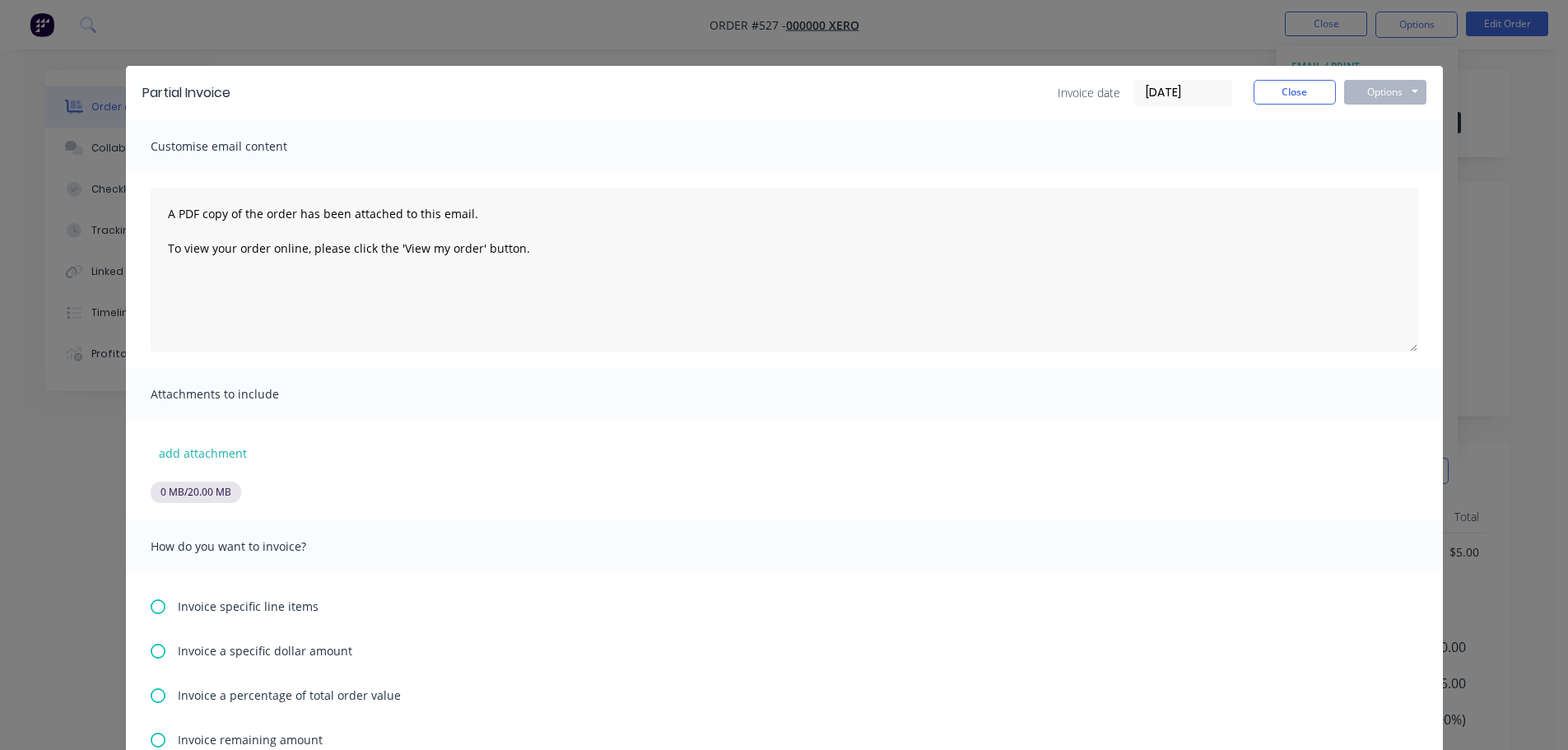
click at [157, 616] on div "Invoice specific line items Invoice a specific dollar amount Invoice a percenta…" at bounding box center [784, 686] width 1316 height 227
click at [150, 606] on icon at bounding box center [157, 606] width 15 height 15
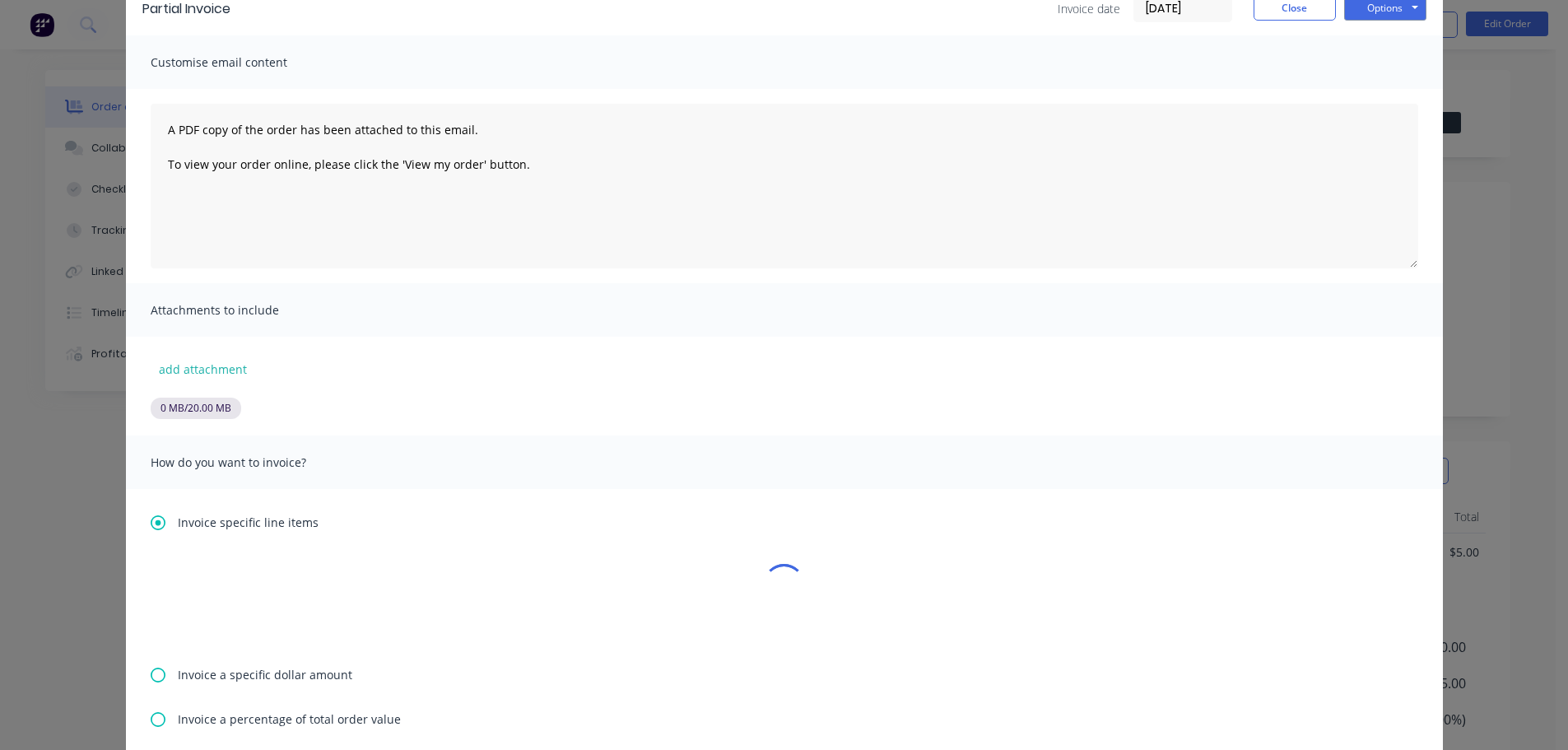
scroll to position [247, 0]
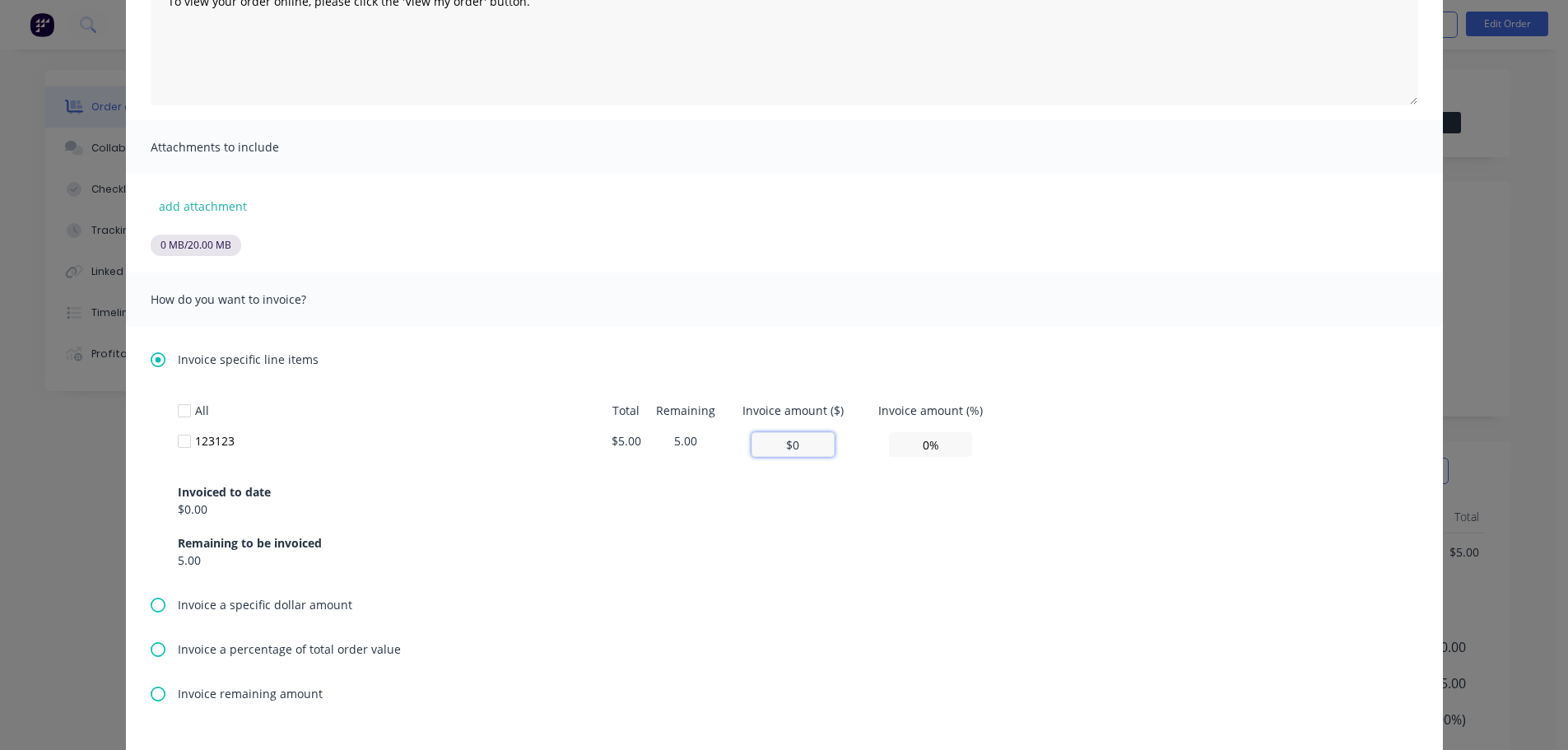
click at [798, 444] on input "$0" at bounding box center [793, 444] width 83 height 24
type input "$1"
type input "20.00%"
type input "$1"
click at [1028, 507] on div "Invoiced to date $0.00 Remaining to be invoiced 5.00" at bounding box center [784, 516] width 1213 height 105
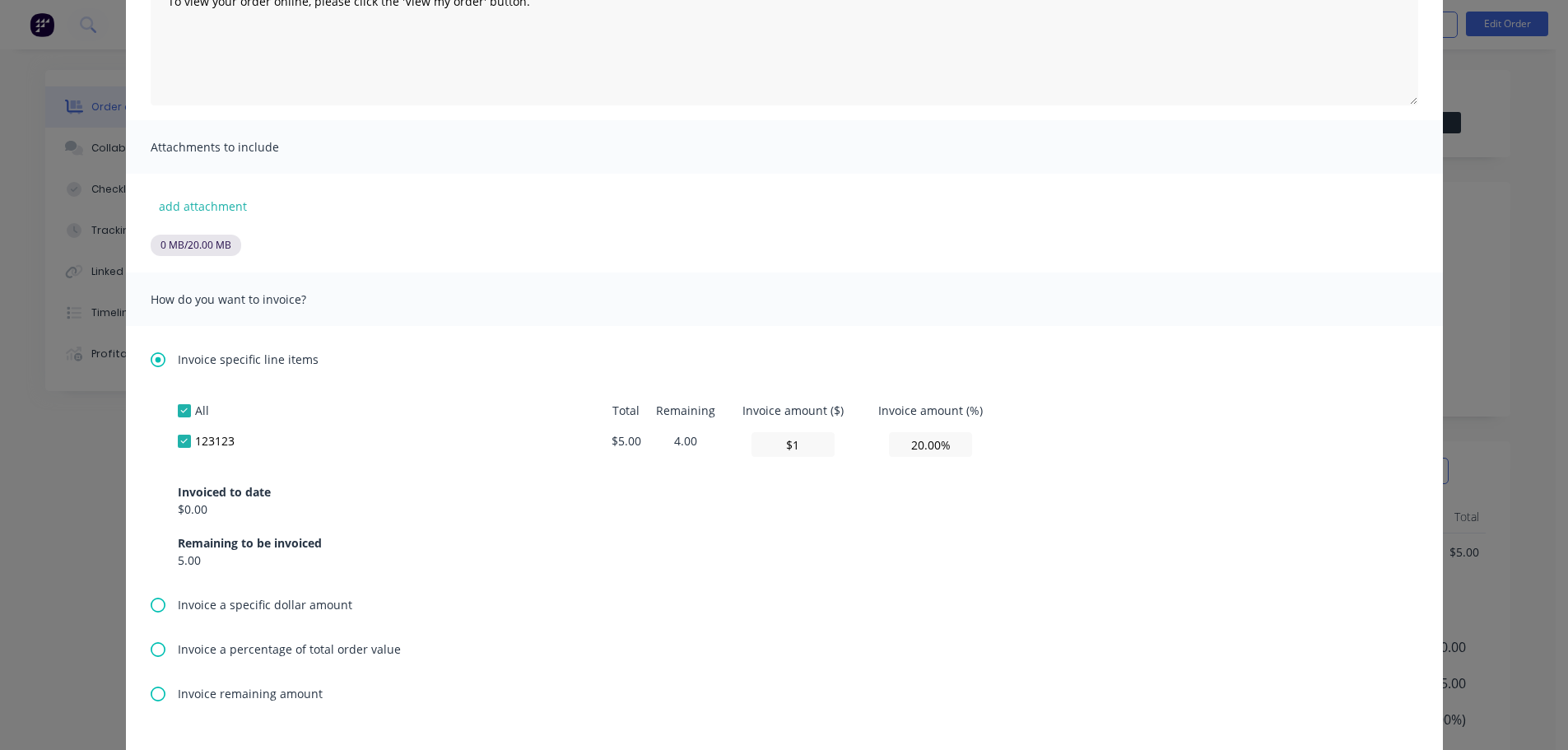
scroll to position [0, 0]
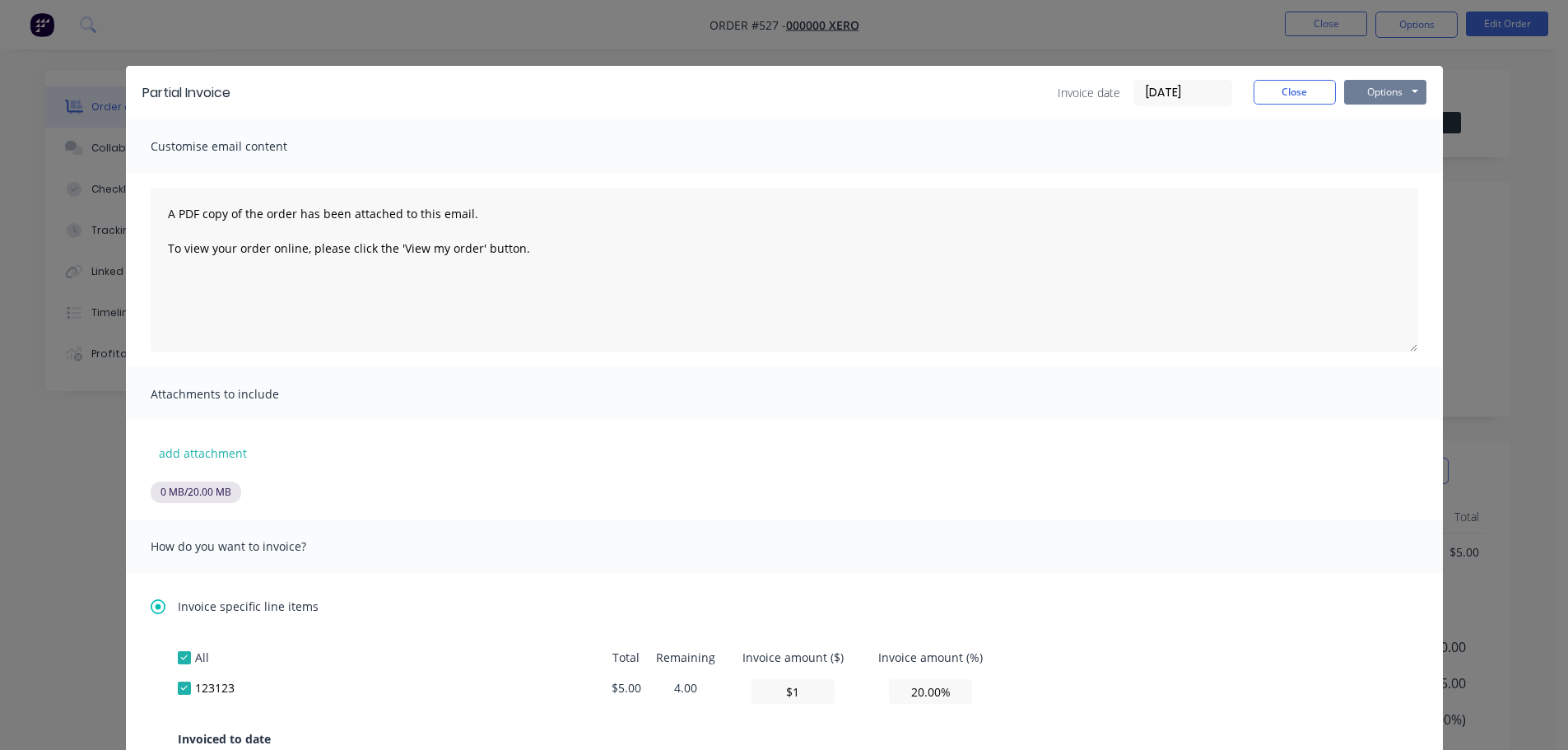
click at [1366, 91] on button "Options" at bounding box center [1385, 92] width 82 height 24
click at [1375, 146] on button "Print" at bounding box center [1396, 148] width 105 height 27
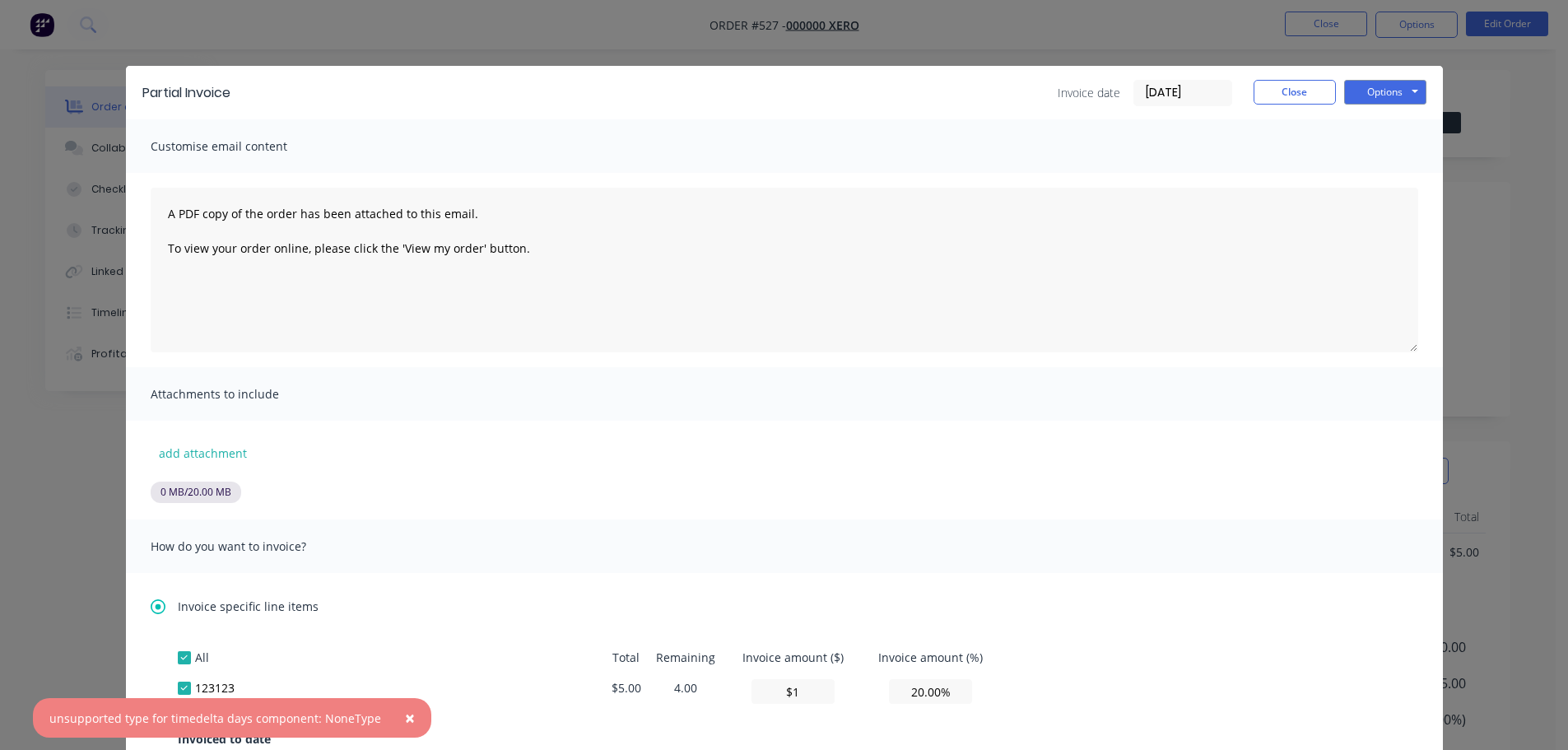
click at [393, 716] on button "×" at bounding box center [410, 718] width 43 height 40
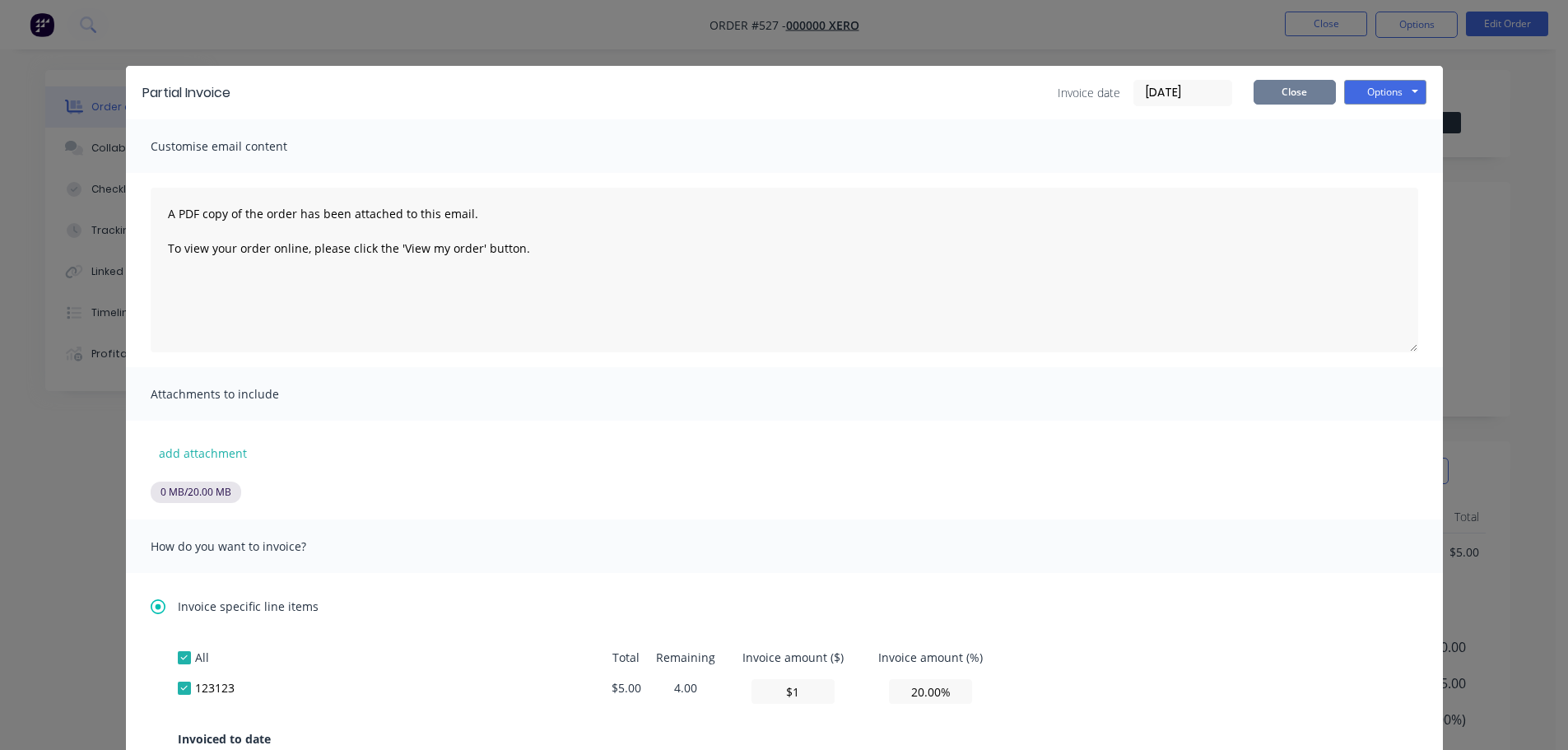
click at [1276, 93] on button "Close" at bounding box center [1294, 92] width 82 height 24
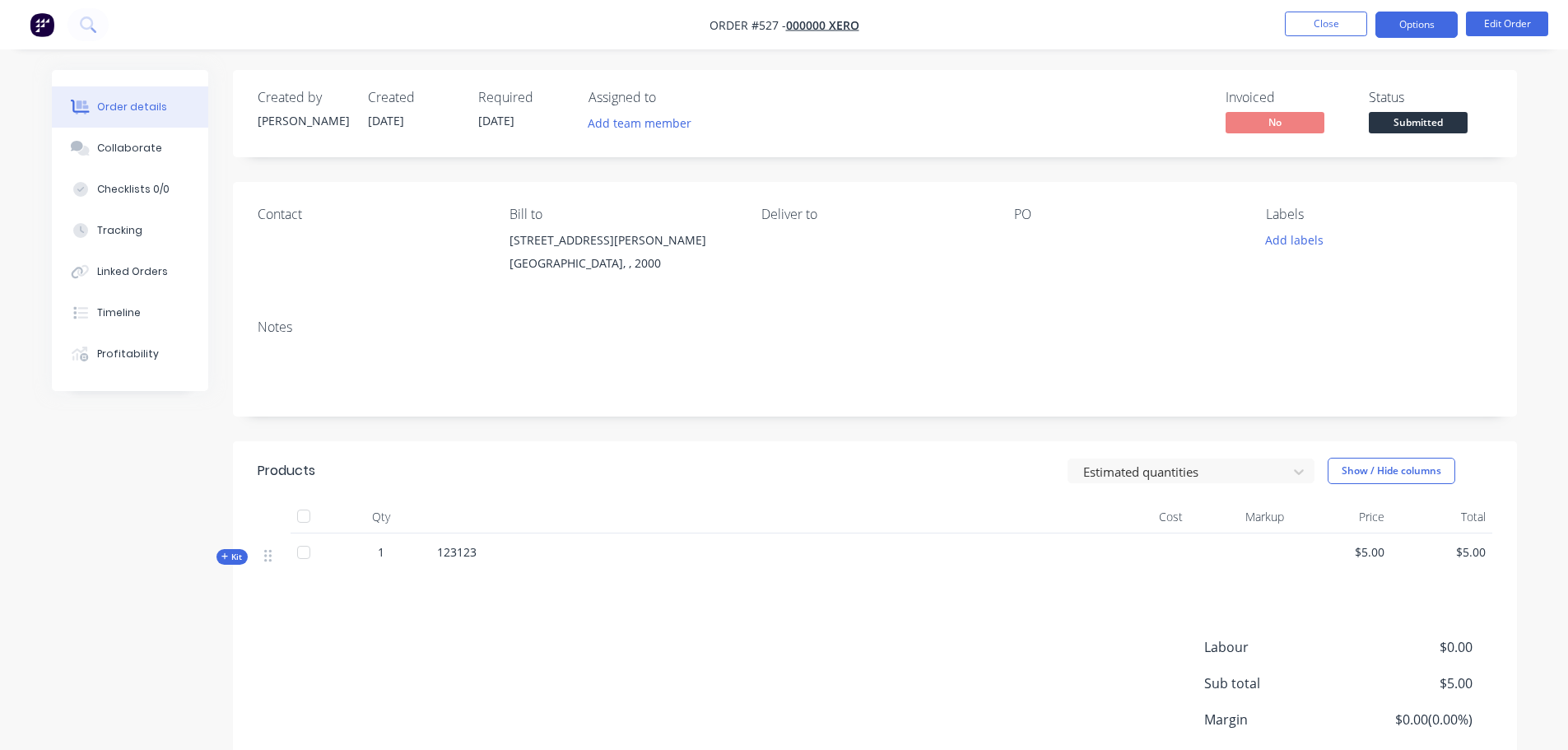
click at [1408, 15] on button "Options" at bounding box center [1416, 24] width 82 height 26
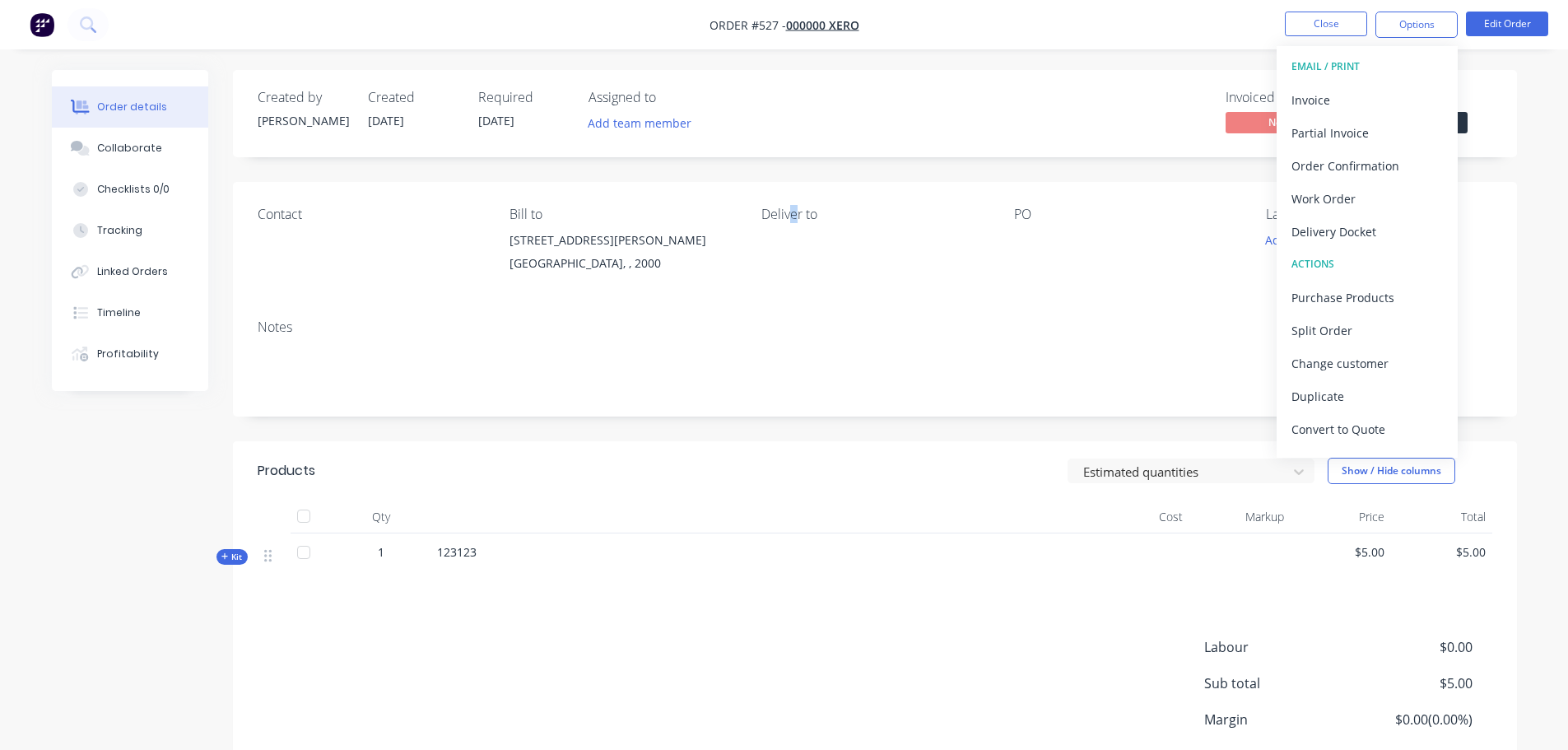
click at [820, 246] on div "Deliver to" at bounding box center [874, 244] width 225 height 75
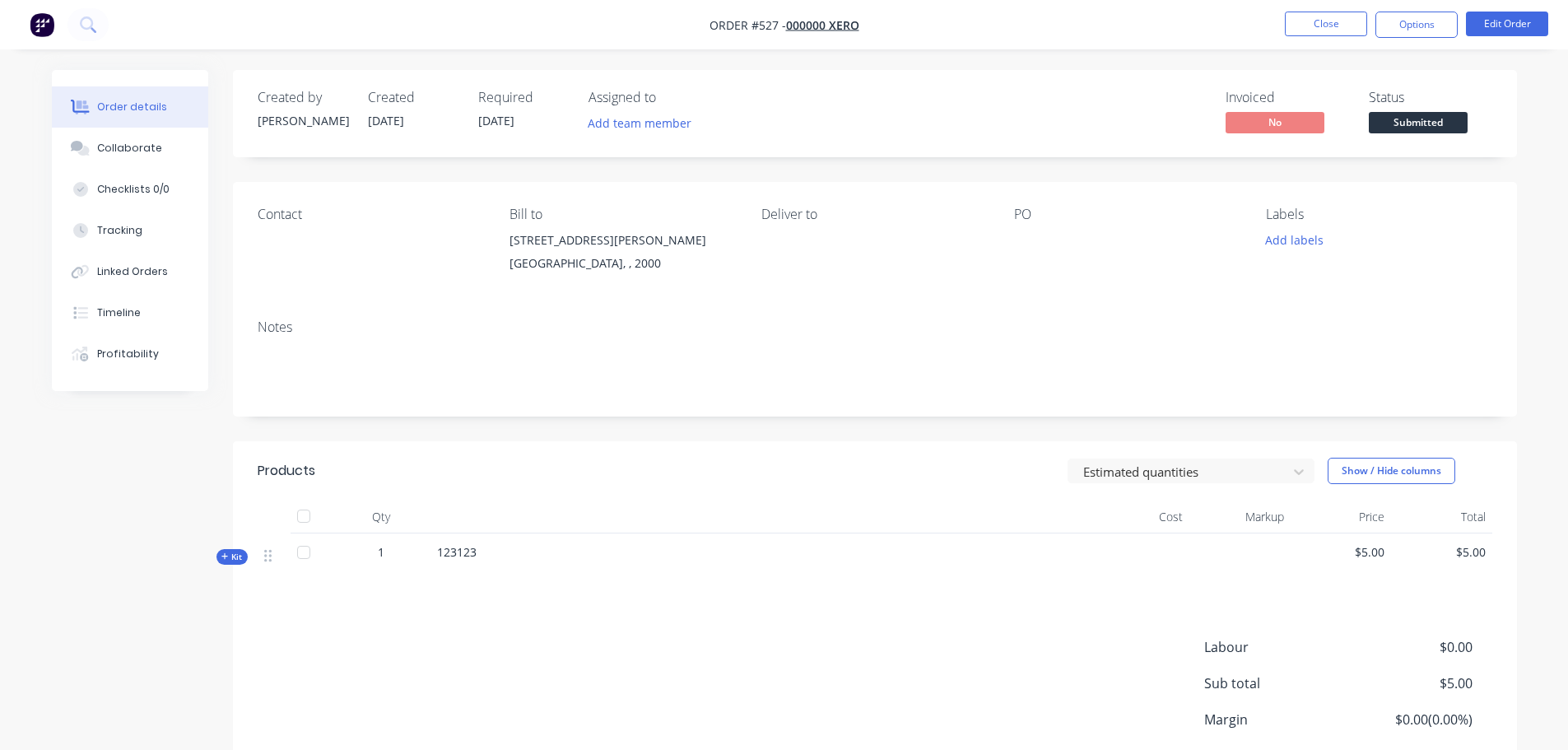
click at [815, 34] on nav "Order #527 - 000000 Xero Close Options Edit Order" at bounding box center [784, 24] width 1568 height 50
click at [815, 21] on span "000000 Xero" at bounding box center [822, 25] width 73 height 16
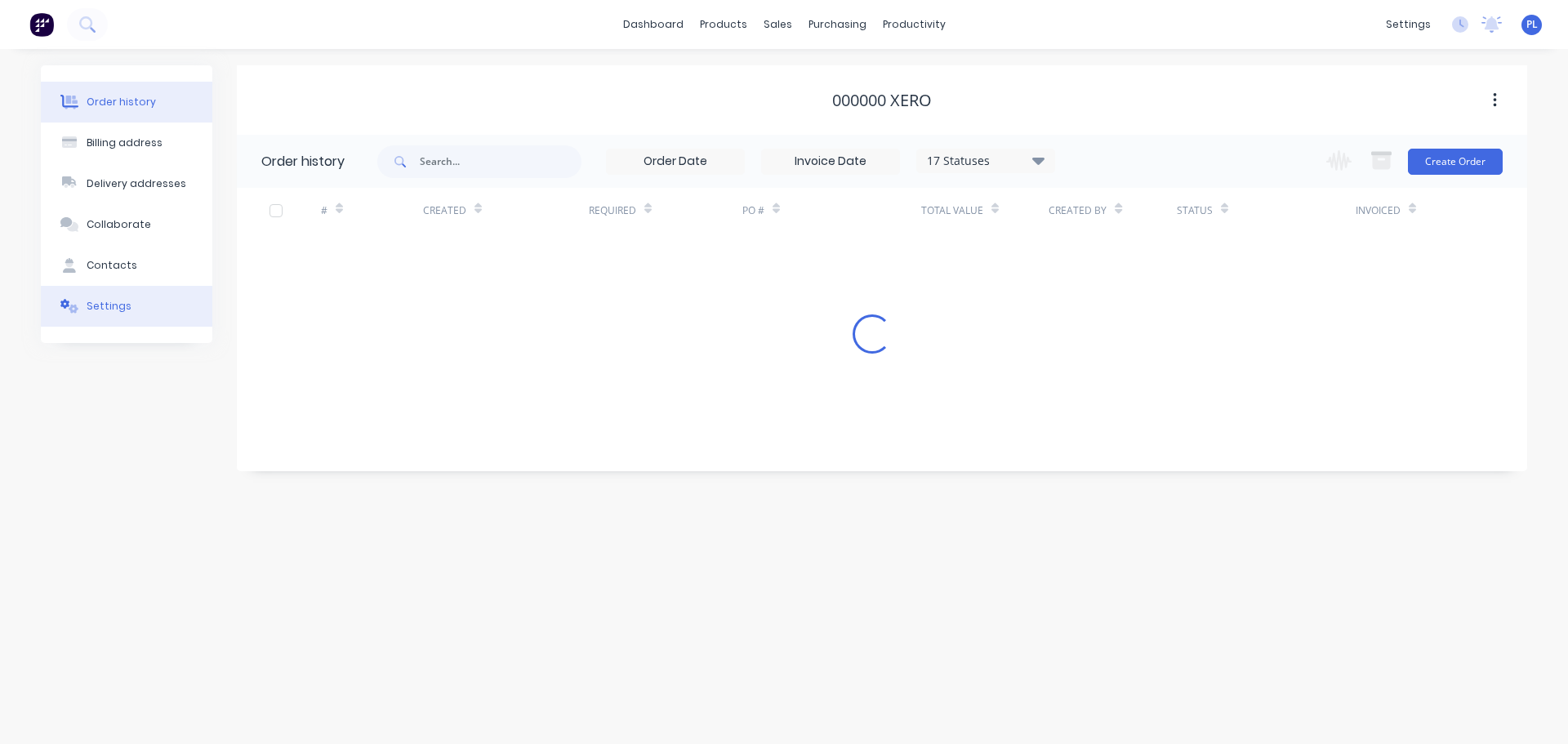
click at [107, 320] on button "Settings" at bounding box center [126, 306] width 171 height 41
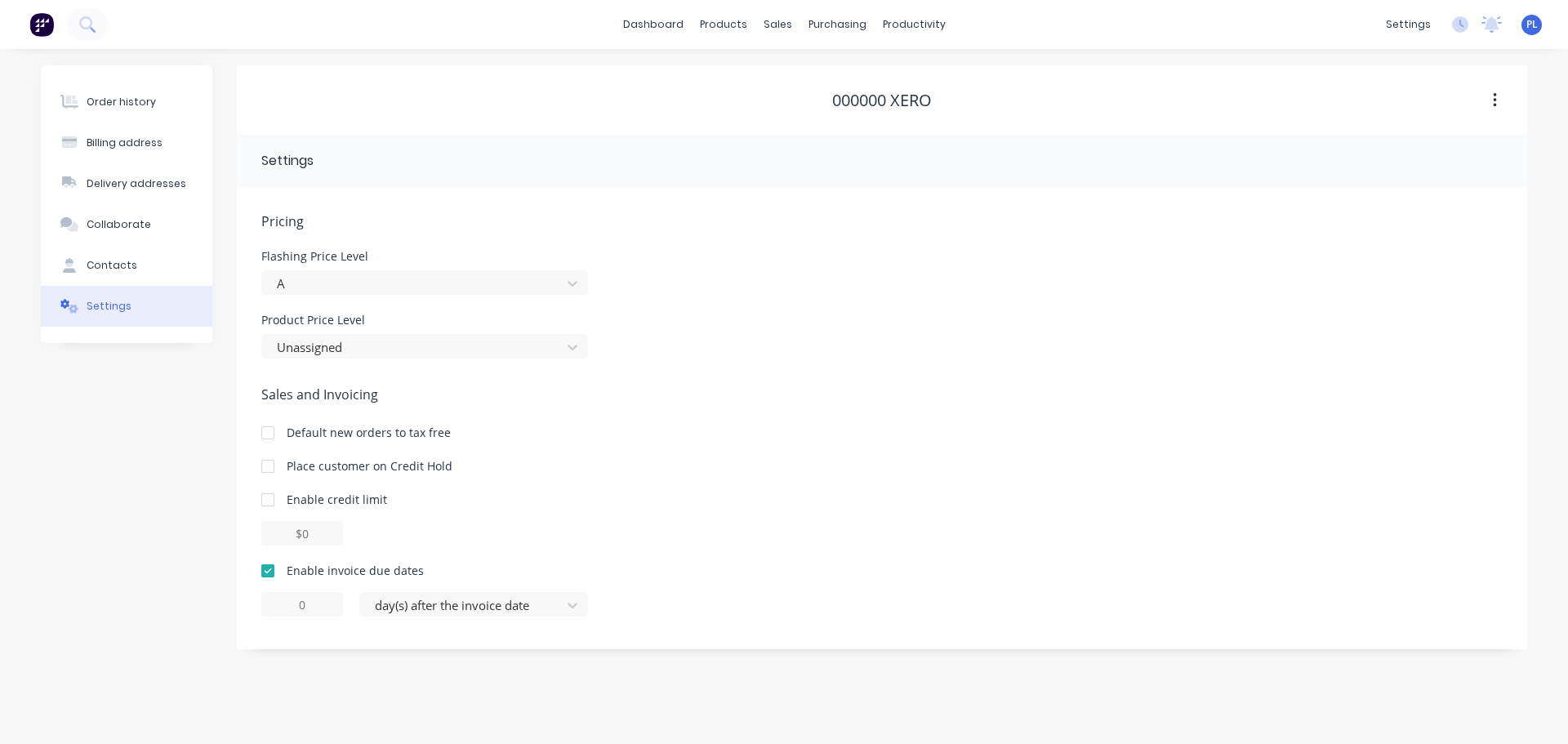
click at [272, 576] on div at bounding box center [268, 571] width 33 height 33
click at [123, 103] on div "Order history" at bounding box center [121, 102] width 70 height 15
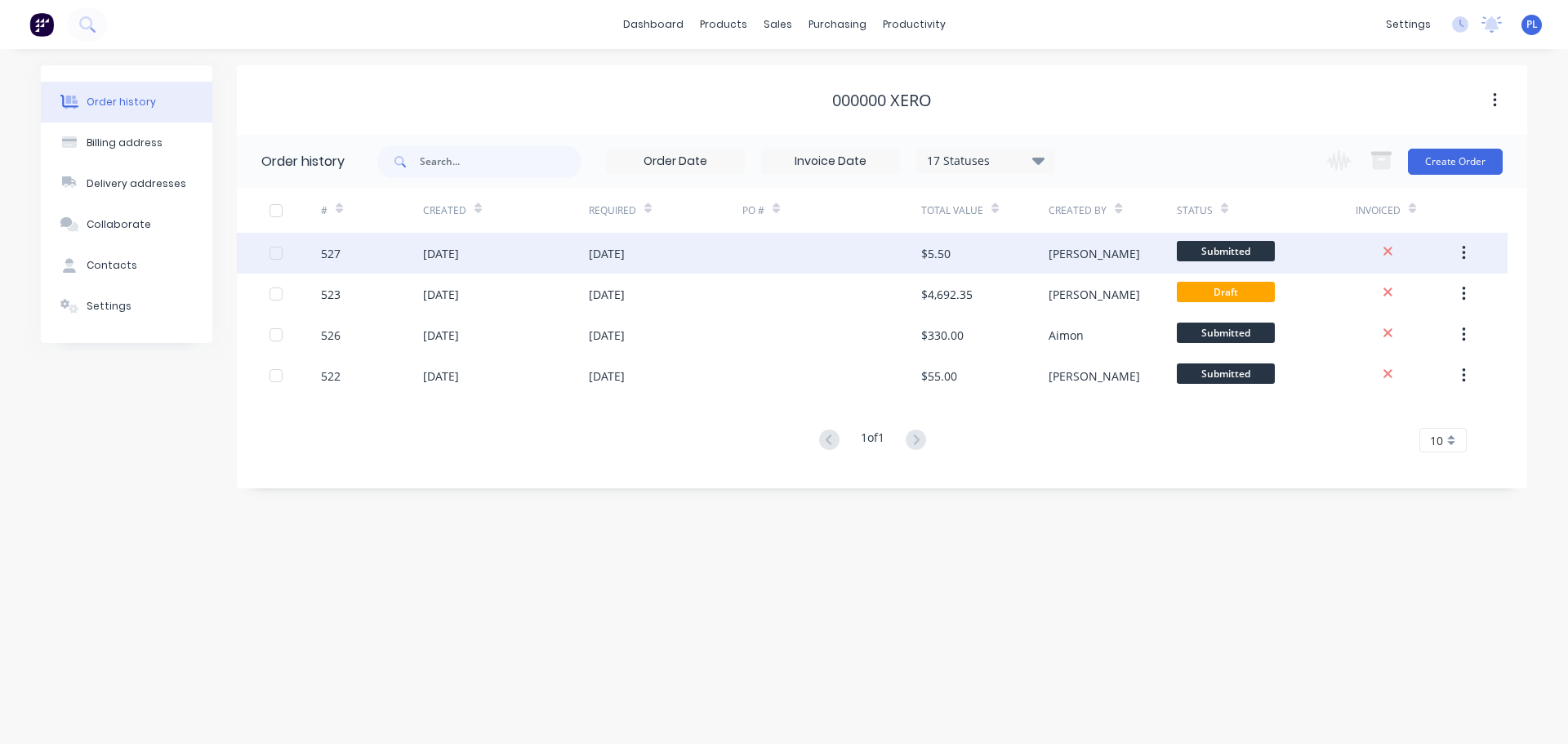
click at [996, 253] on div "$5.50" at bounding box center [985, 253] width 128 height 41
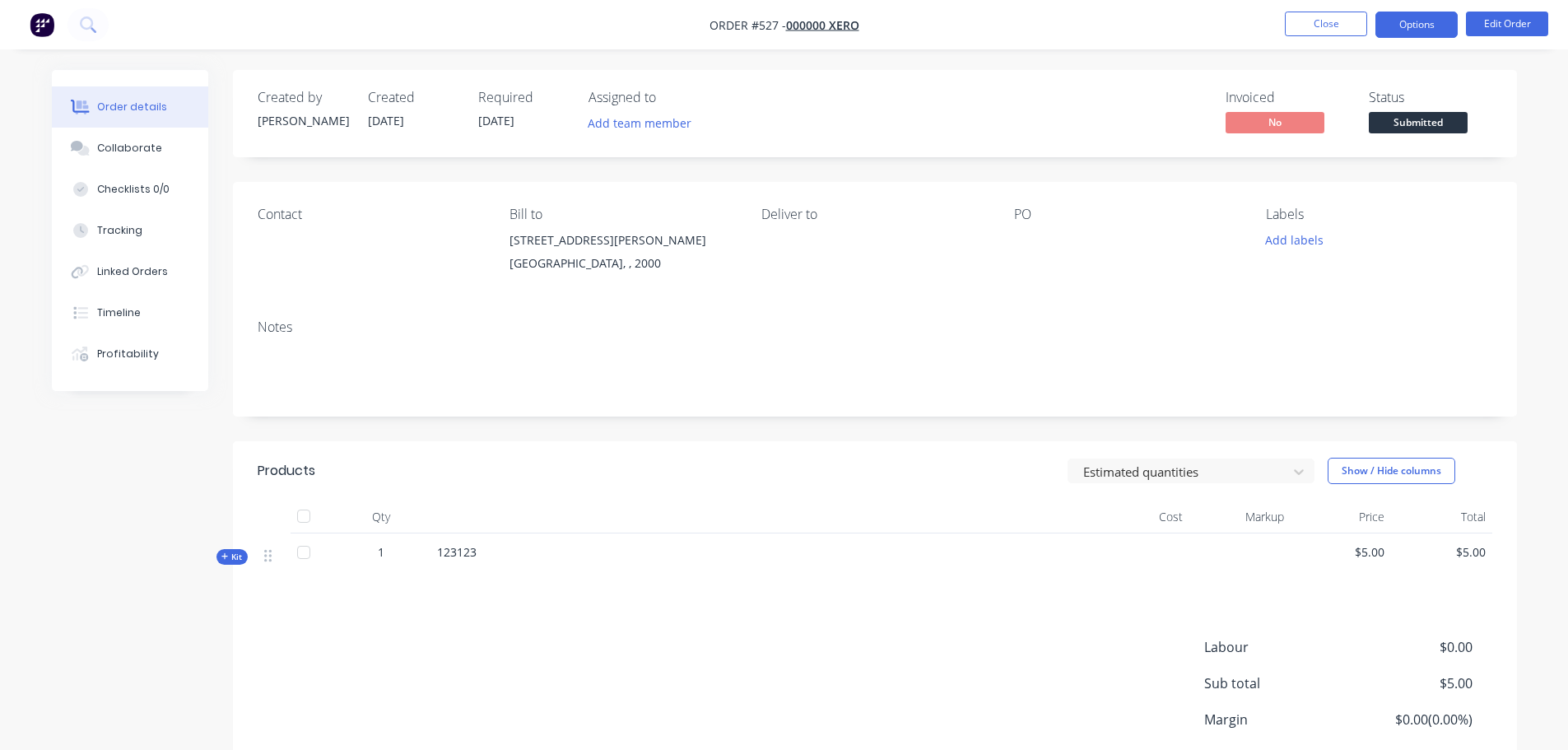
click at [1417, 33] on button "Options" at bounding box center [1416, 24] width 82 height 26
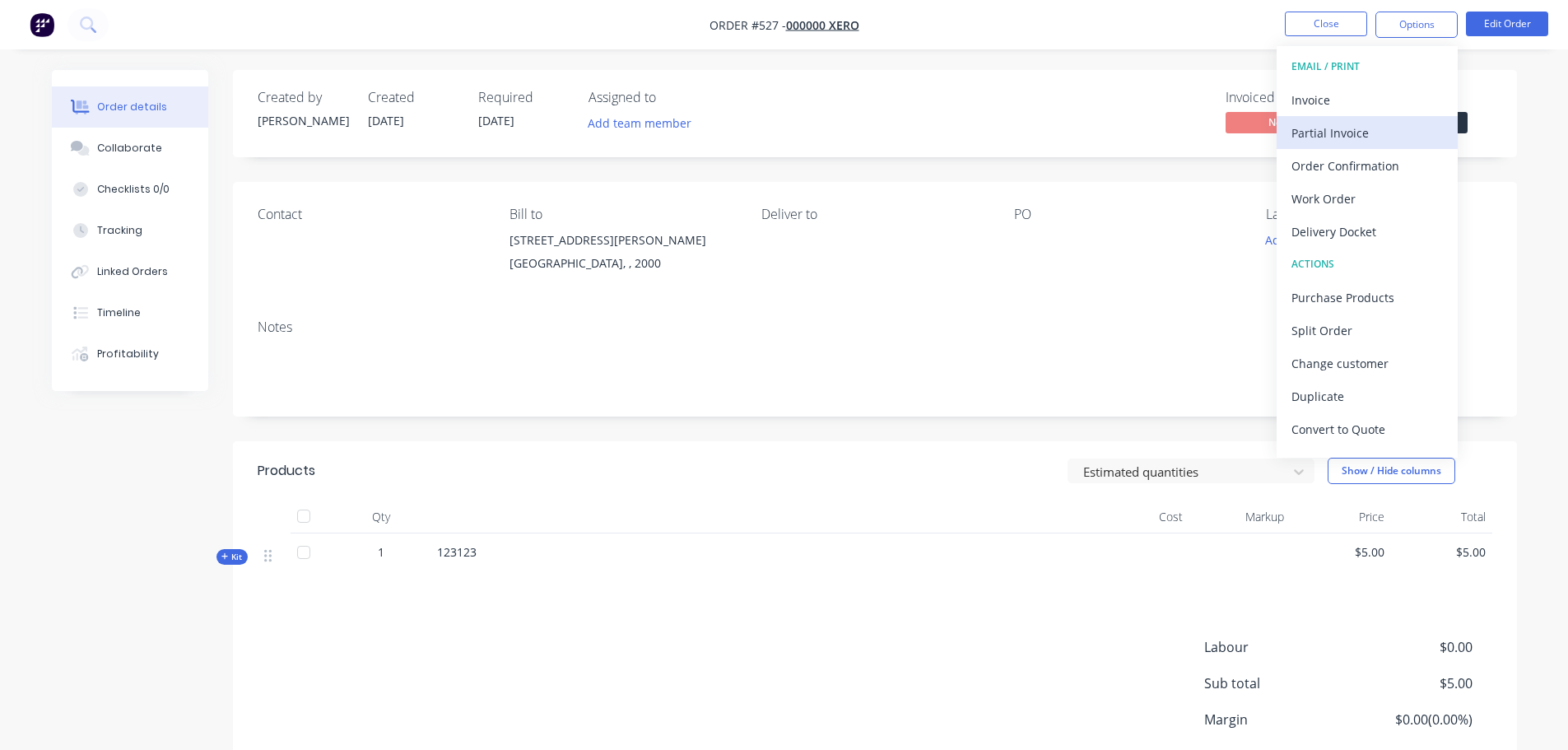
click at [1367, 135] on div "Partial Invoice" at bounding box center [1366, 133] width 151 height 23
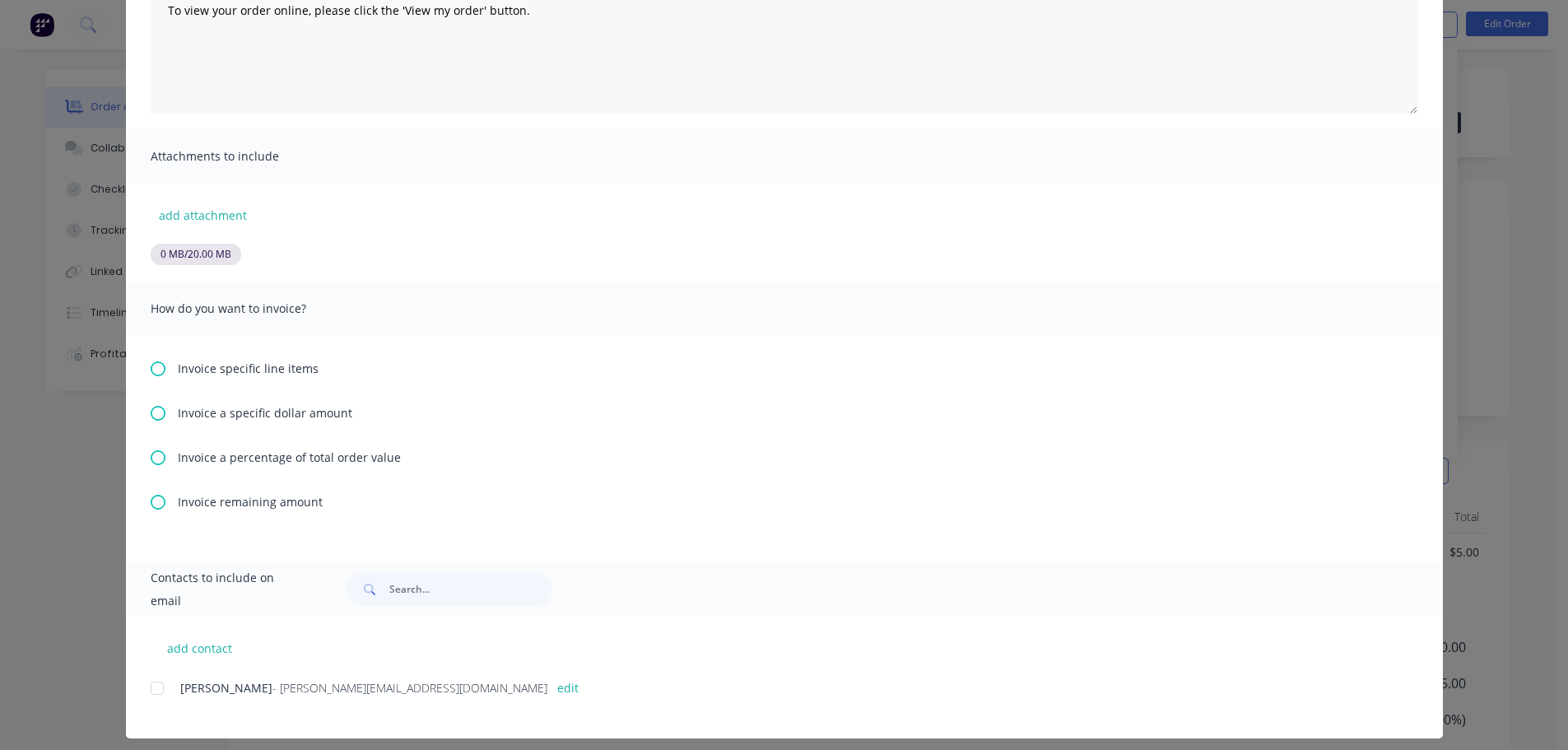
scroll to position [247, 0]
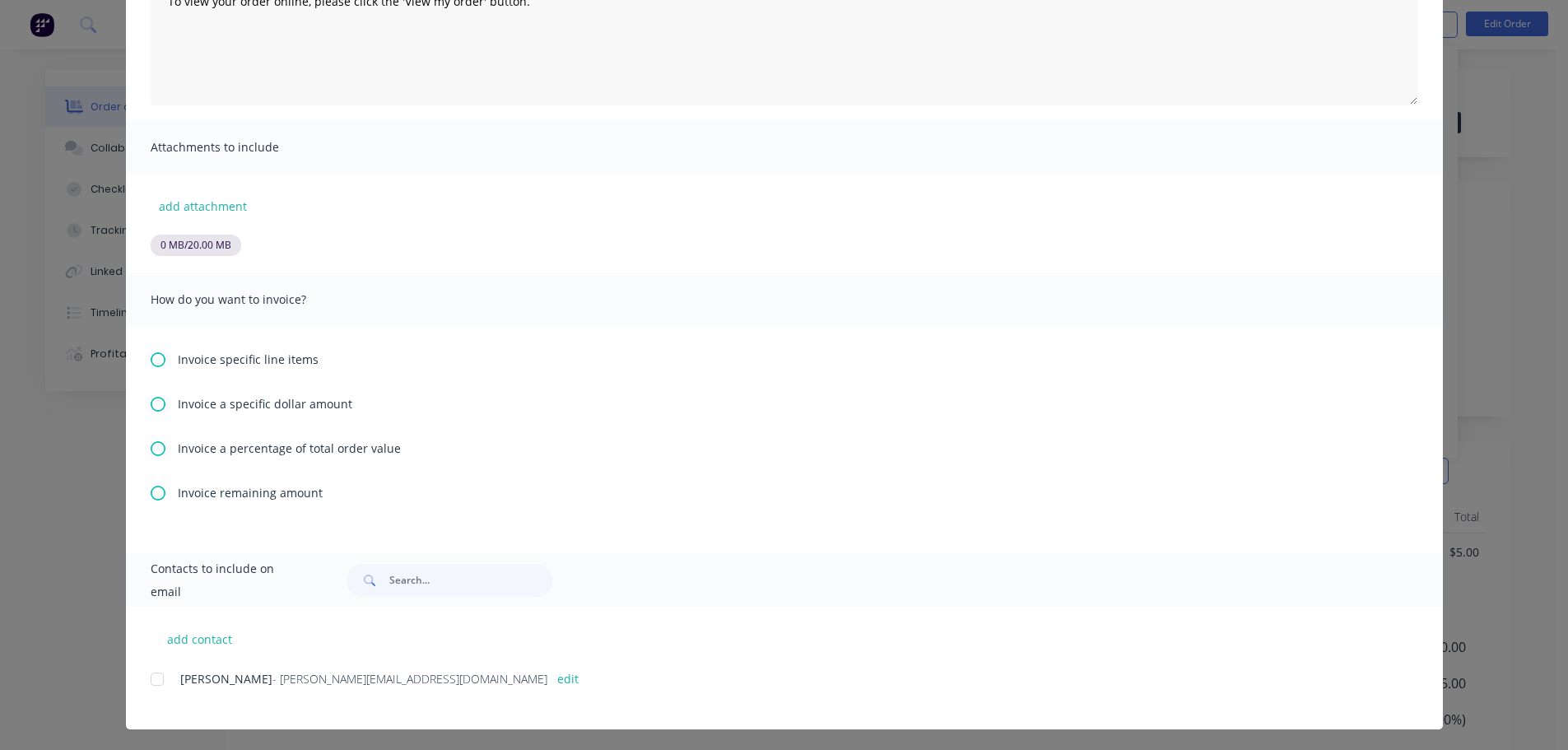
click at [168, 346] on div "Invoice specific line items Invoice a specific dollar amount Invoice a percenta…" at bounding box center [784, 439] width 1316 height 227
click at [159, 361] on div "Invoice specific line items" at bounding box center [784, 360] width 1268 height 18
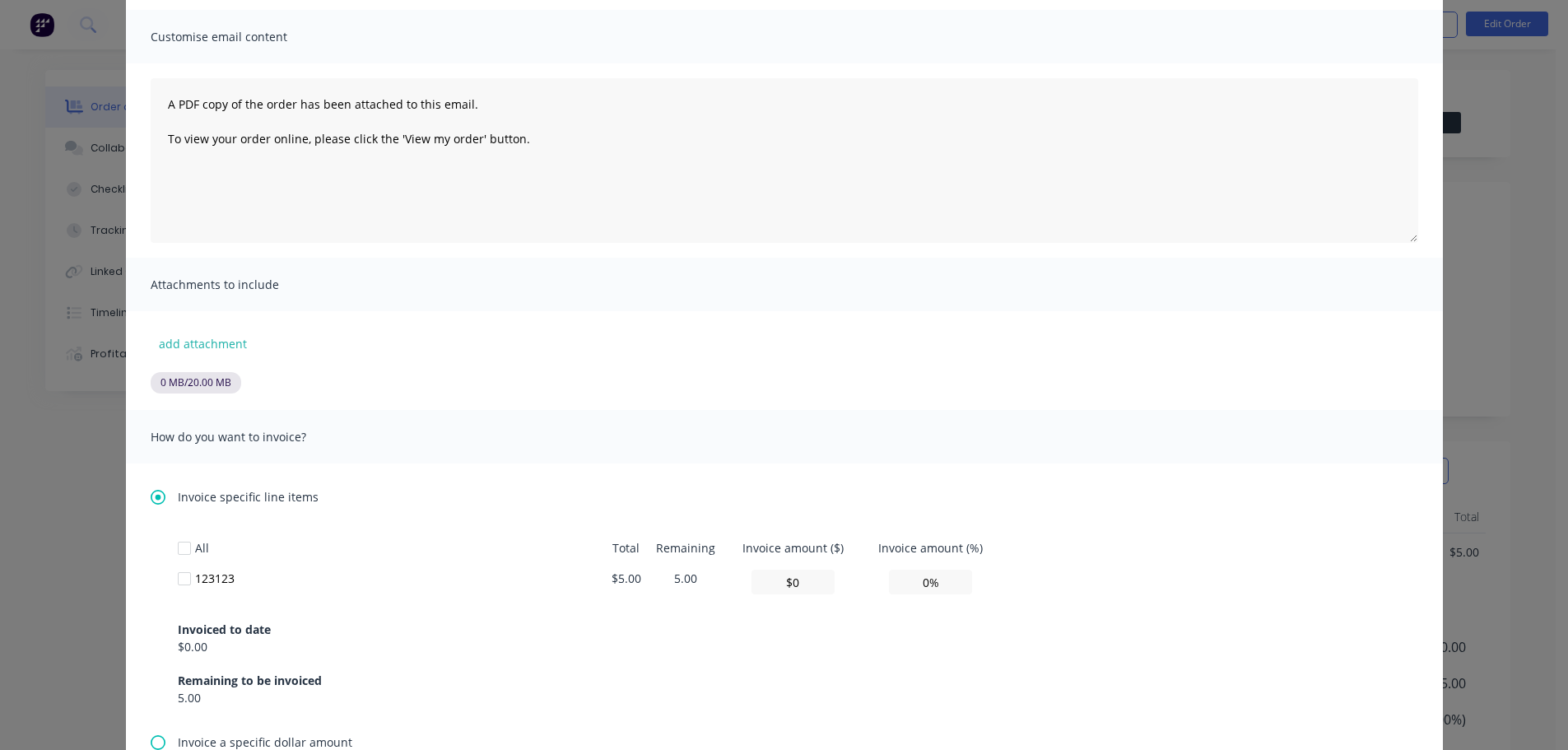
scroll to position [330, 0]
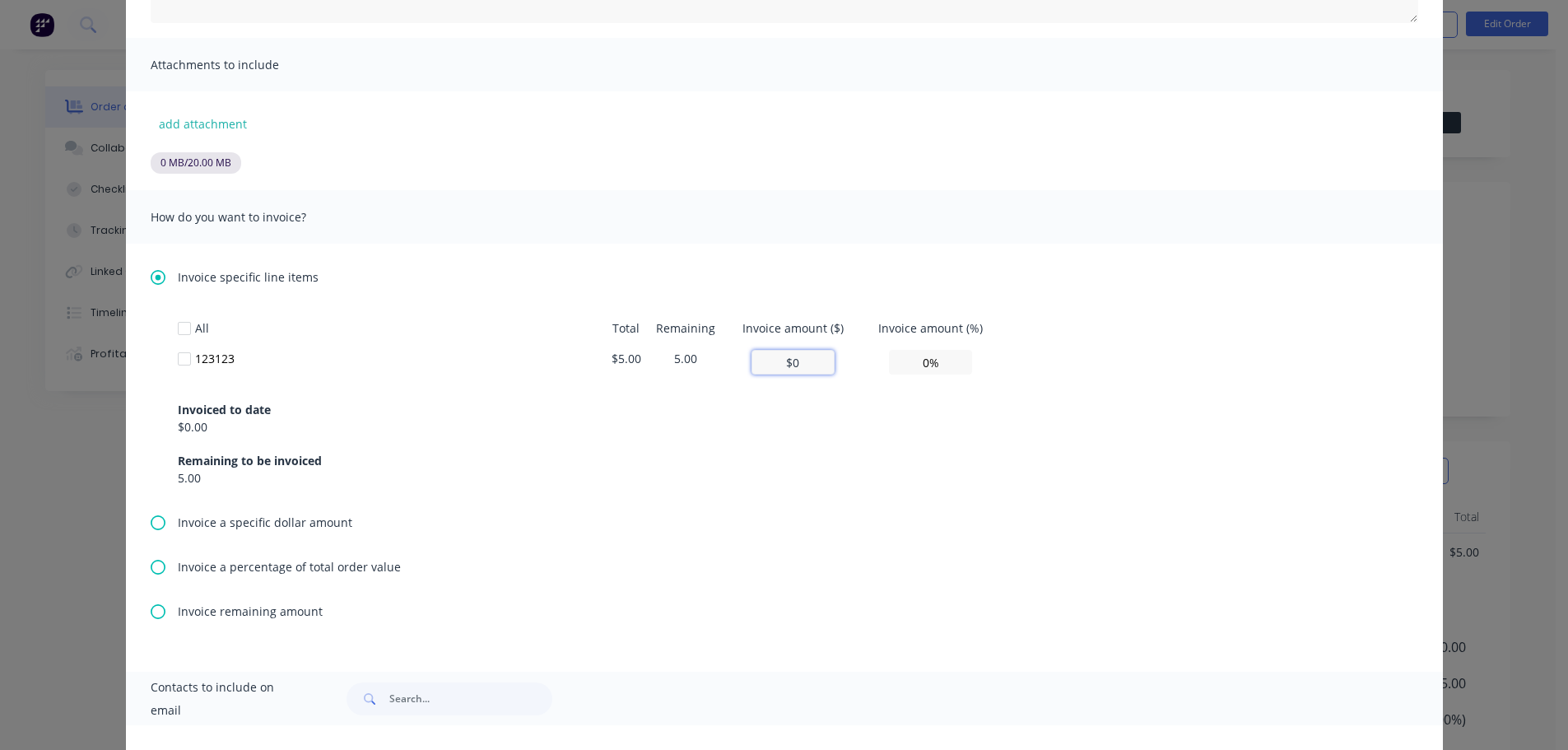
click at [791, 356] on input "$0" at bounding box center [793, 362] width 83 height 24
type input "$1"
type input "20.00%"
type input "$1"
click at [1068, 414] on div "Invoiced to date $0.00 Remaining to be invoiced 5.00" at bounding box center [784, 434] width 1213 height 105
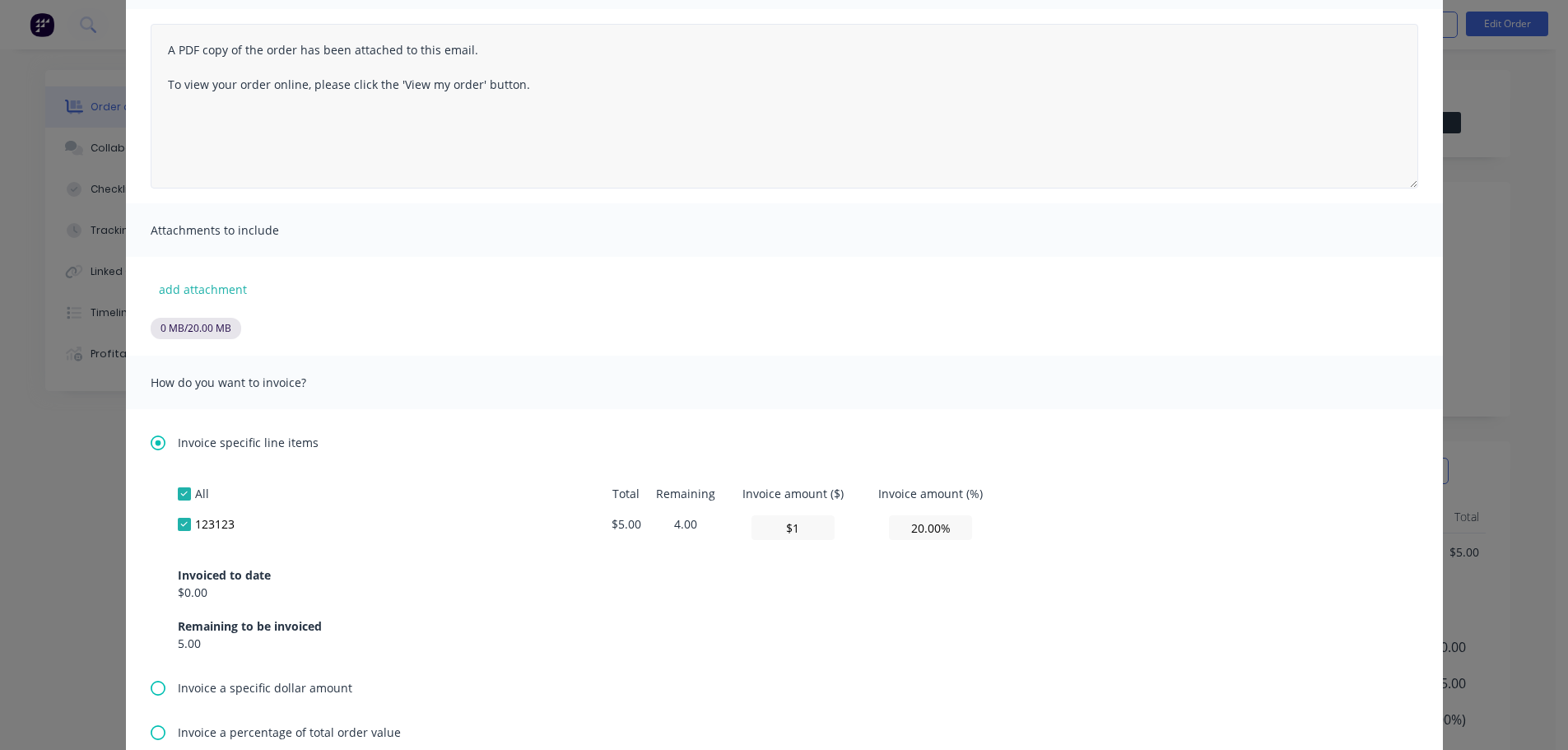
scroll to position [0, 0]
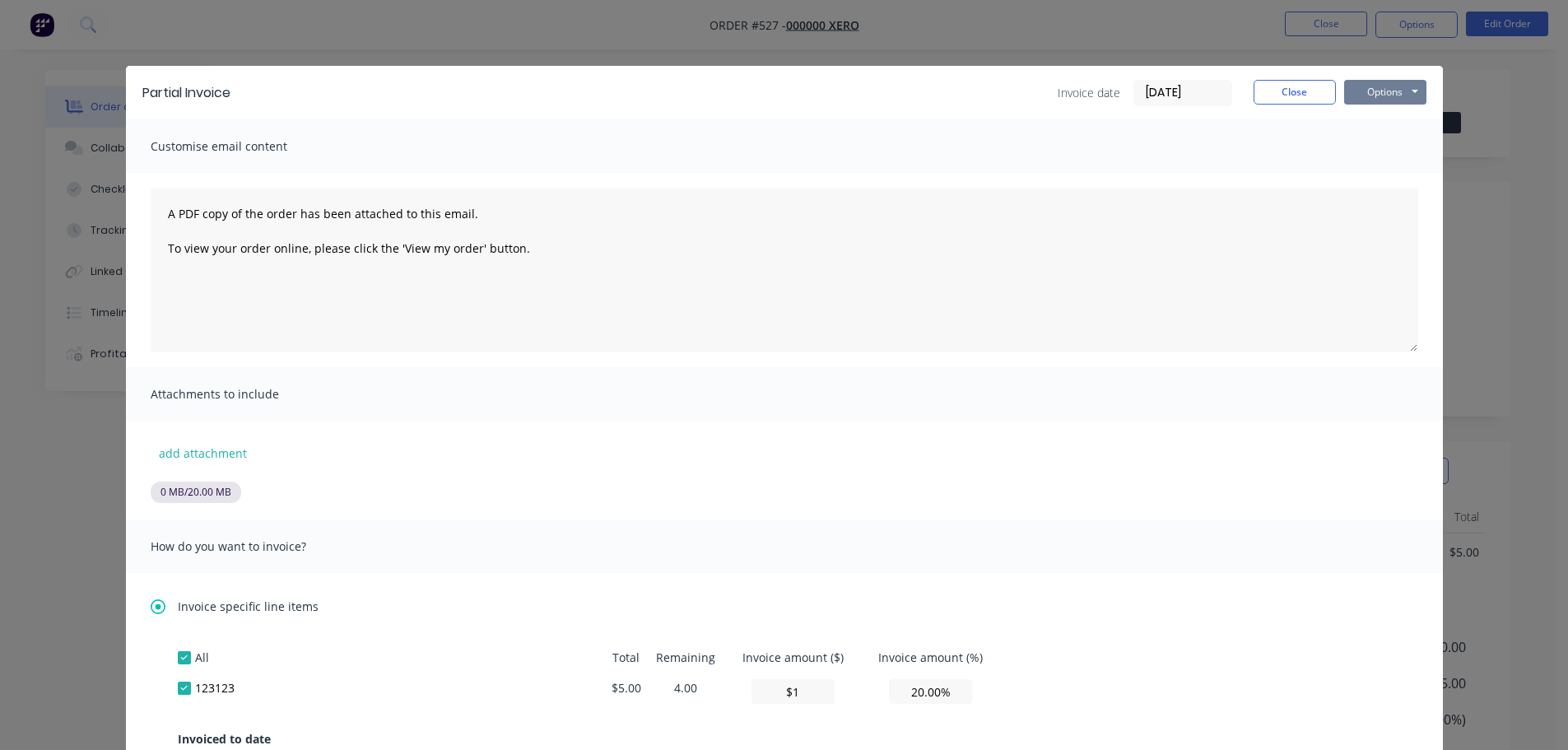
click at [1392, 94] on button "Options" at bounding box center [1385, 92] width 82 height 24
click at [1362, 149] on button "Print" at bounding box center [1396, 148] width 105 height 27
